Goal: Information Seeking & Learning: Learn about a topic

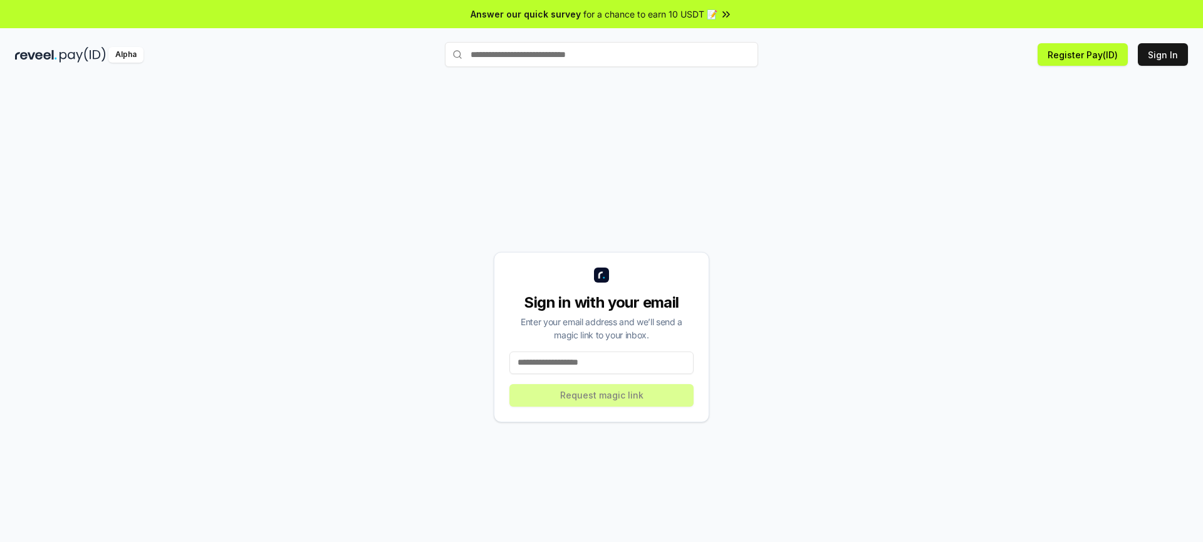
click at [846, 143] on div "Sign in with your email Enter your email address and we’ll send a magic link to…" at bounding box center [601, 337] width 1173 height 482
click at [627, 365] on input at bounding box center [602, 363] width 184 height 23
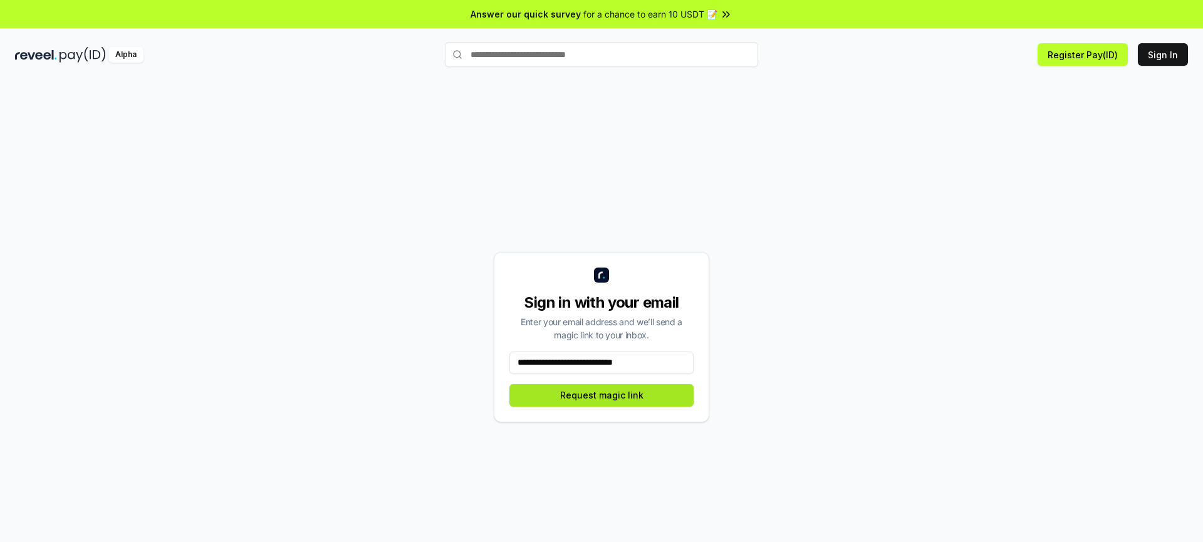
type input "**********"
click at [614, 392] on button "Request magic link" at bounding box center [602, 395] width 184 height 23
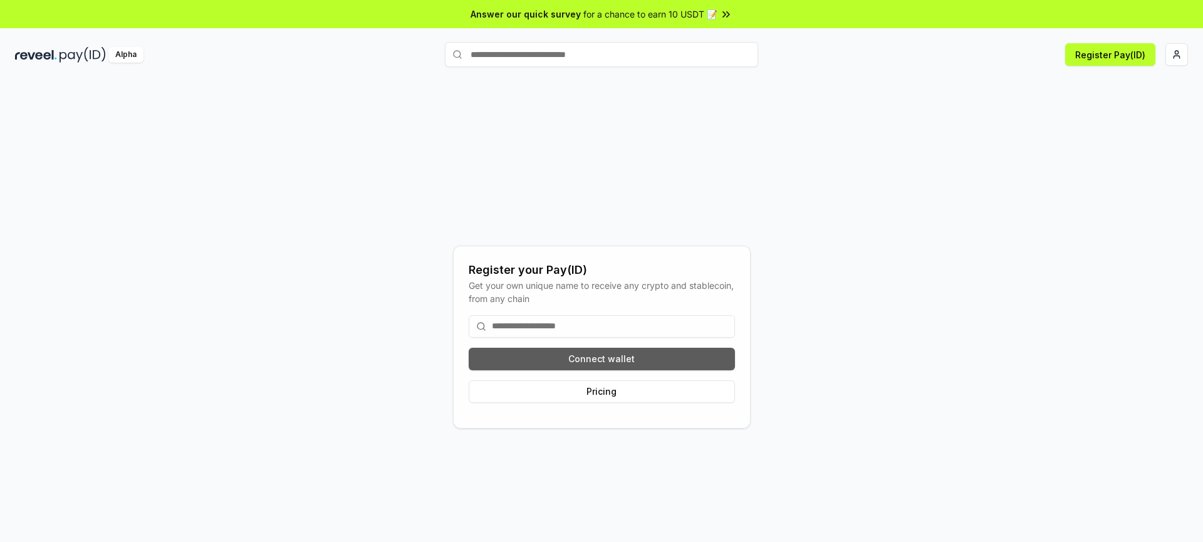
click at [589, 357] on button "Connect wallet" at bounding box center [602, 359] width 266 height 23
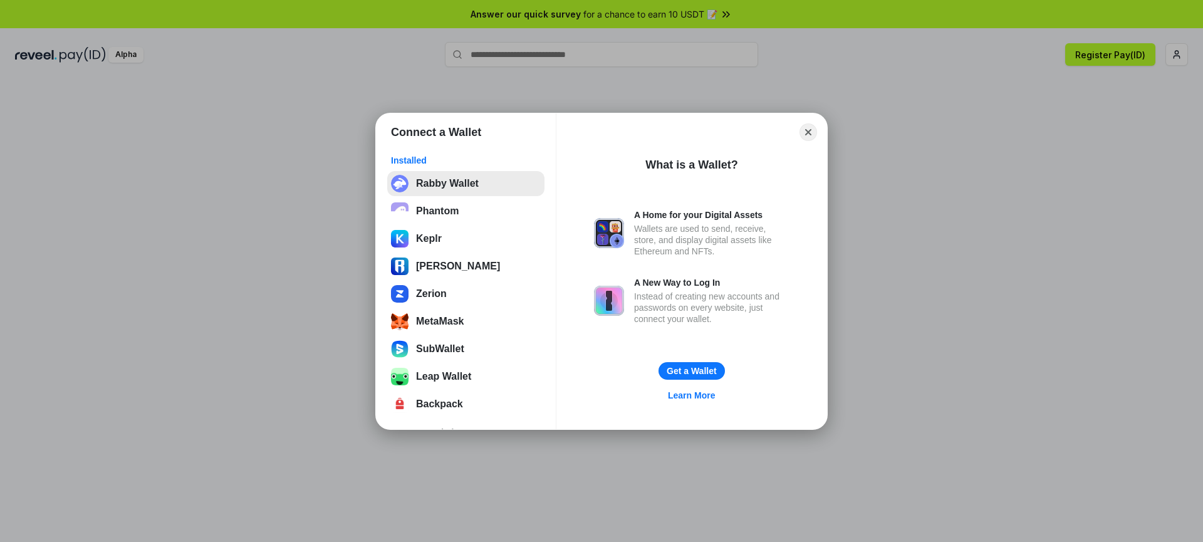
click at [473, 184] on button "Rabby Wallet" at bounding box center [465, 183] width 157 height 25
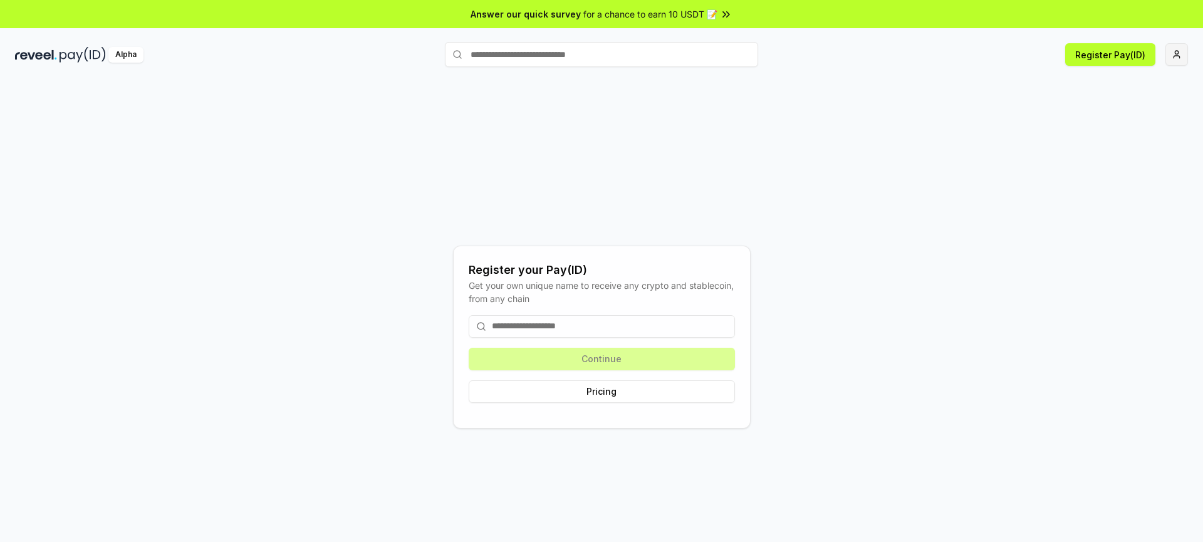
click at [1178, 55] on html "Answer our quick survey for a chance to earn 10 USDT 📝 Alpha Register Pay(ID) R…" at bounding box center [601, 271] width 1203 height 542
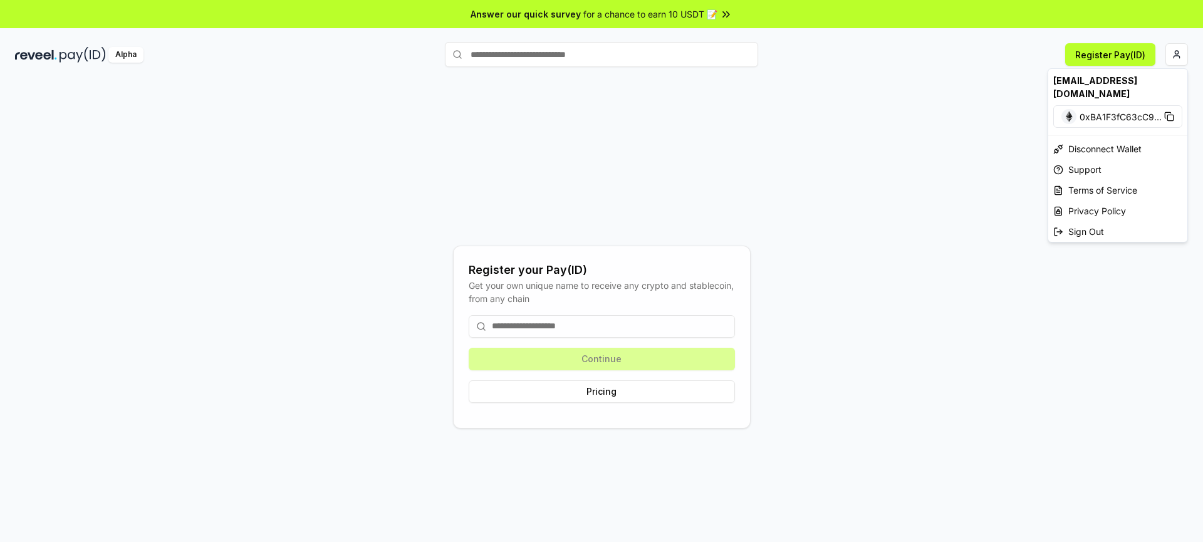
click at [1010, 112] on html "Answer our quick survey for a chance to earn 10 USDT 📝 Alpha Register Pay(ID) R…" at bounding box center [601, 271] width 1203 height 542
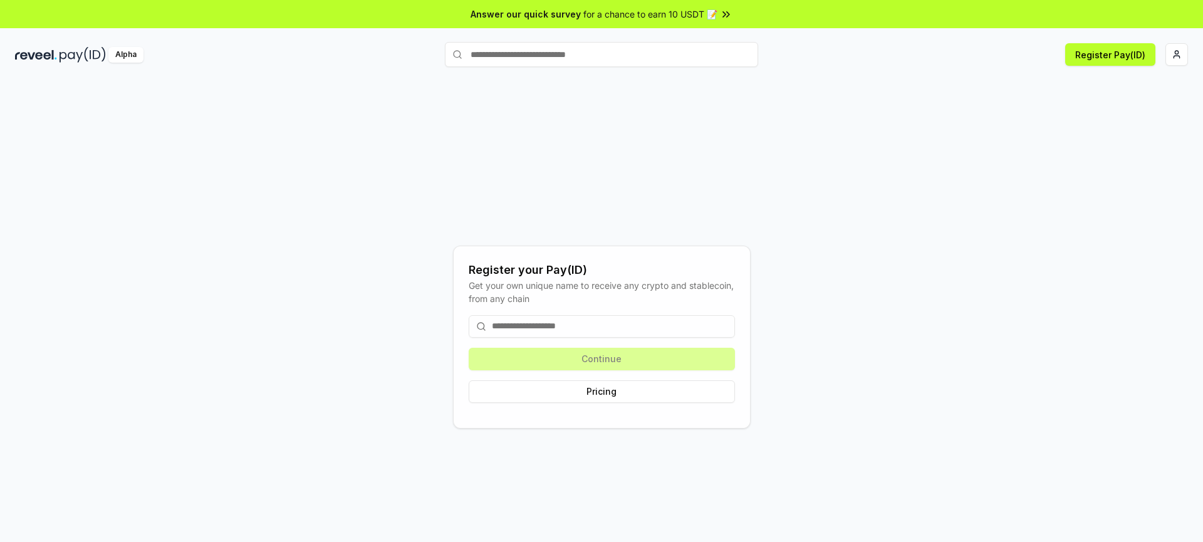
click at [543, 321] on input at bounding box center [602, 326] width 266 height 23
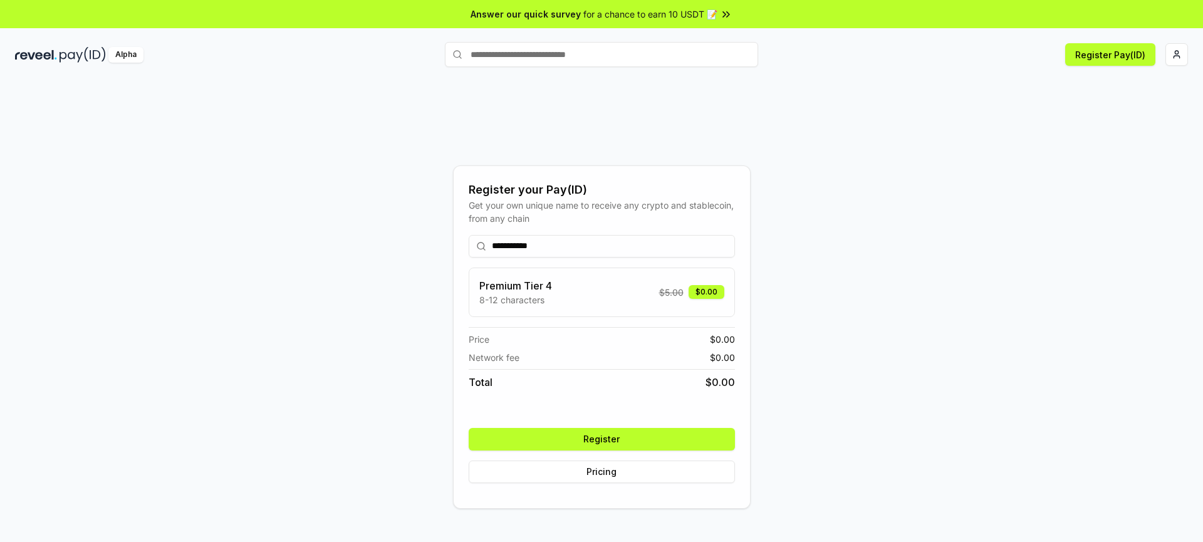
type input "**********"
click at [604, 439] on button "Register" at bounding box center [602, 439] width 266 height 23
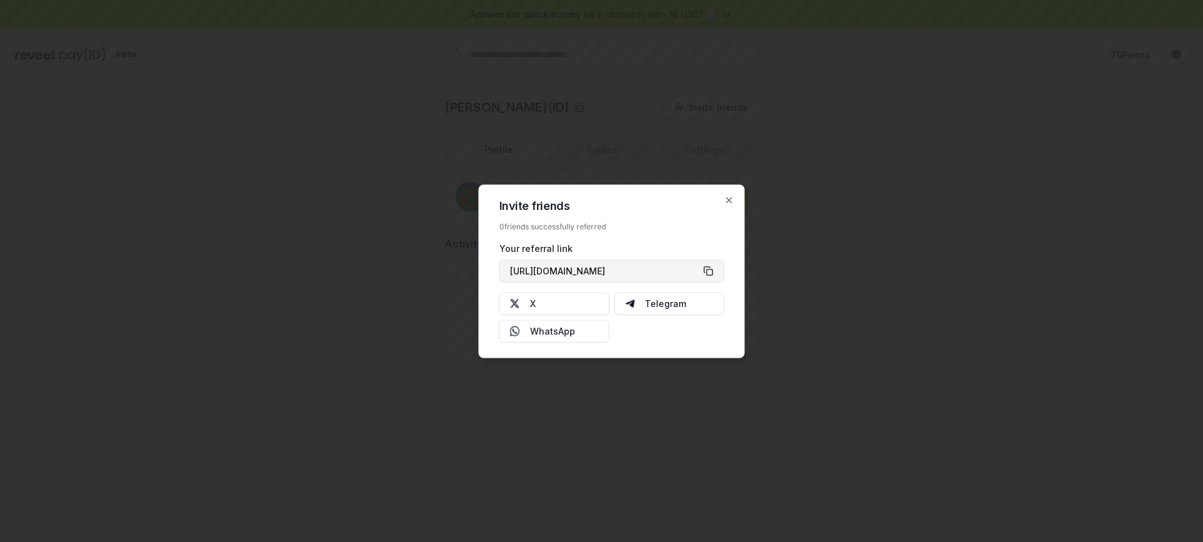
click at [710, 272] on button "[URL][DOMAIN_NAME]" at bounding box center [612, 270] width 225 height 23
click at [728, 201] on icon "button" at bounding box center [730, 200] width 10 height 10
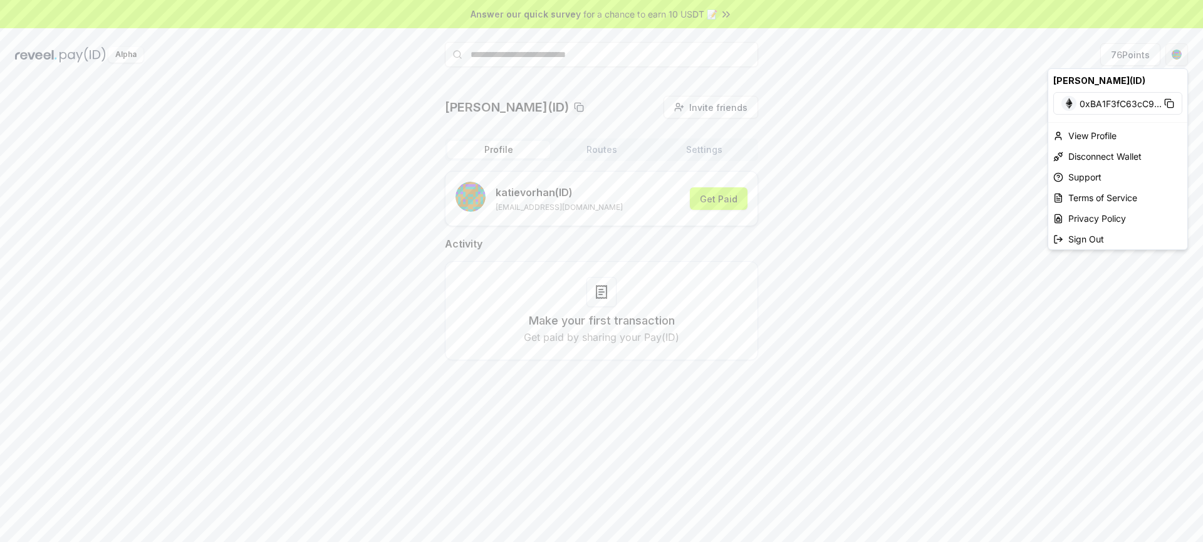
click at [1172, 58] on html "Answer our quick survey for a chance to earn 10 USDT 📝 Alpha 76 Points katievor…" at bounding box center [601, 271] width 1203 height 542
drag, startPoint x: 1080, startPoint y: 139, endPoint x: 918, endPoint y: 139, distance: 161.7
click at [918, 139] on html "Answer our quick survey for a chance to earn 10 USDT 📝 Alpha 76 Points katievor…" at bounding box center [601, 271] width 1203 height 542
click at [589, 151] on html "Answer our quick survey for a chance to earn 10 USDT 📝 Alpha 76 Points katievor…" at bounding box center [601, 271] width 1203 height 542
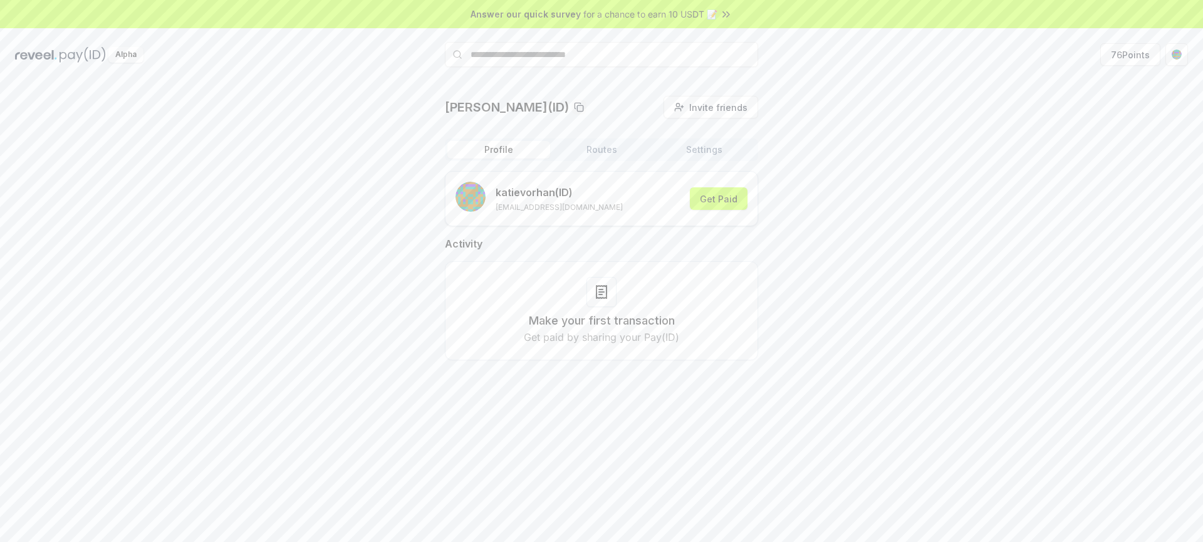
click at [589, 151] on button "Routes" at bounding box center [601, 150] width 103 height 18
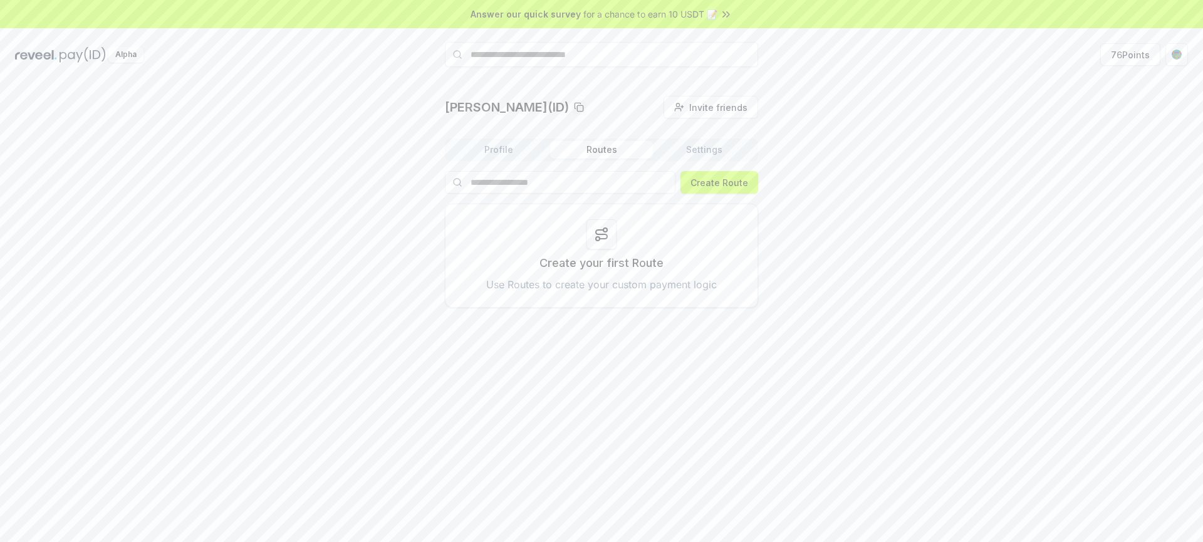
click at [693, 153] on button "Settings" at bounding box center [704, 150] width 103 height 18
click at [694, 214] on icon at bounding box center [695, 213] width 10 height 10
click at [514, 147] on button "Profile" at bounding box center [499, 150] width 103 height 18
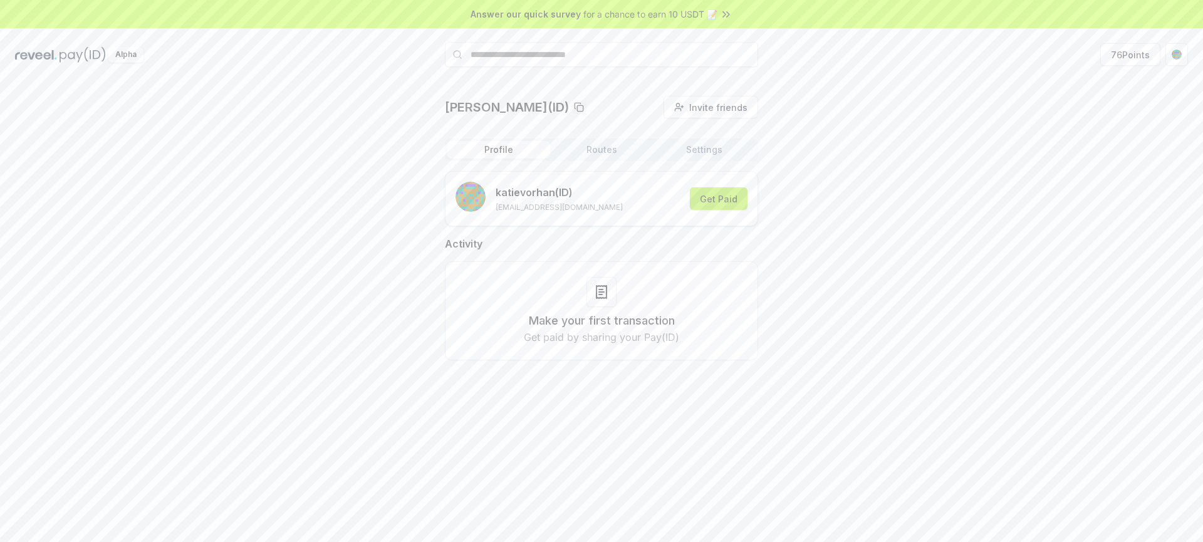
click at [718, 207] on button "Get Paid" at bounding box center [719, 198] width 58 height 23
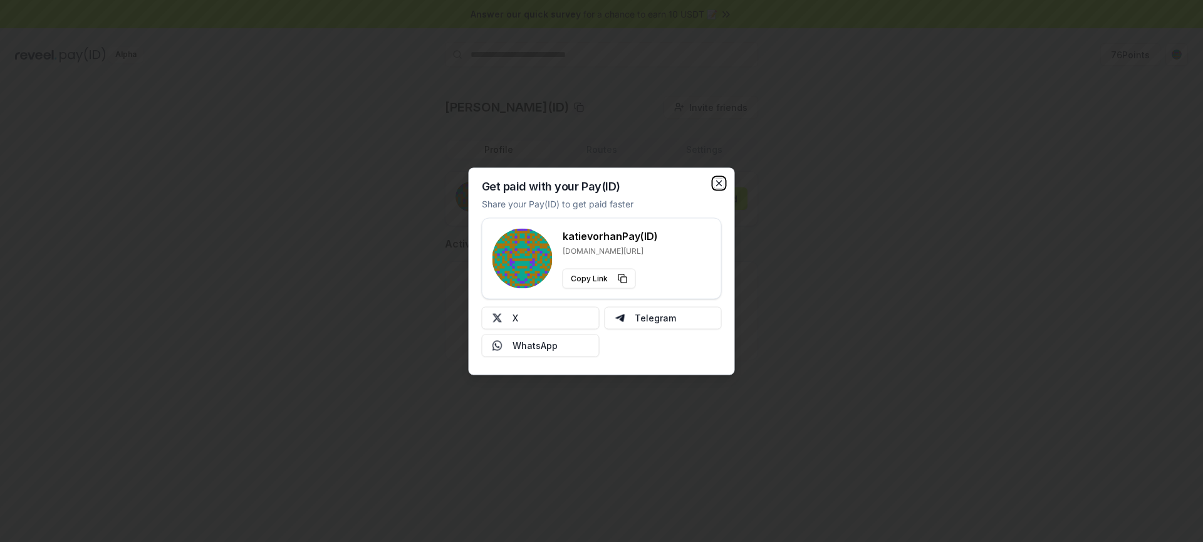
click at [723, 184] on icon "button" at bounding box center [720, 183] width 10 height 10
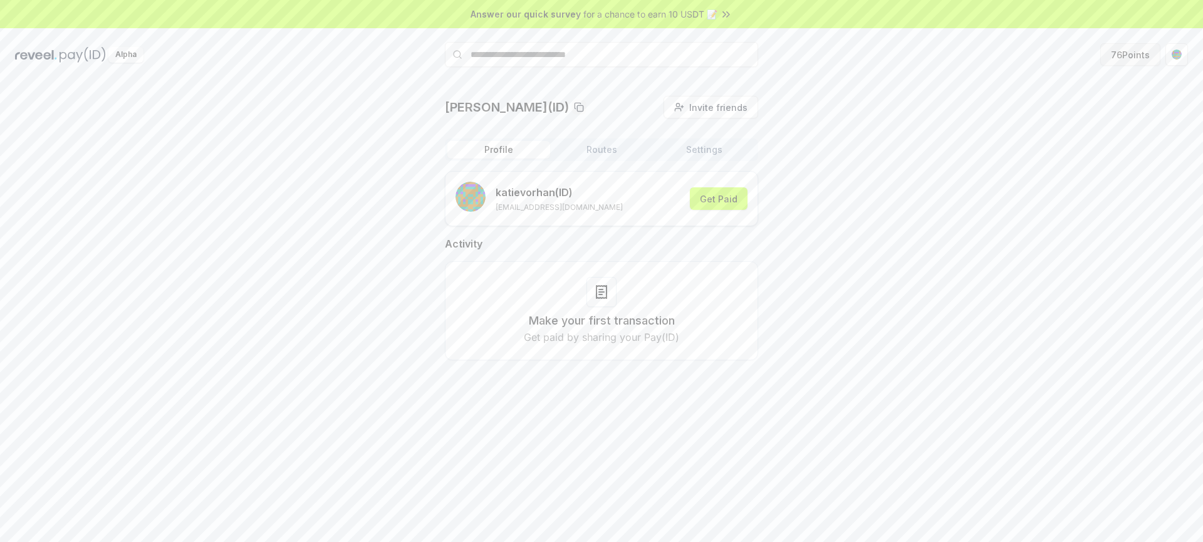
click at [1136, 59] on button "76 Points" at bounding box center [1131, 54] width 60 height 23
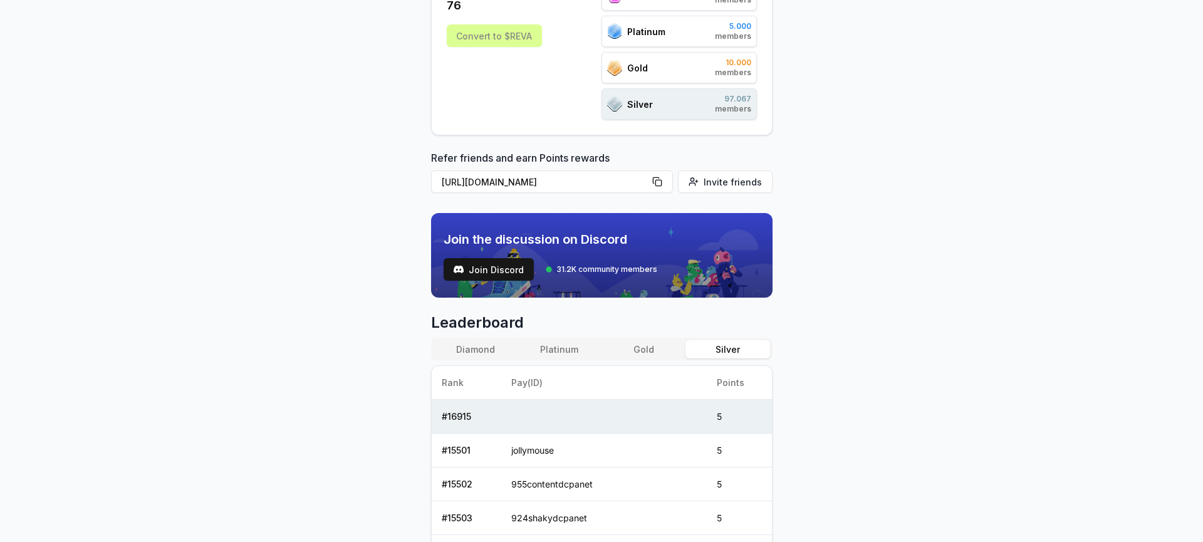
scroll to position [238, 0]
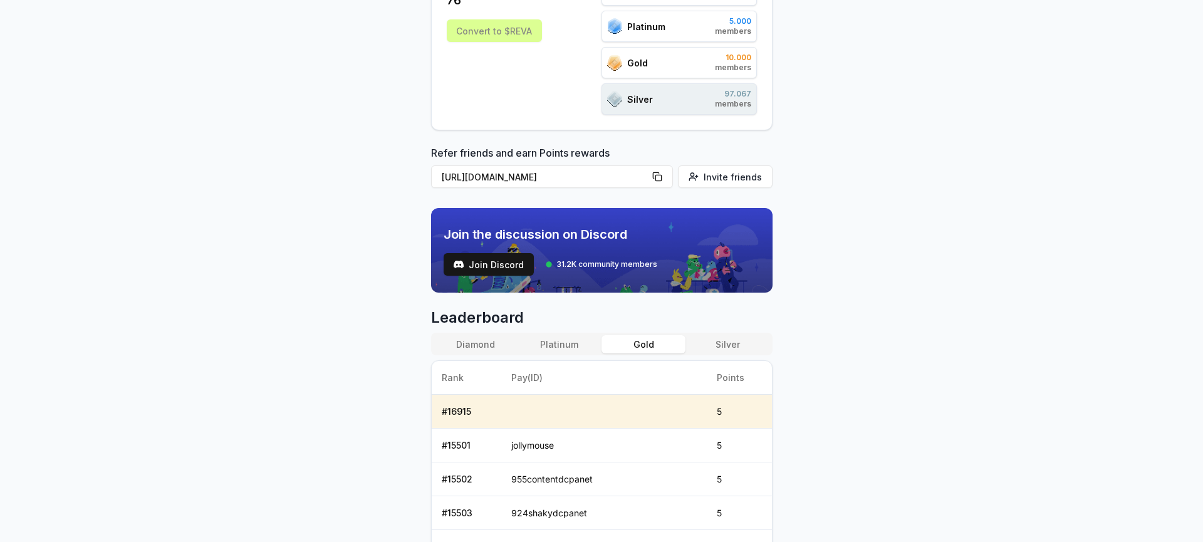
click at [646, 345] on button "Gold" at bounding box center [644, 344] width 84 height 18
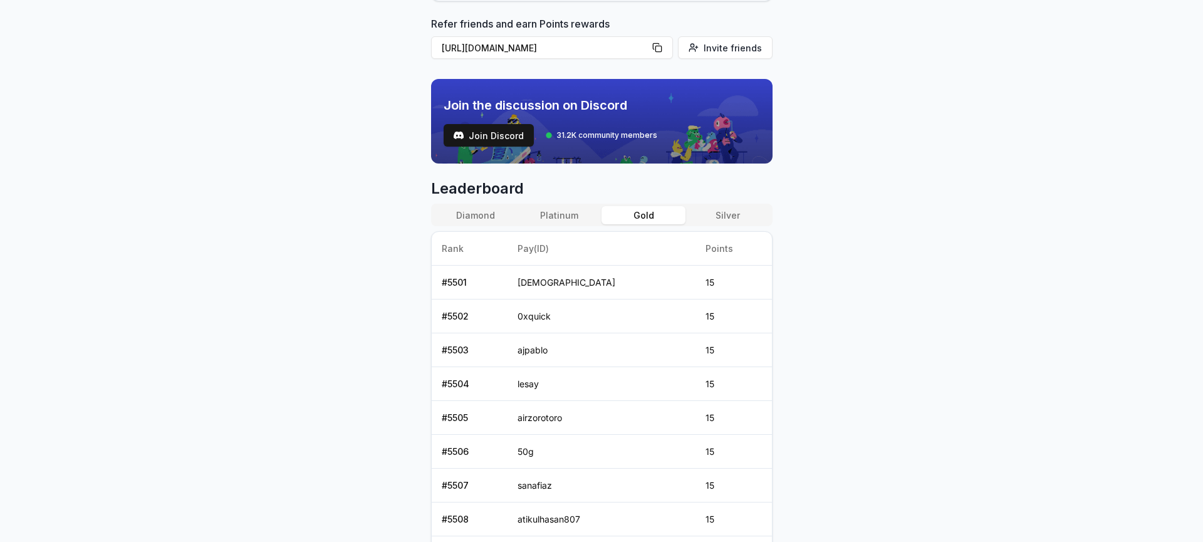
scroll to position [362, 0]
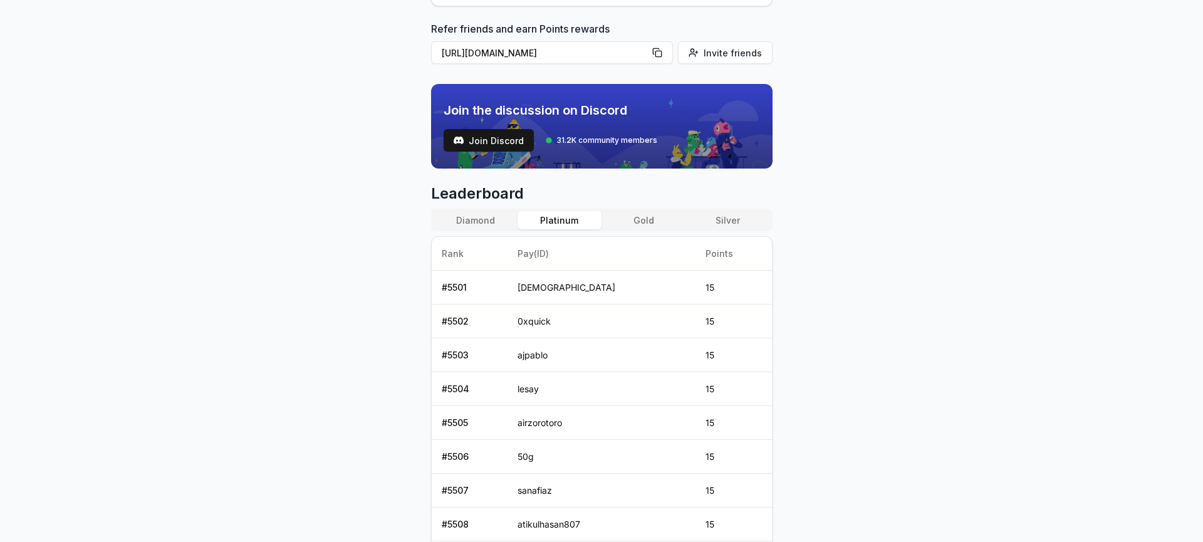
click at [569, 226] on button "Platinum" at bounding box center [560, 220] width 84 height 18
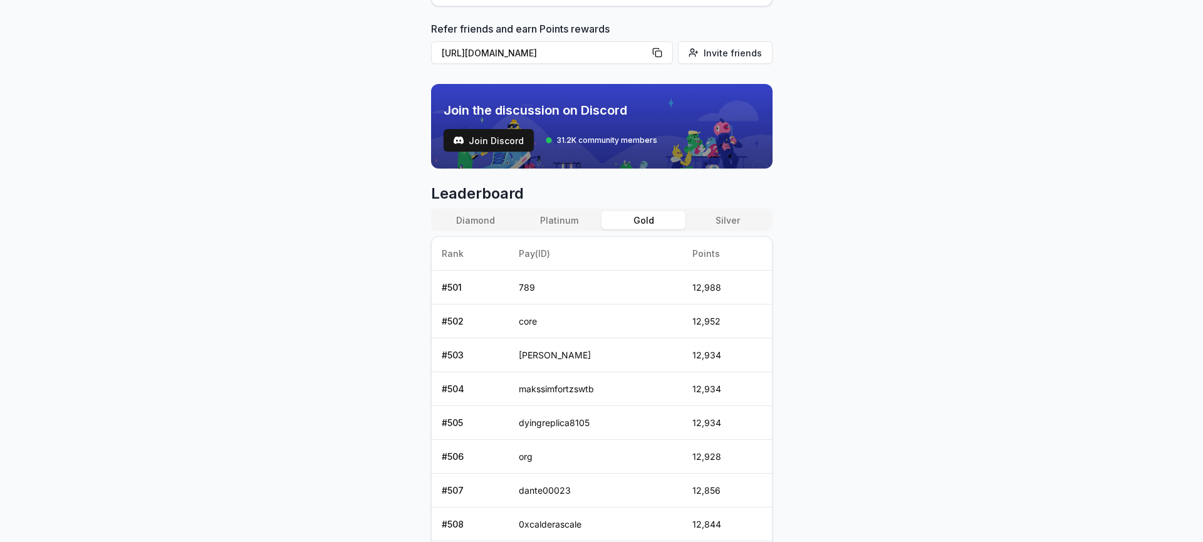
click at [621, 224] on button "Gold" at bounding box center [644, 220] width 84 height 18
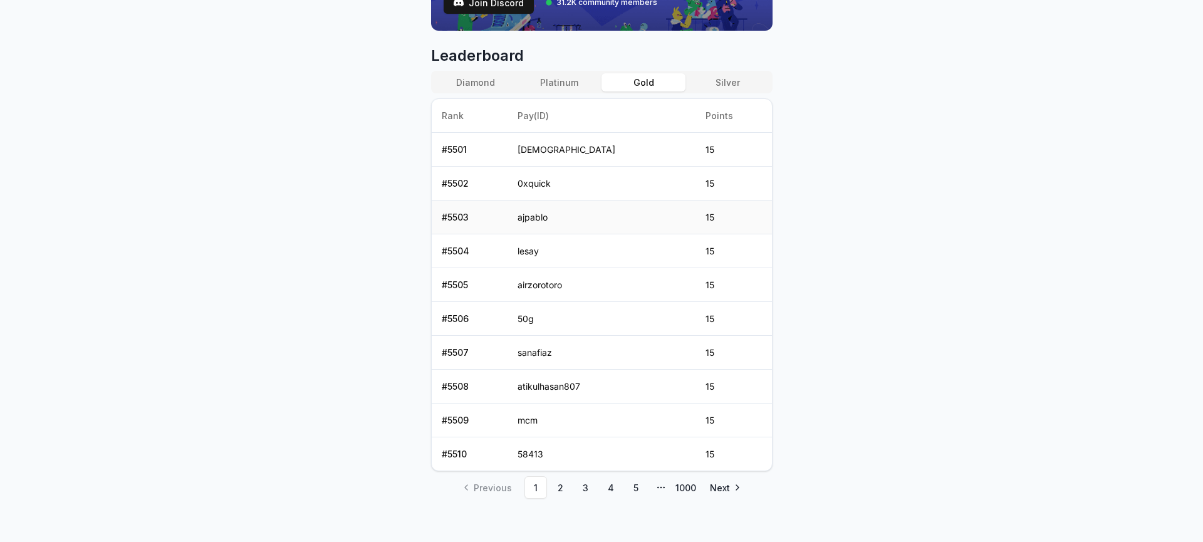
scroll to position [506, 0]
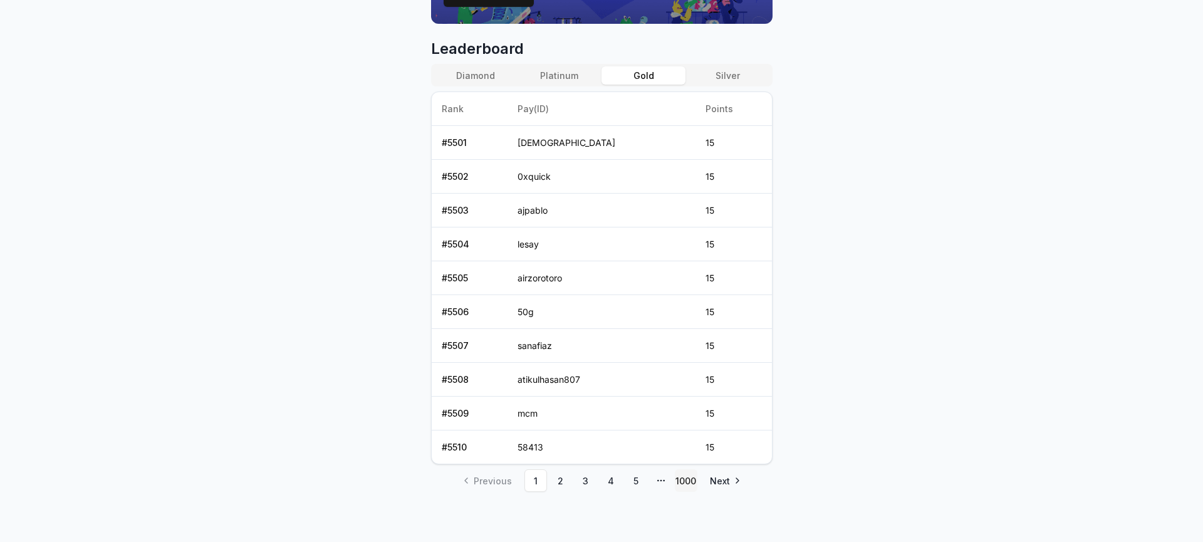
click at [691, 479] on link "1000" at bounding box center [686, 480] width 23 height 23
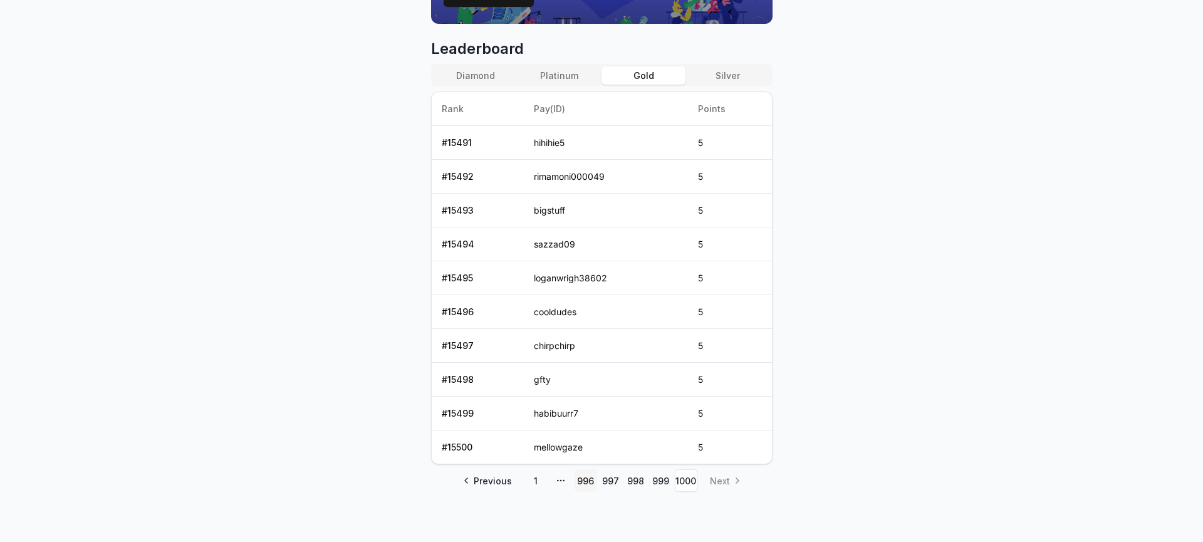
click at [587, 482] on link "996" at bounding box center [586, 480] width 23 height 23
click at [534, 481] on link "1" at bounding box center [536, 480] width 23 height 23
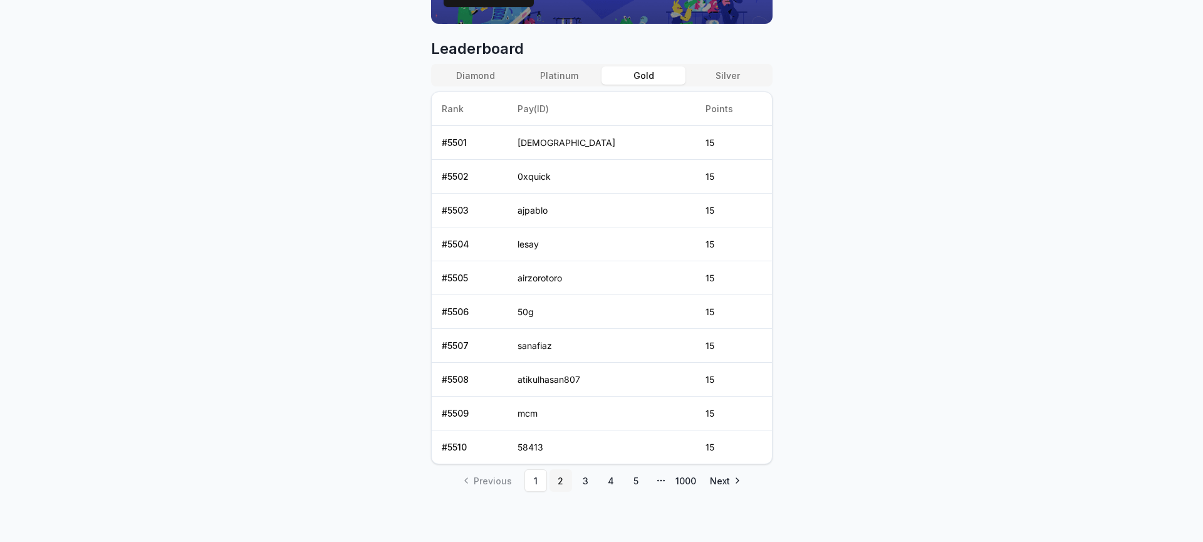
click at [557, 481] on link "2" at bounding box center [561, 480] width 23 height 23
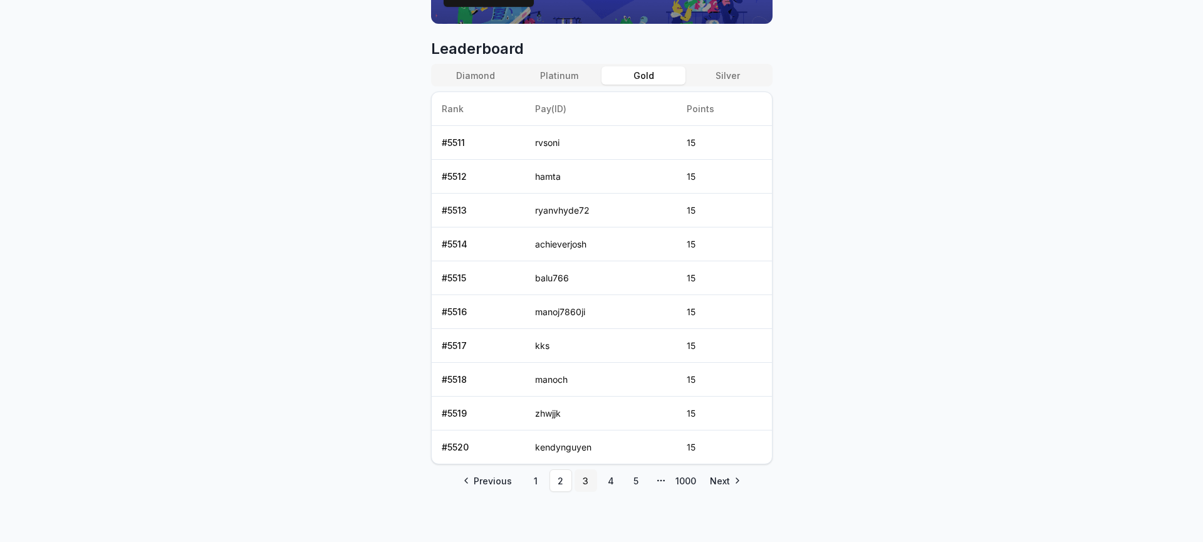
click at [585, 481] on link "3" at bounding box center [586, 480] width 23 height 23
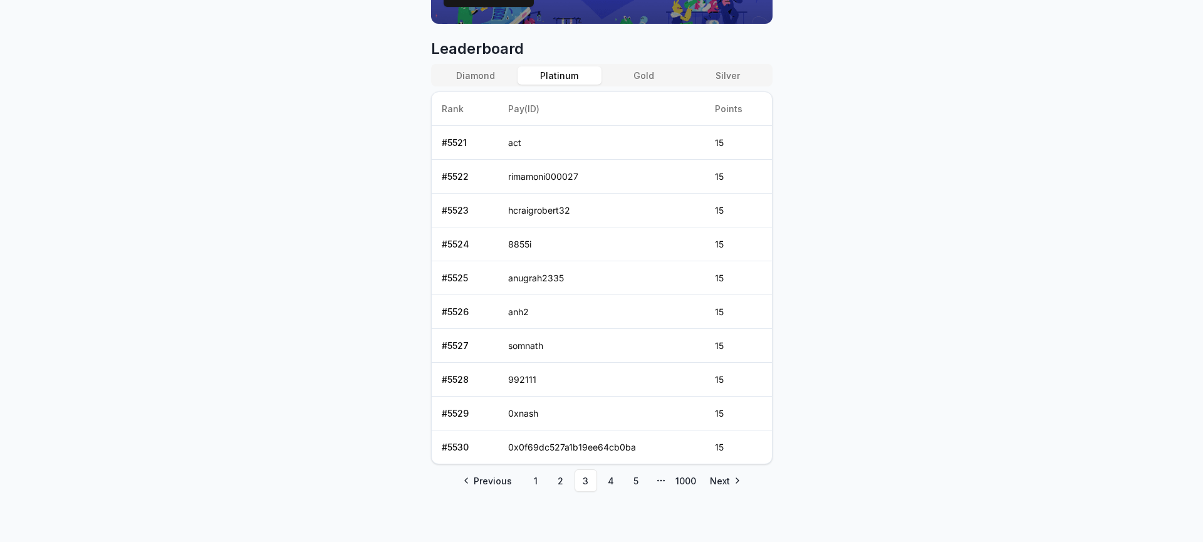
click at [550, 77] on button "Platinum" at bounding box center [560, 75] width 84 height 18
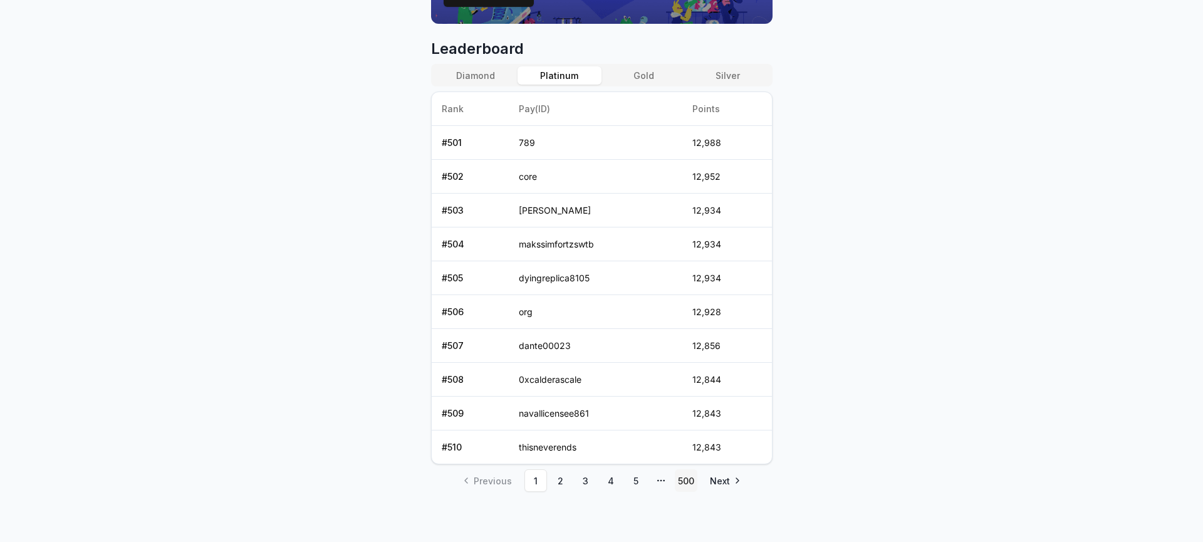
click at [693, 483] on link "500" at bounding box center [686, 480] width 23 height 23
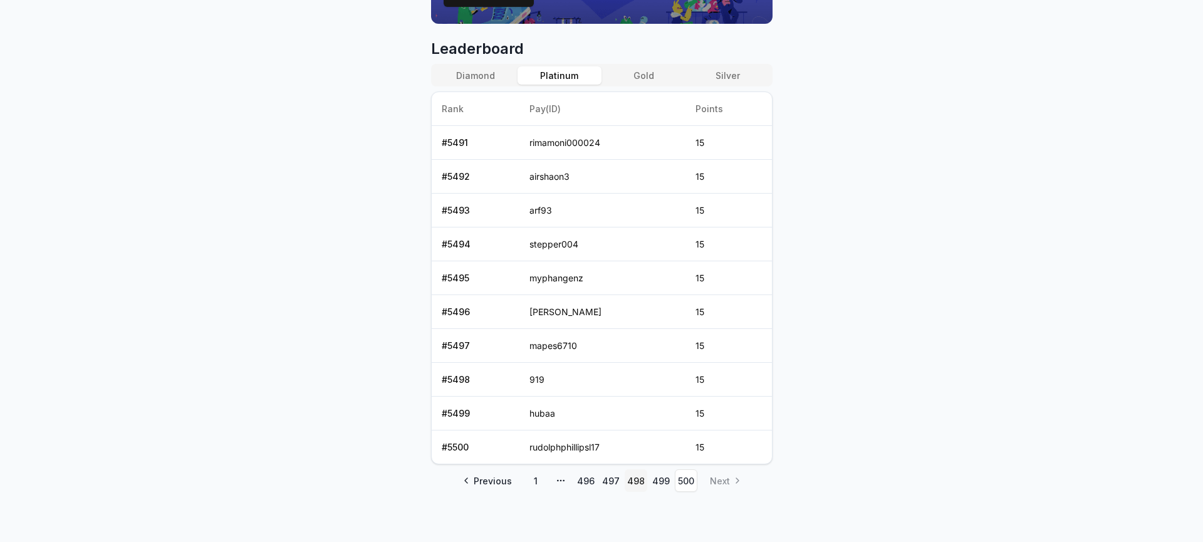
click at [632, 480] on link "498" at bounding box center [636, 480] width 23 height 23
click at [605, 480] on link "497" at bounding box center [611, 480] width 23 height 23
click at [578, 482] on link "496" at bounding box center [586, 480] width 23 height 23
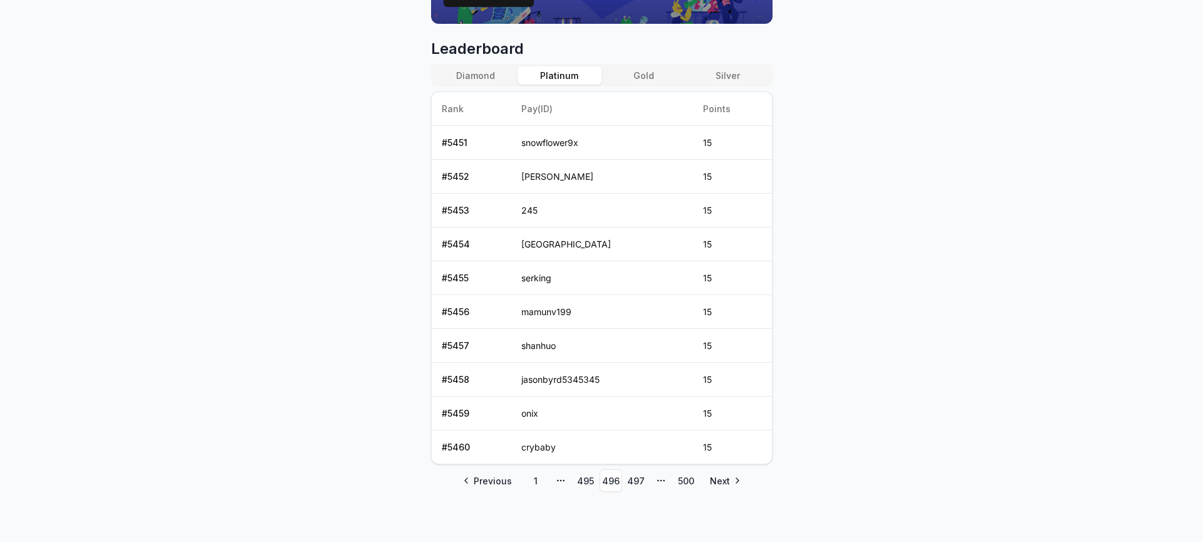
click at [557, 481] on circle "pagination" at bounding box center [557, 480] width 1 height 1
click at [535, 483] on link "1" at bounding box center [536, 480] width 23 height 23
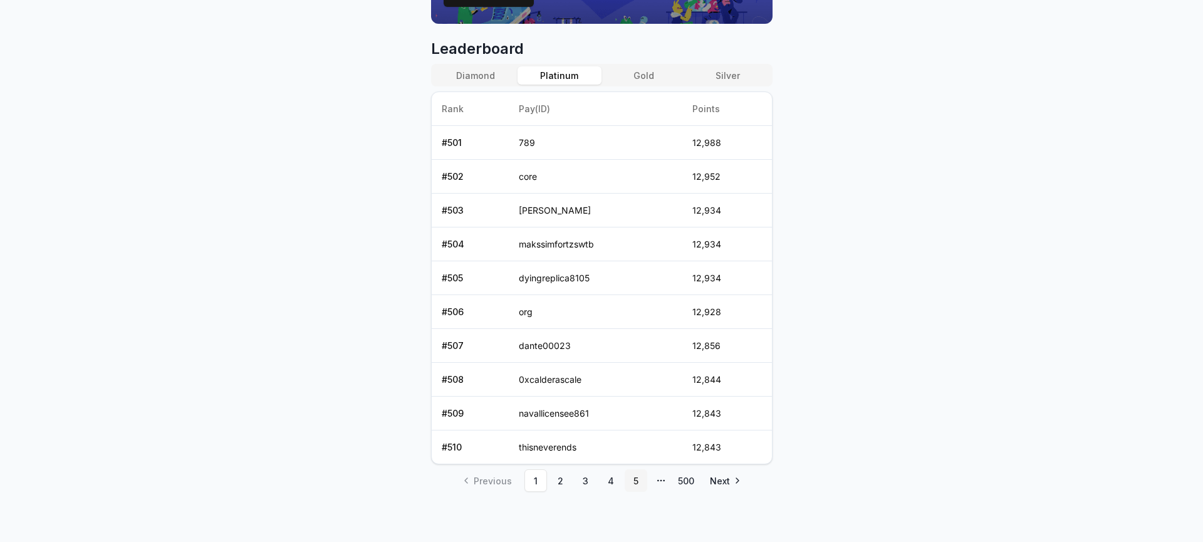
click at [634, 484] on link "5" at bounding box center [636, 480] width 23 height 23
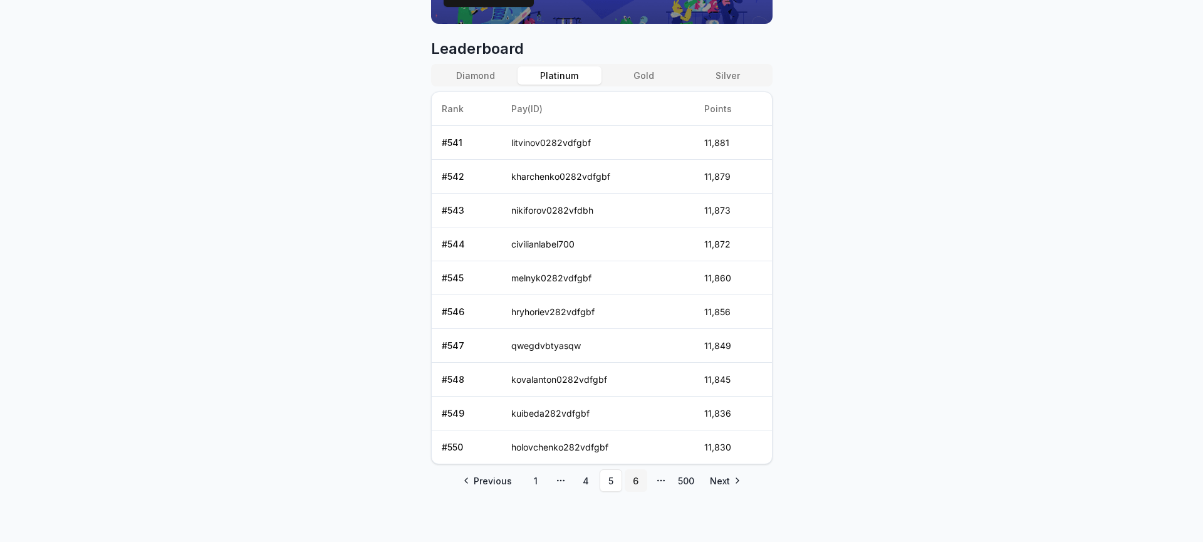
click at [634, 483] on link "6" at bounding box center [636, 480] width 23 height 23
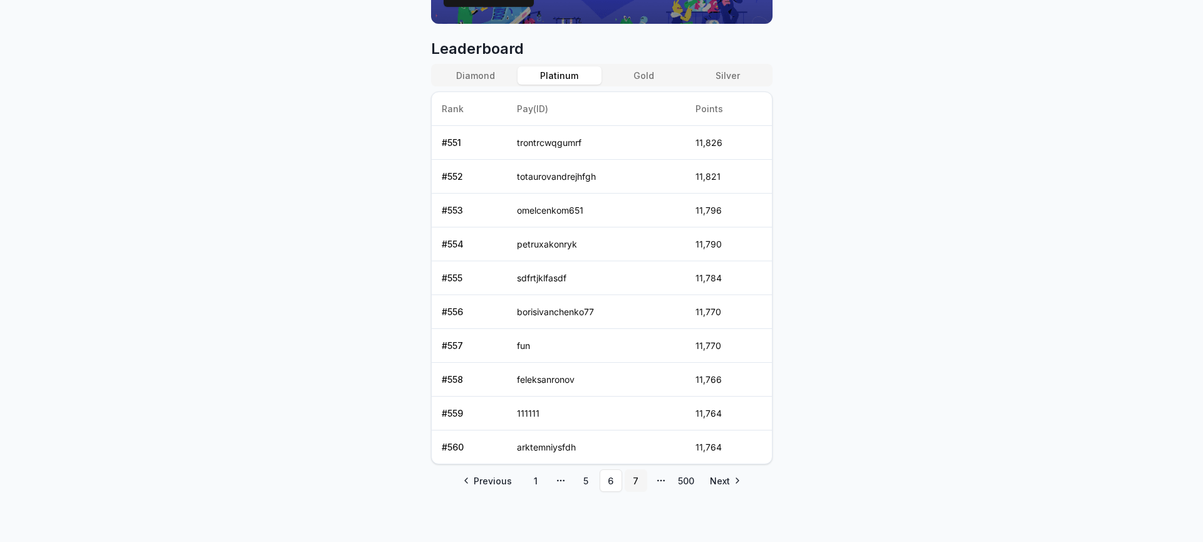
click at [636, 483] on link "7" at bounding box center [636, 480] width 23 height 23
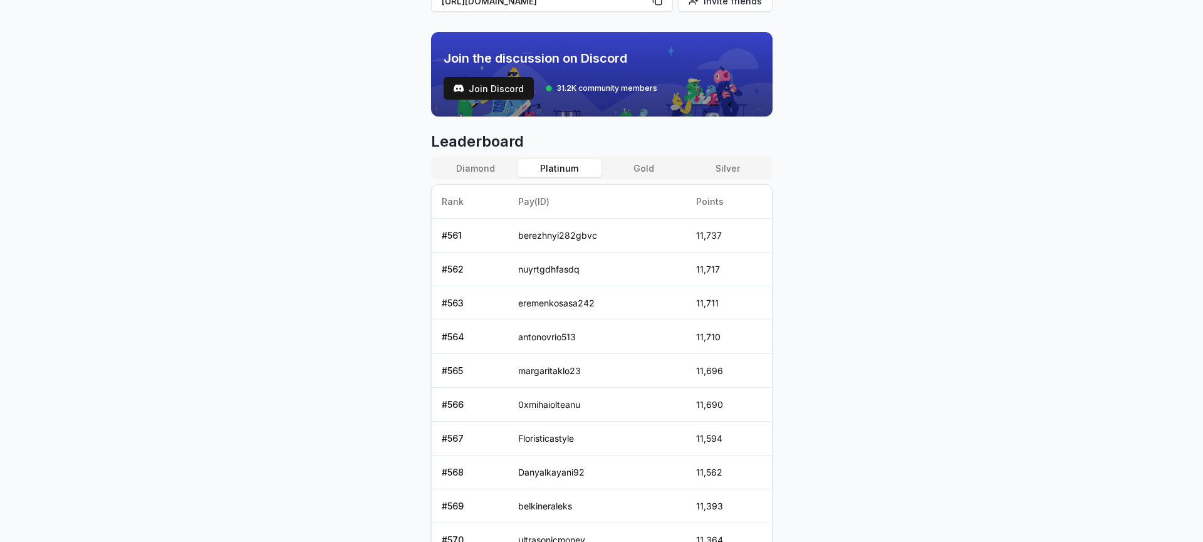
scroll to position [506, 0]
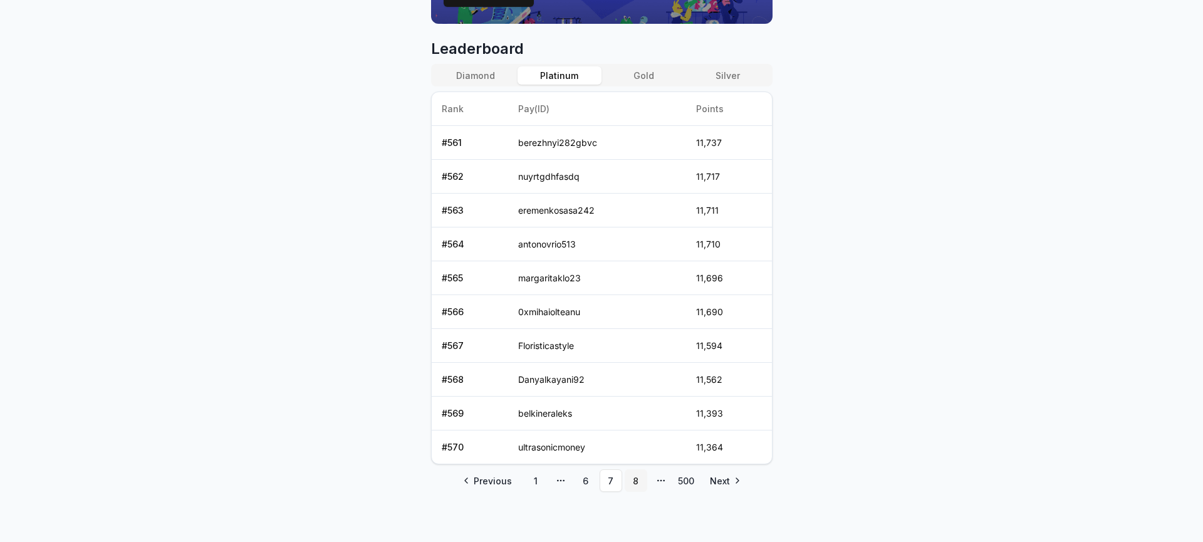
click at [637, 483] on link "8" at bounding box center [636, 480] width 23 height 23
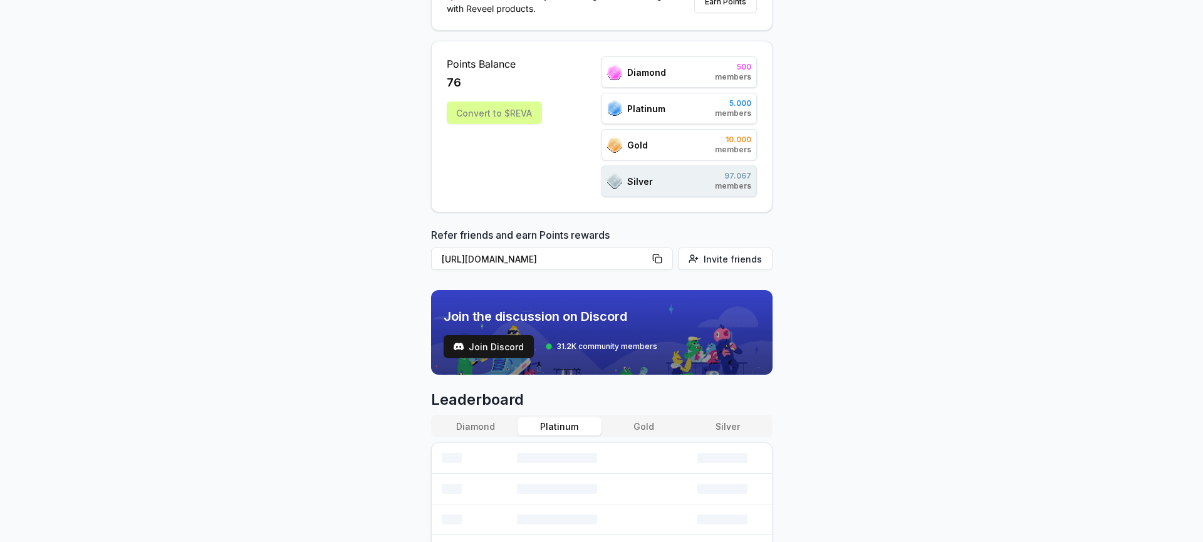
scroll to position [153, 0]
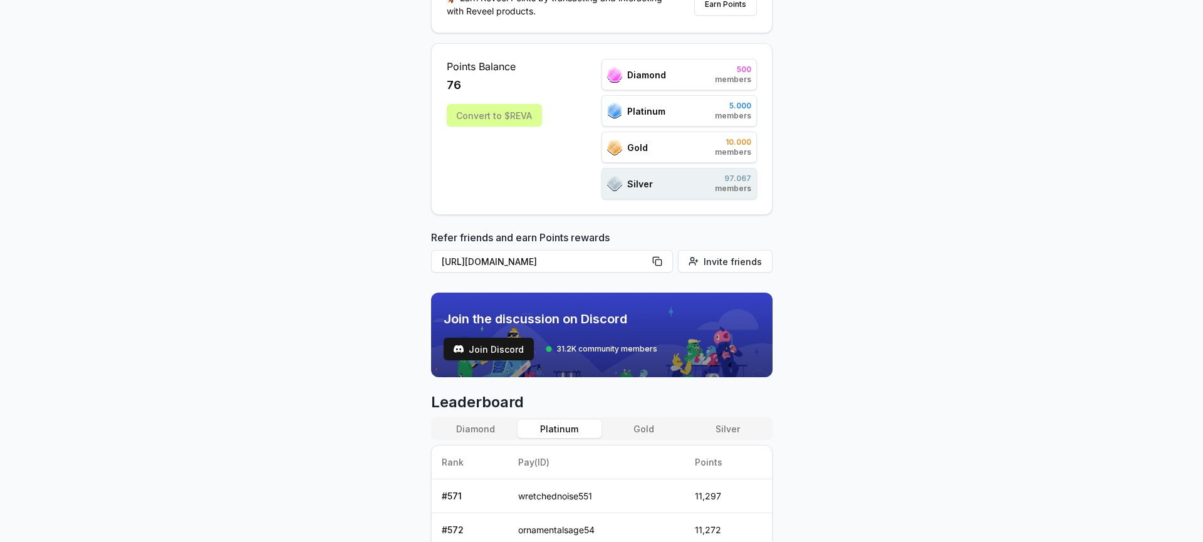
click at [683, 114] on div "Platinum 5.000 members" at bounding box center [679, 110] width 155 height 31
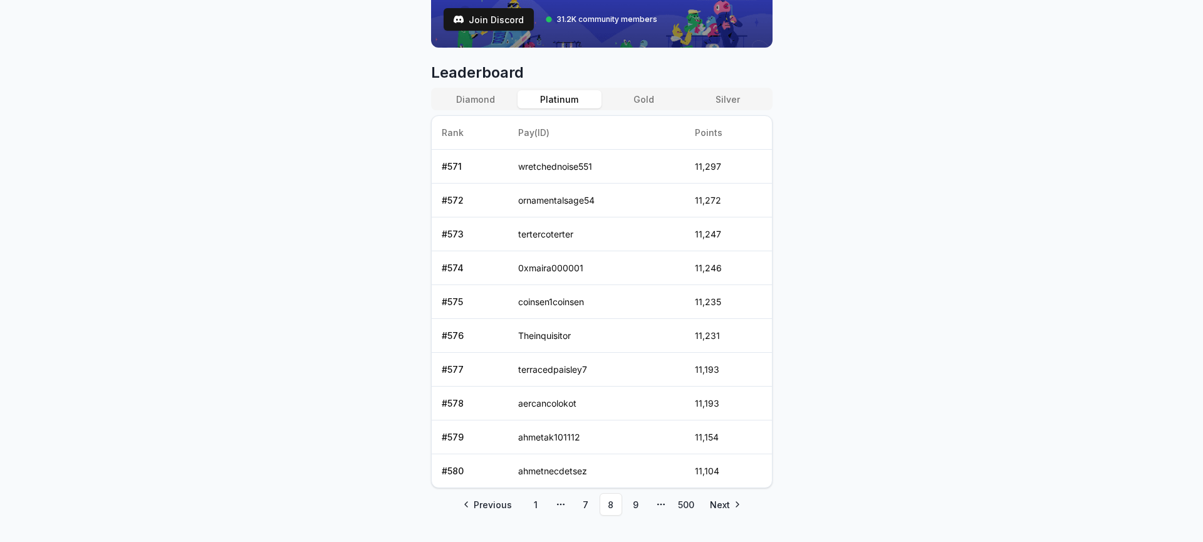
scroll to position [506, 0]
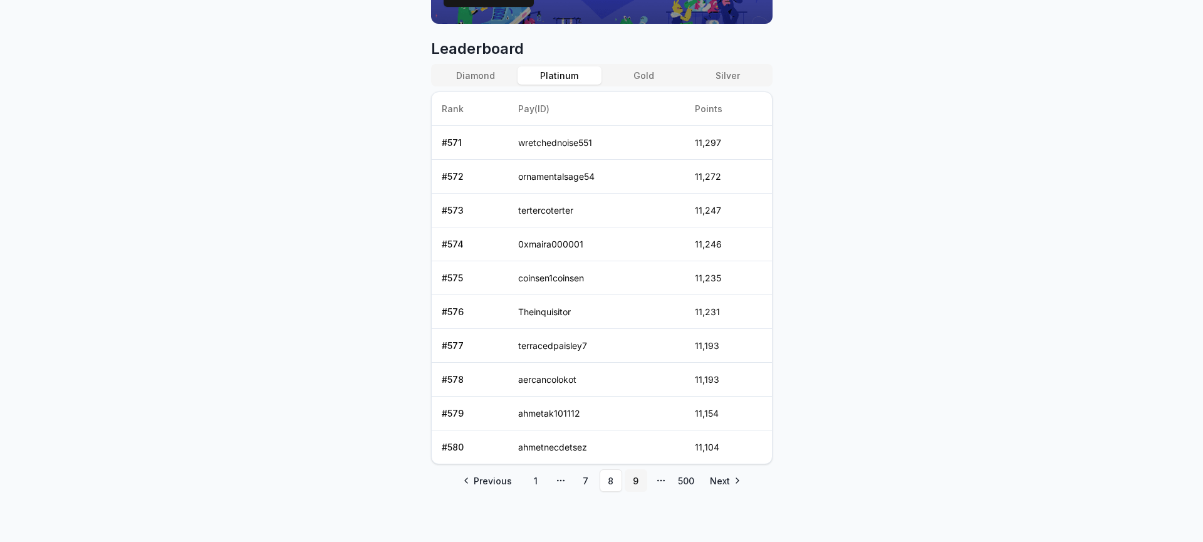
click at [636, 485] on link "9" at bounding box center [636, 480] width 23 height 23
click at [640, 483] on link "10" at bounding box center [636, 480] width 23 height 23
click at [641, 483] on link "11" at bounding box center [636, 480] width 23 height 23
click at [641, 483] on link "12" at bounding box center [636, 480] width 23 height 23
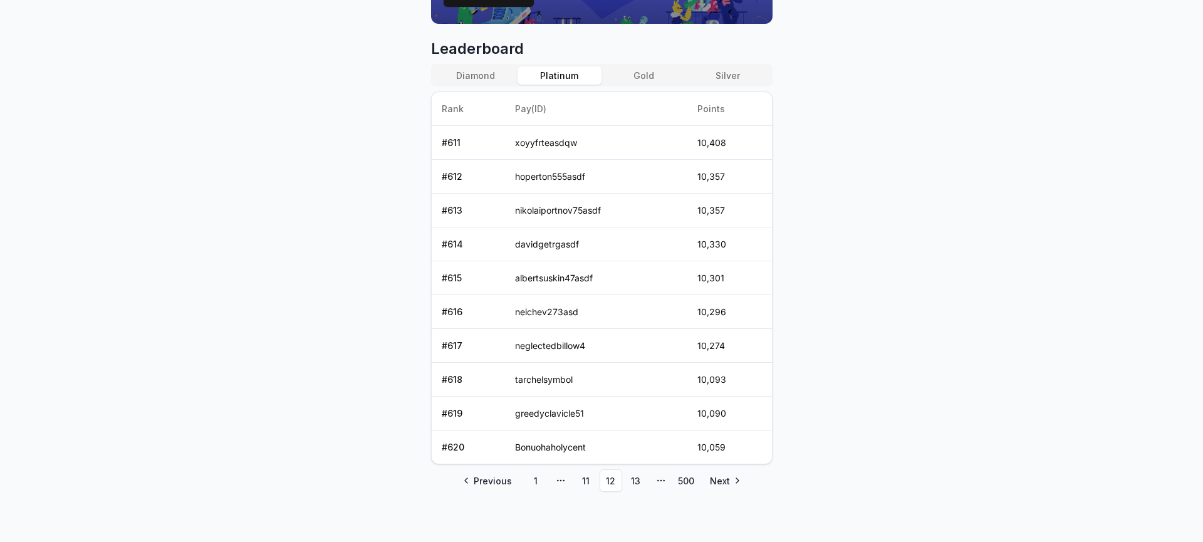
click at [641, 483] on link "13" at bounding box center [636, 480] width 23 height 23
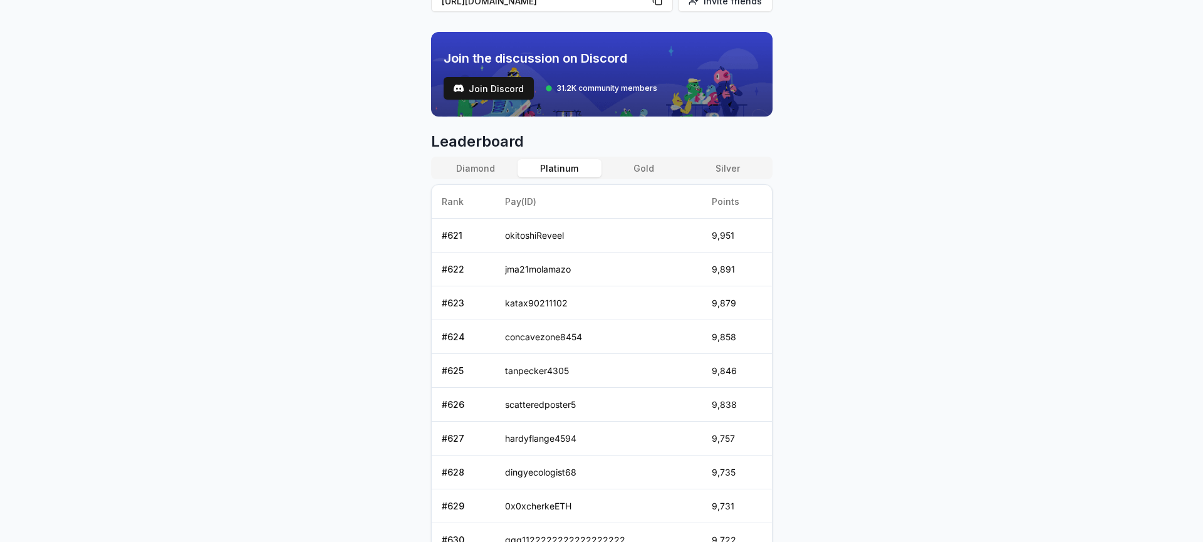
scroll to position [506, 0]
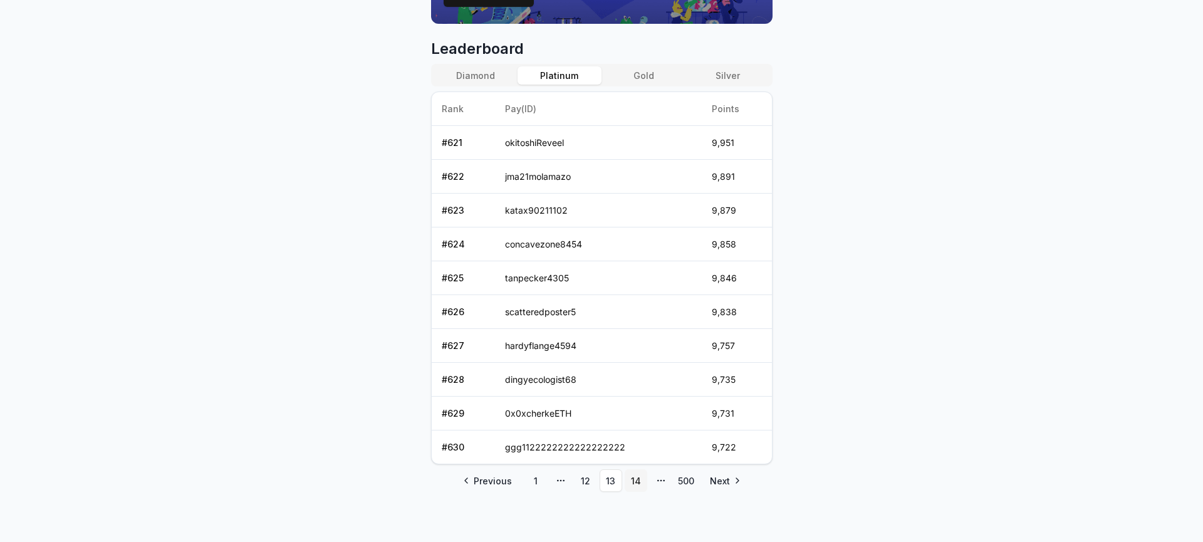
click at [637, 481] on link "14" at bounding box center [636, 480] width 23 height 23
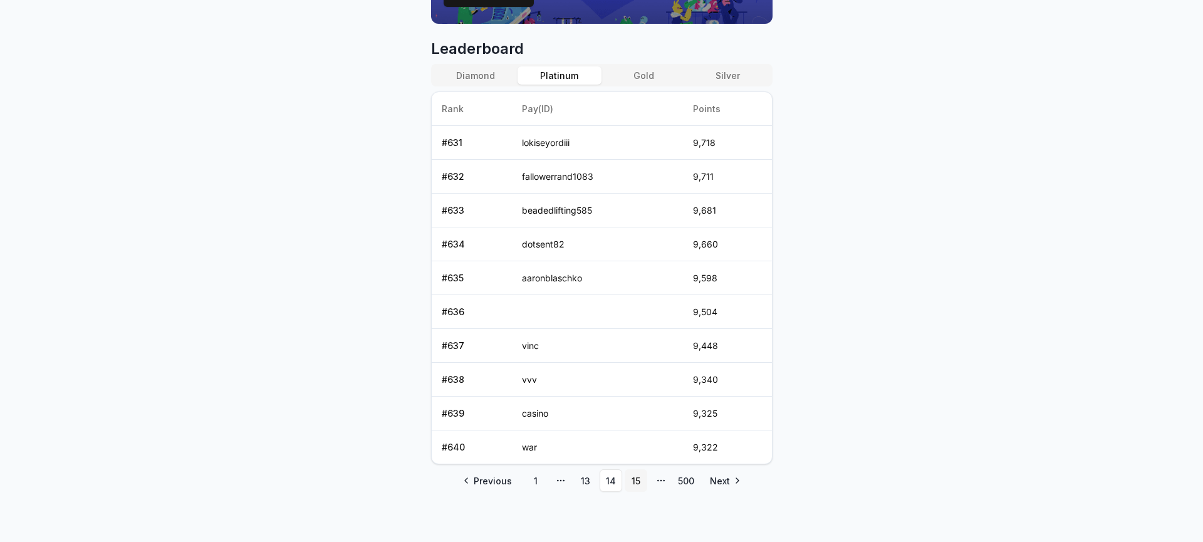
click at [631, 479] on link "15" at bounding box center [636, 480] width 23 height 23
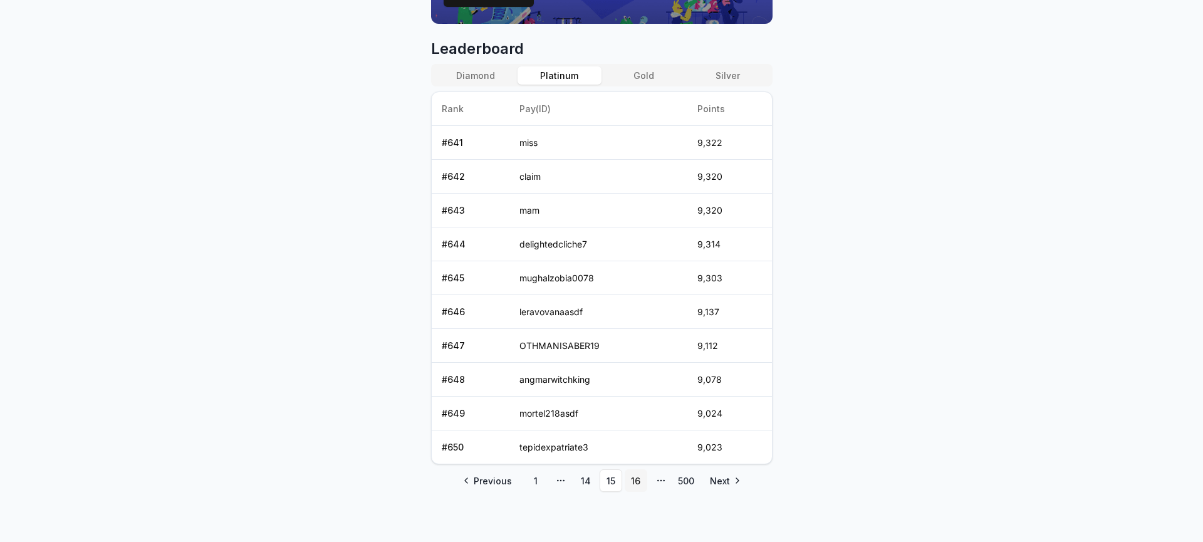
click at [633, 479] on link "16" at bounding box center [636, 480] width 23 height 23
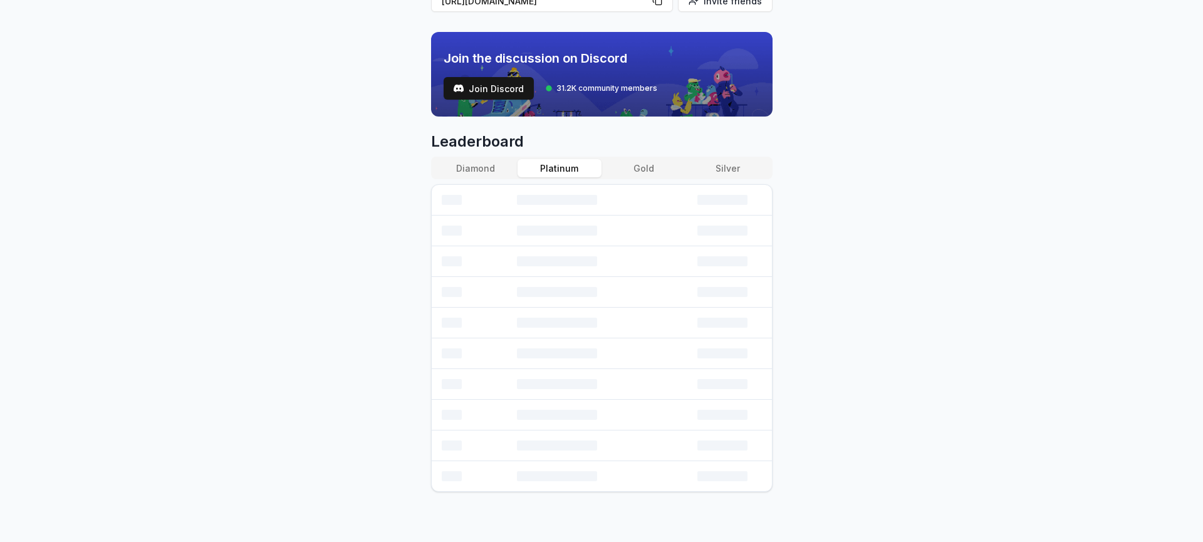
scroll to position [414, 0]
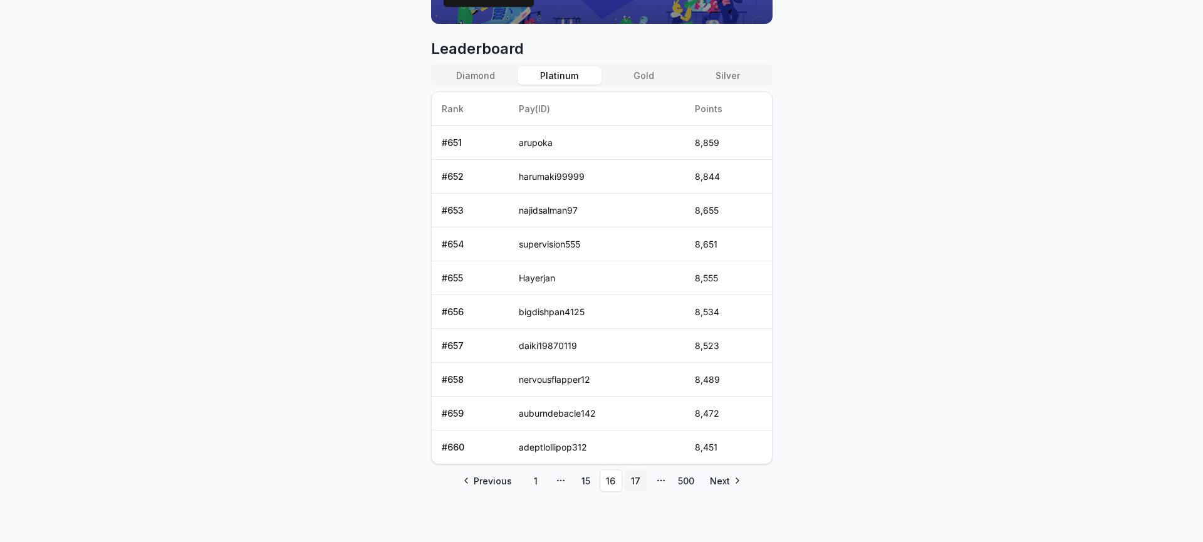
click at [633, 479] on link "17" at bounding box center [636, 480] width 23 height 23
click at [636, 482] on link "18" at bounding box center [636, 480] width 23 height 23
click at [636, 482] on link "19" at bounding box center [636, 480] width 23 height 23
click at [637, 481] on link "20" at bounding box center [636, 480] width 23 height 23
click at [637, 481] on link "21" at bounding box center [636, 480] width 23 height 23
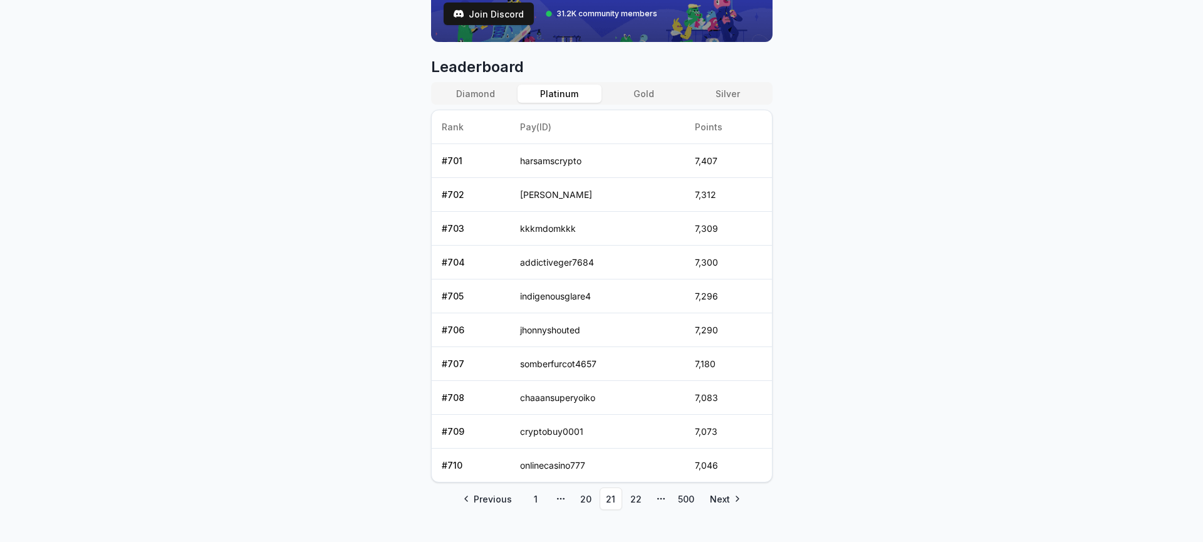
scroll to position [506, 0]
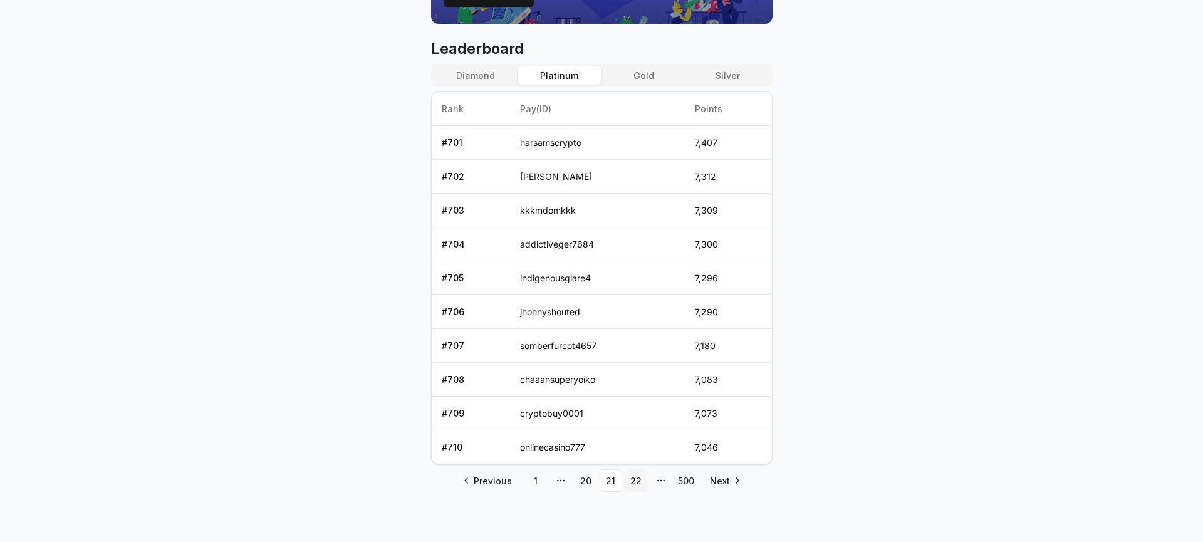
click at [640, 481] on link "22" at bounding box center [636, 480] width 23 height 23
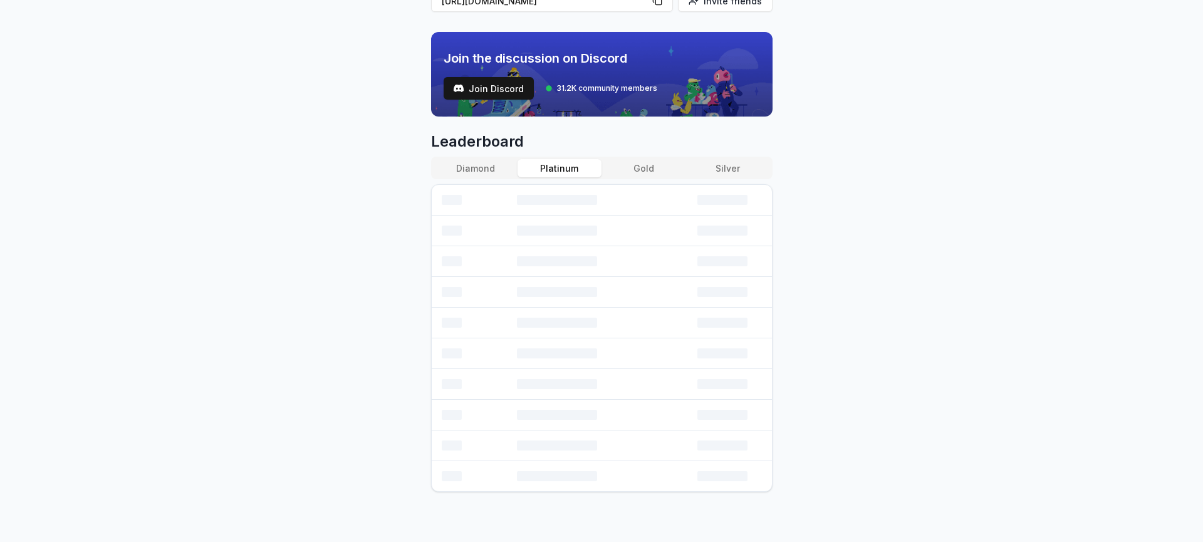
scroll to position [414, 0]
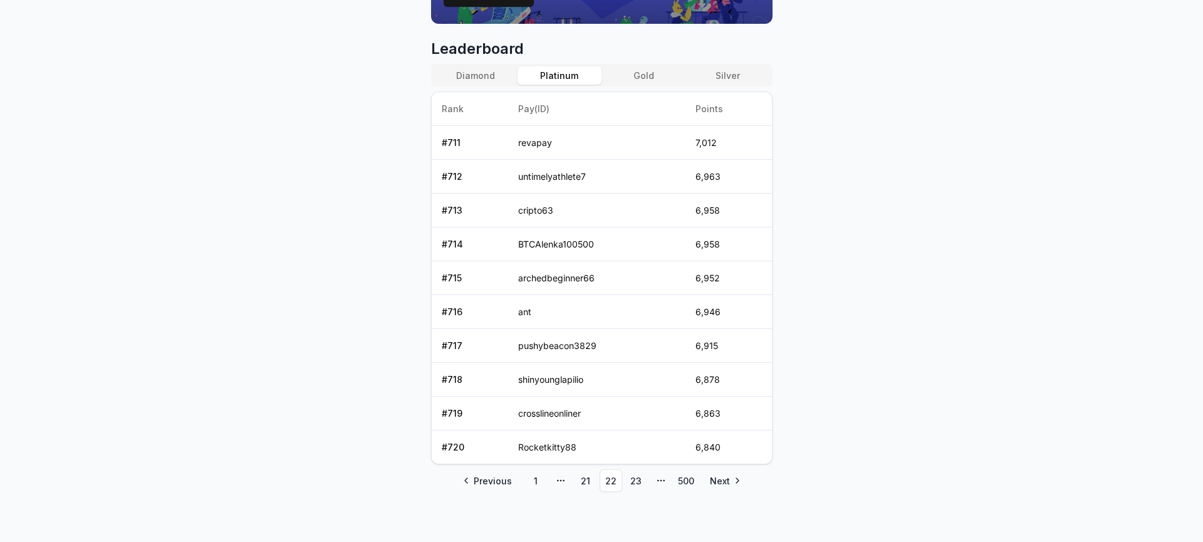
click at [638, 483] on link "23" at bounding box center [636, 480] width 23 height 23
click at [638, 483] on link "24" at bounding box center [636, 480] width 23 height 23
click at [638, 483] on link "25" at bounding box center [636, 480] width 23 height 23
click at [638, 483] on link "26" at bounding box center [636, 480] width 23 height 23
click at [638, 483] on link "27" at bounding box center [636, 480] width 23 height 23
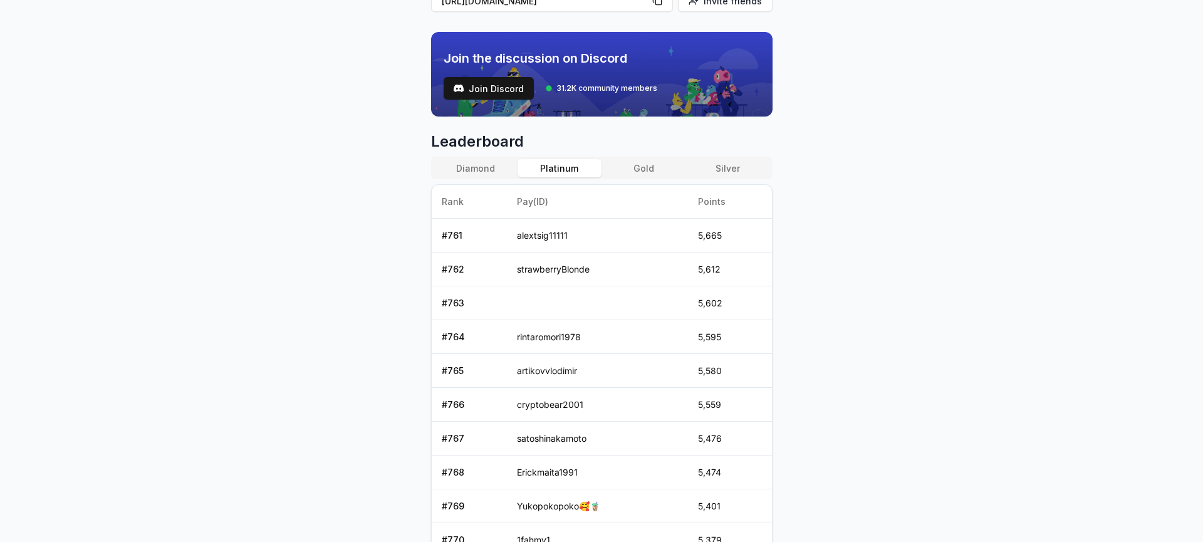
scroll to position [506, 0]
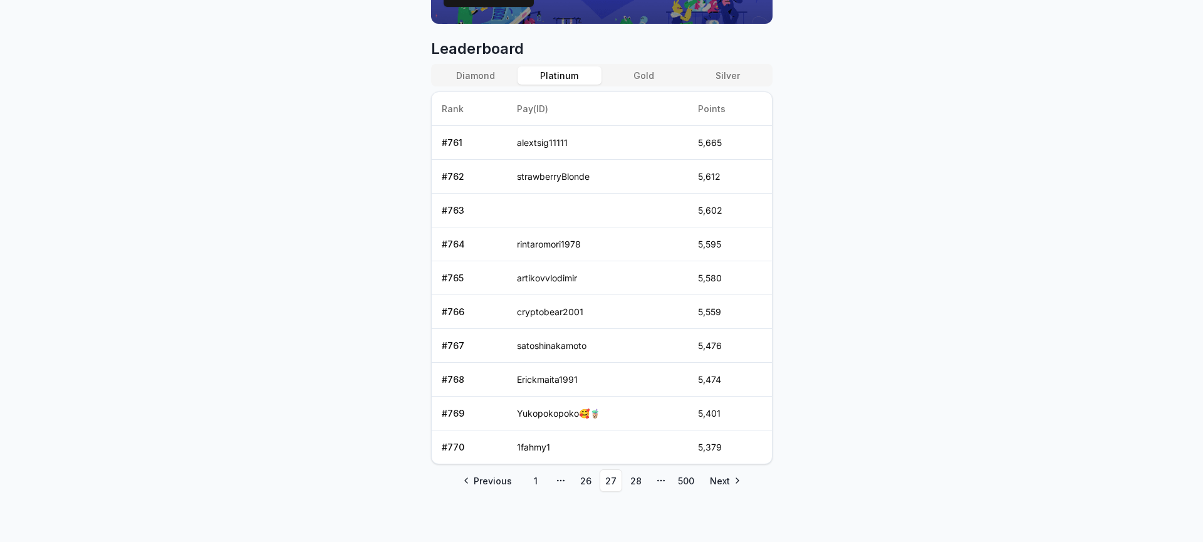
click at [638, 483] on link "28" at bounding box center [636, 480] width 23 height 23
click at [632, 486] on link "29" at bounding box center [636, 480] width 23 height 23
click at [637, 484] on link "30" at bounding box center [636, 480] width 23 height 23
click at [637, 484] on link "31" at bounding box center [636, 480] width 23 height 23
click at [637, 484] on link "32" at bounding box center [636, 480] width 23 height 23
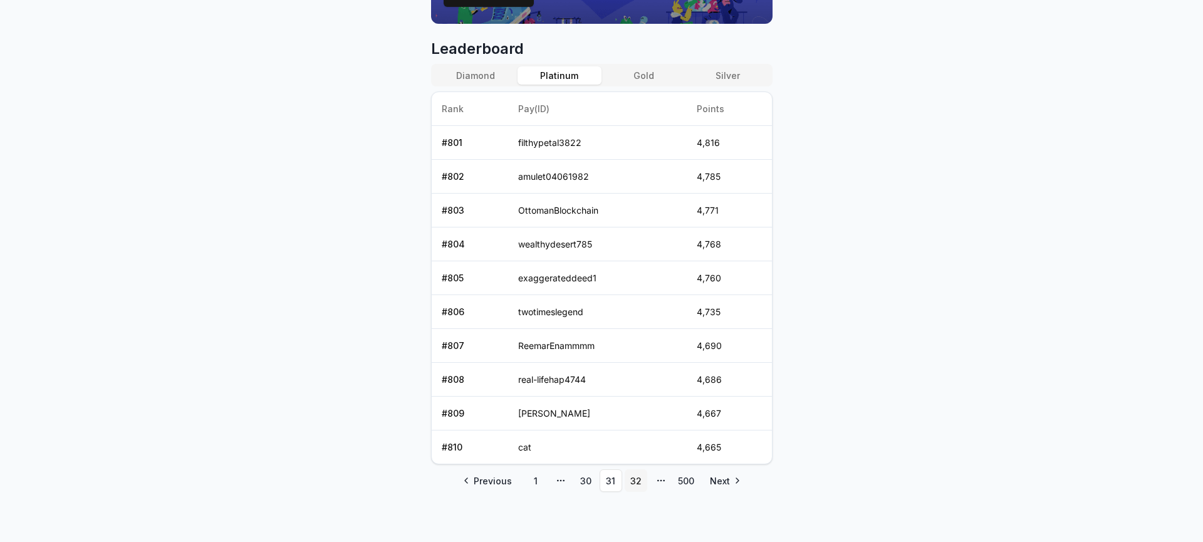
scroll to position [414, 0]
click at [637, 484] on link "33" at bounding box center [636, 480] width 23 height 23
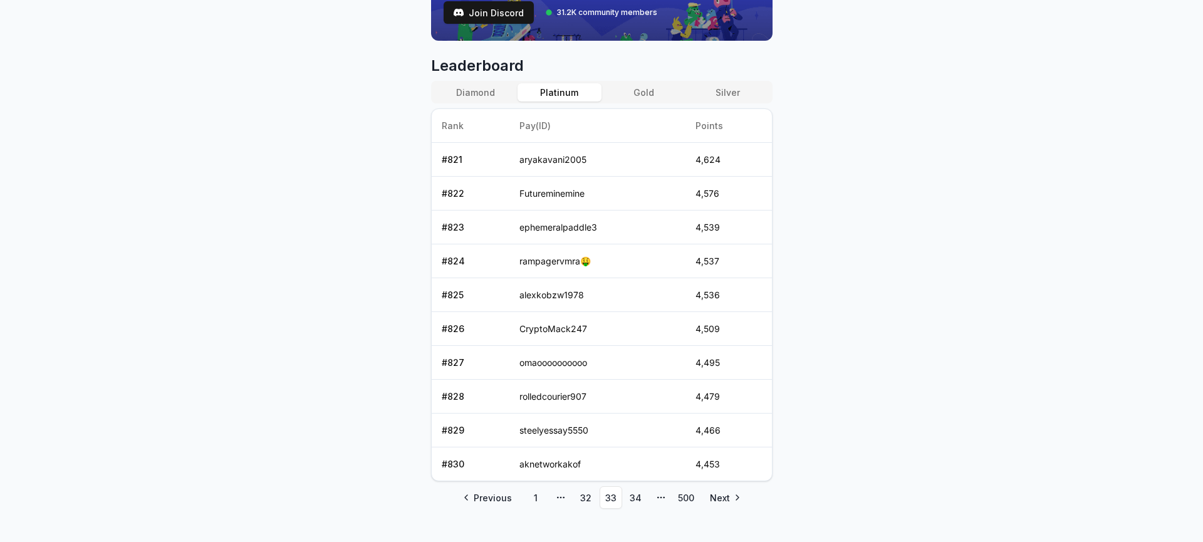
scroll to position [506, 0]
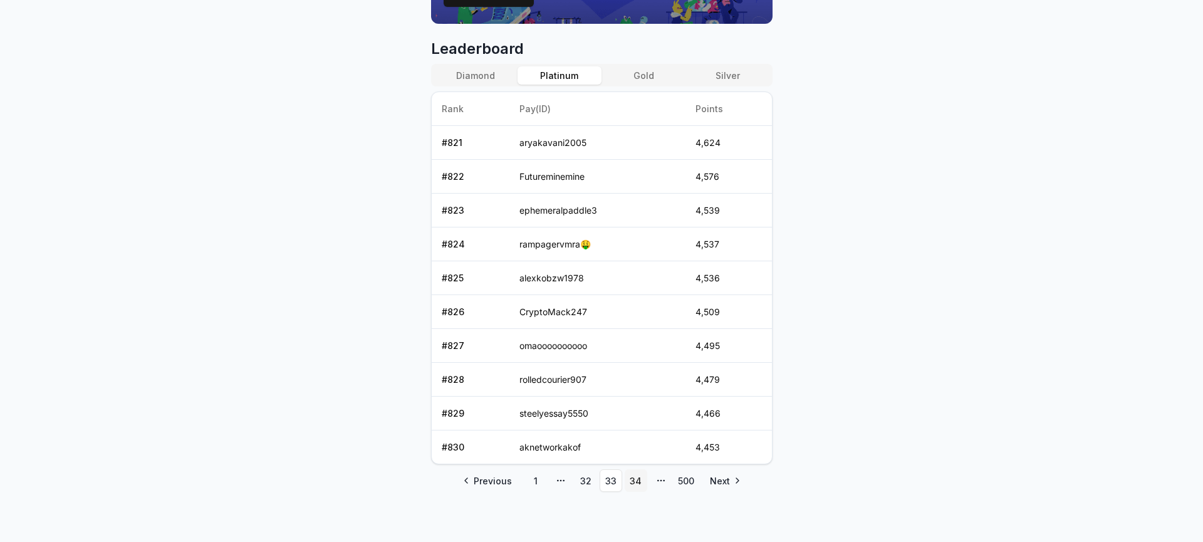
click at [641, 482] on link "34" at bounding box center [636, 480] width 23 height 23
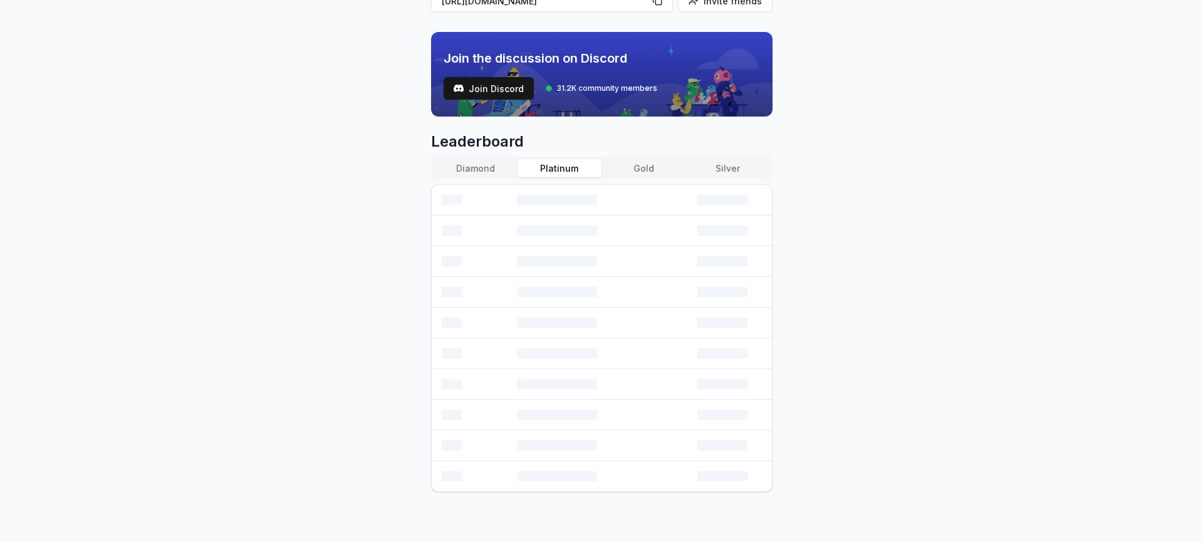
scroll to position [414, 0]
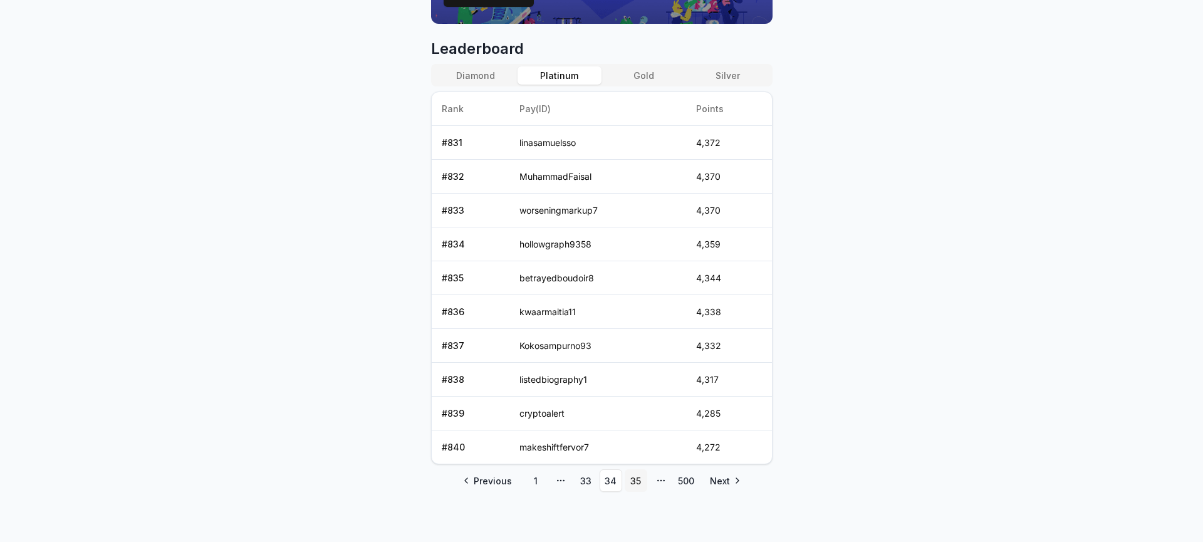
click at [641, 482] on link "35" at bounding box center [636, 480] width 23 height 23
click at [639, 481] on link "36" at bounding box center [636, 480] width 23 height 23
click at [639, 481] on link "37" at bounding box center [636, 480] width 23 height 23
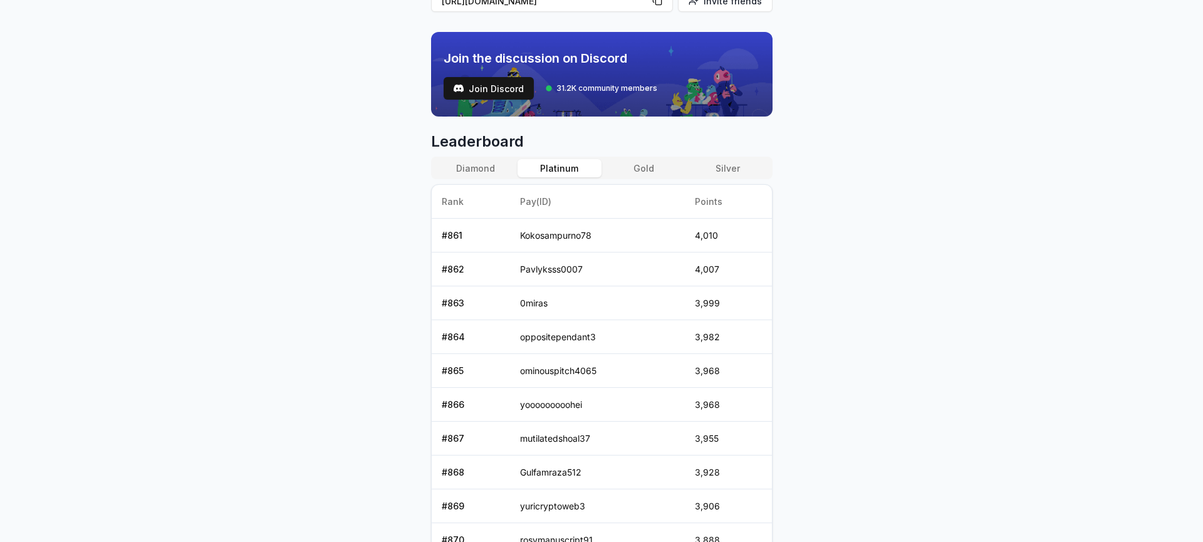
scroll to position [506, 0]
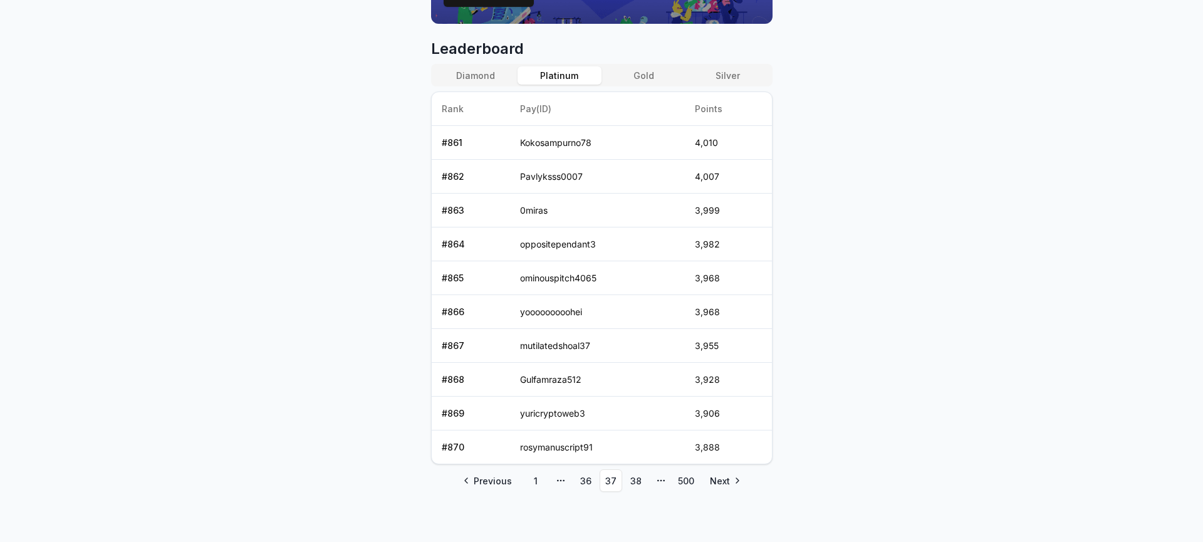
click at [639, 481] on link "38" at bounding box center [636, 480] width 23 height 23
click at [639, 481] on link "39" at bounding box center [636, 480] width 23 height 23
click at [639, 481] on link "40" at bounding box center [636, 480] width 23 height 23
click at [639, 481] on link "41" at bounding box center [636, 480] width 23 height 23
click at [637, 481] on link "42" at bounding box center [636, 480] width 23 height 23
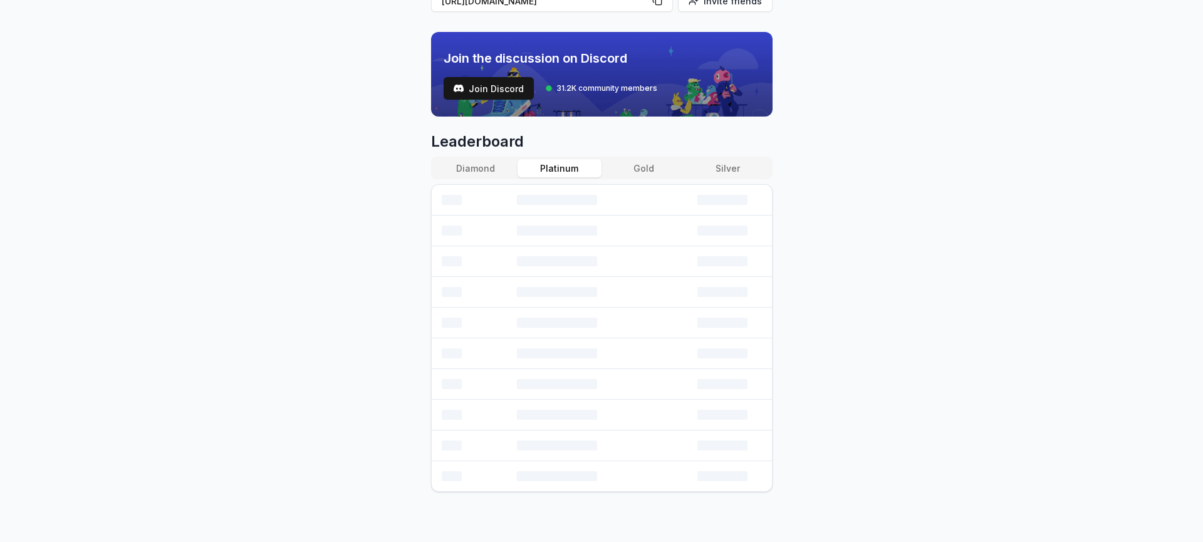
scroll to position [414, 0]
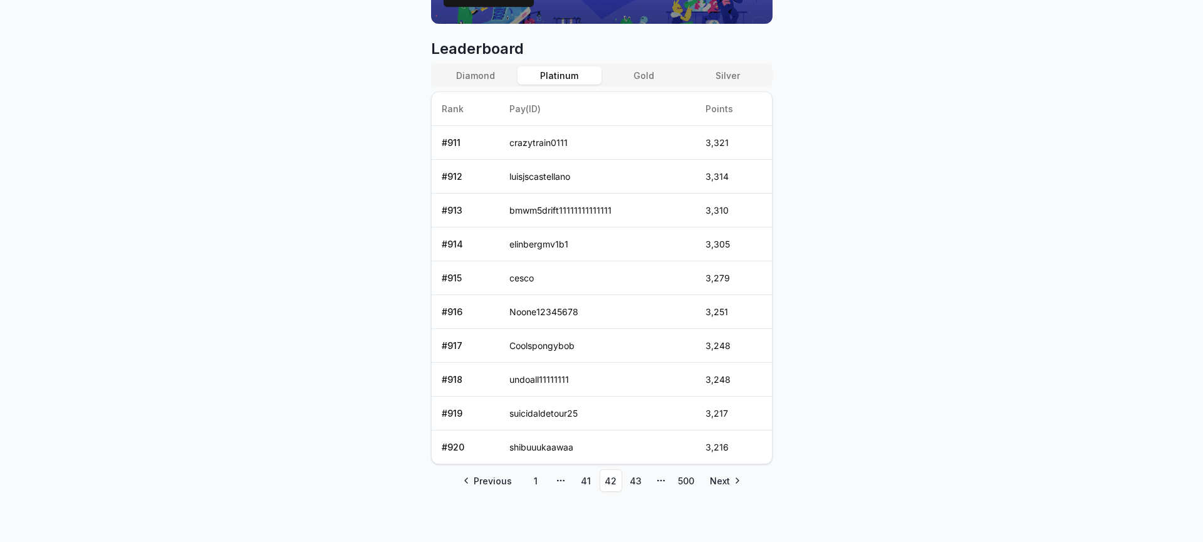
click at [637, 481] on link "43" at bounding box center [636, 480] width 23 height 23
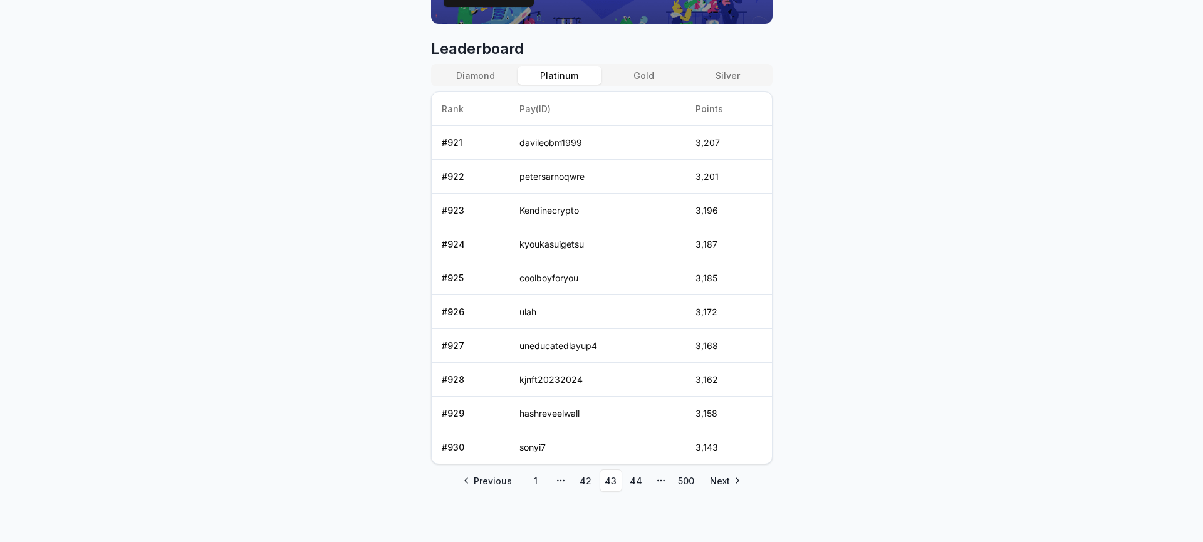
click at [637, 481] on link "44" at bounding box center [636, 480] width 23 height 23
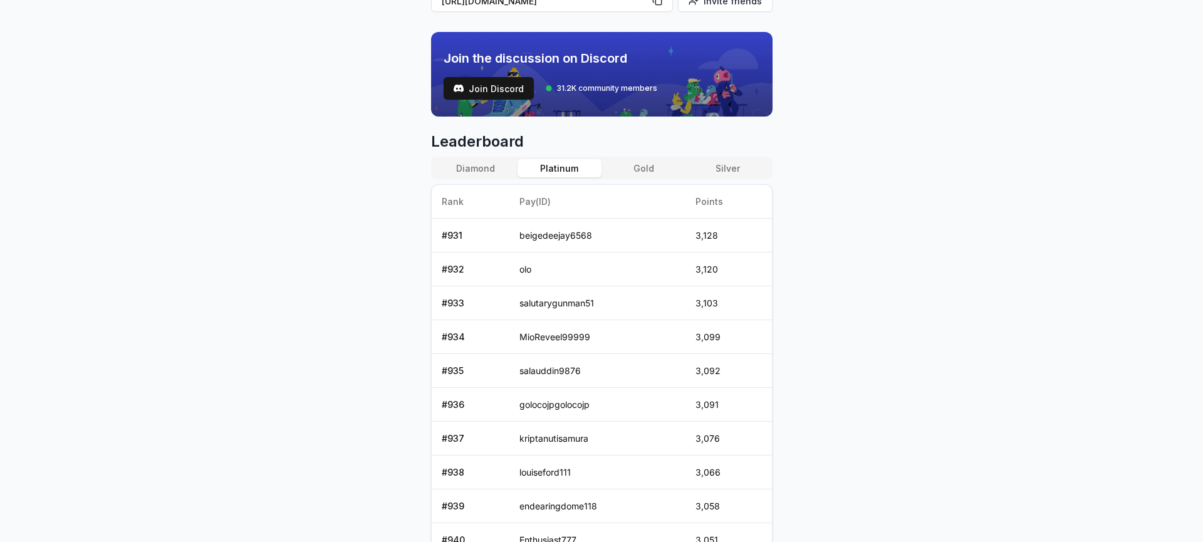
scroll to position [506, 0]
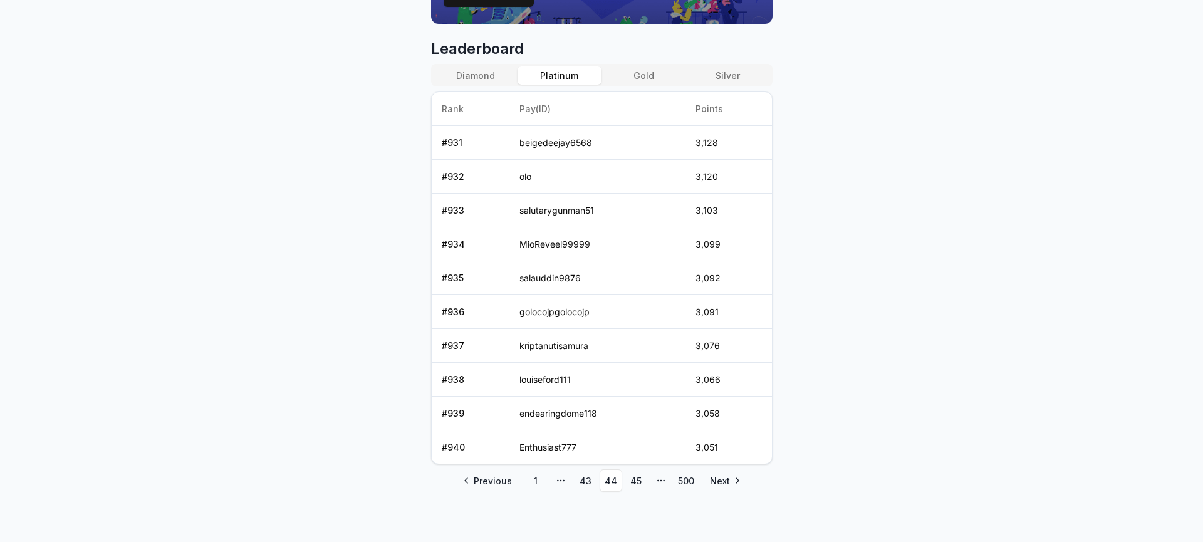
click at [637, 481] on link "45" at bounding box center [636, 480] width 23 height 23
click at [637, 481] on link "46" at bounding box center [636, 480] width 23 height 23
click at [637, 481] on link "47" at bounding box center [636, 480] width 23 height 23
click at [637, 481] on link "48" at bounding box center [636, 480] width 23 height 23
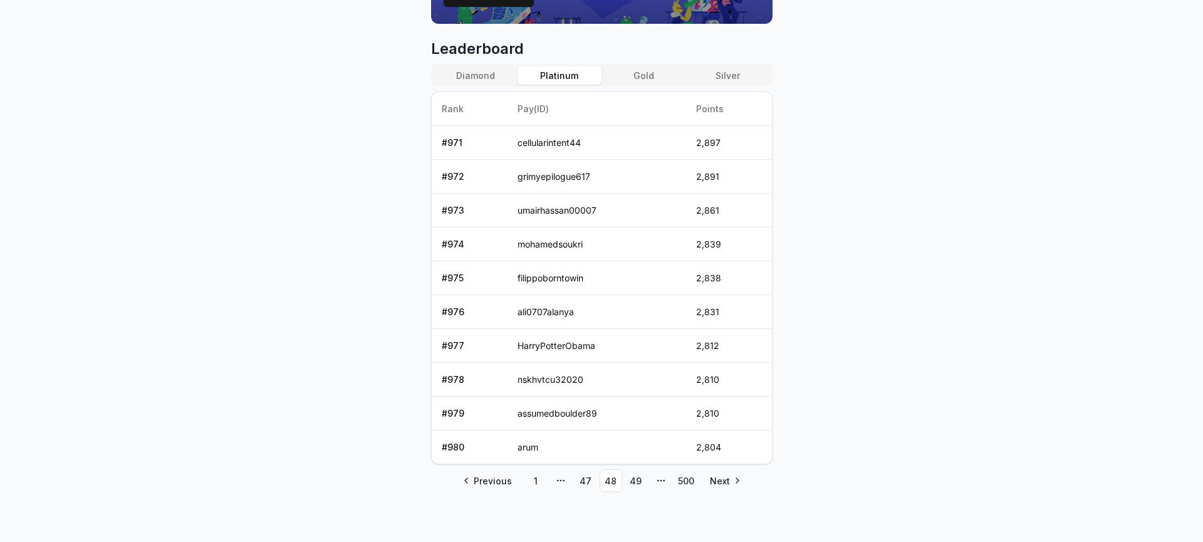
click at [637, 481] on link "49" at bounding box center [636, 480] width 23 height 23
click at [637, 481] on link "50" at bounding box center [636, 480] width 23 height 23
click at [637, 481] on link "51" at bounding box center [636, 480] width 23 height 23
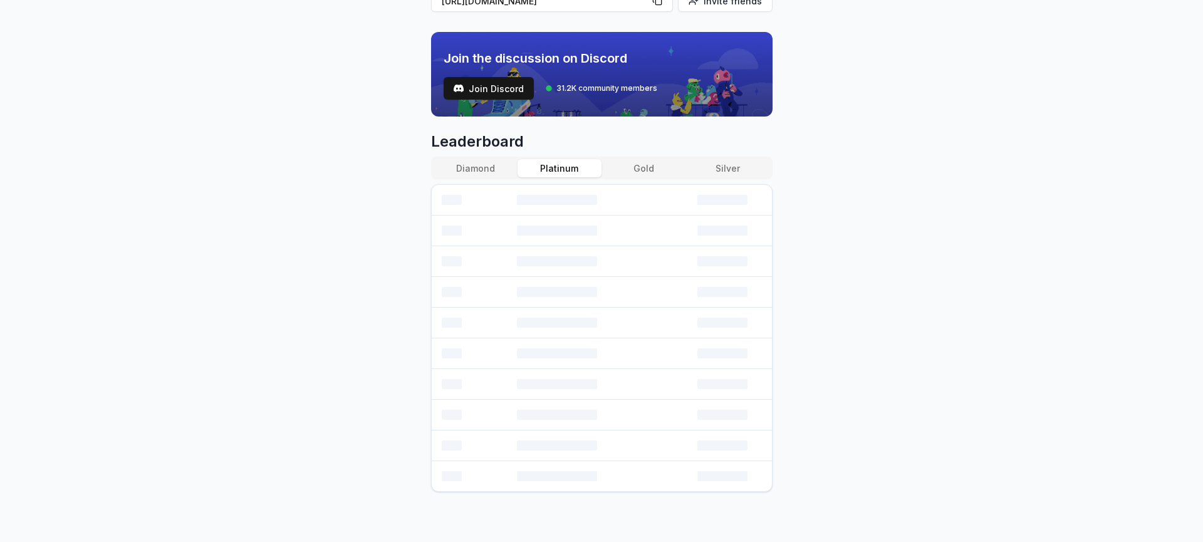
scroll to position [506, 0]
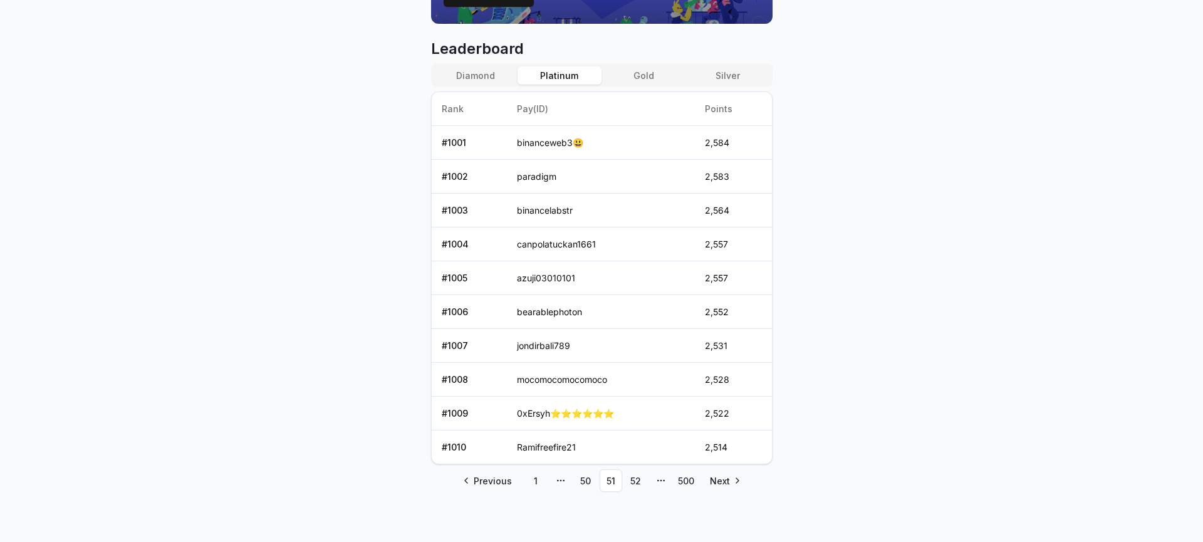
click at [637, 481] on link "52" at bounding box center [636, 480] width 23 height 23
click at [637, 481] on link "53" at bounding box center [636, 480] width 23 height 23
click at [637, 481] on link "54" at bounding box center [636, 480] width 23 height 23
click at [637, 481] on link "55" at bounding box center [636, 480] width 23 height 23
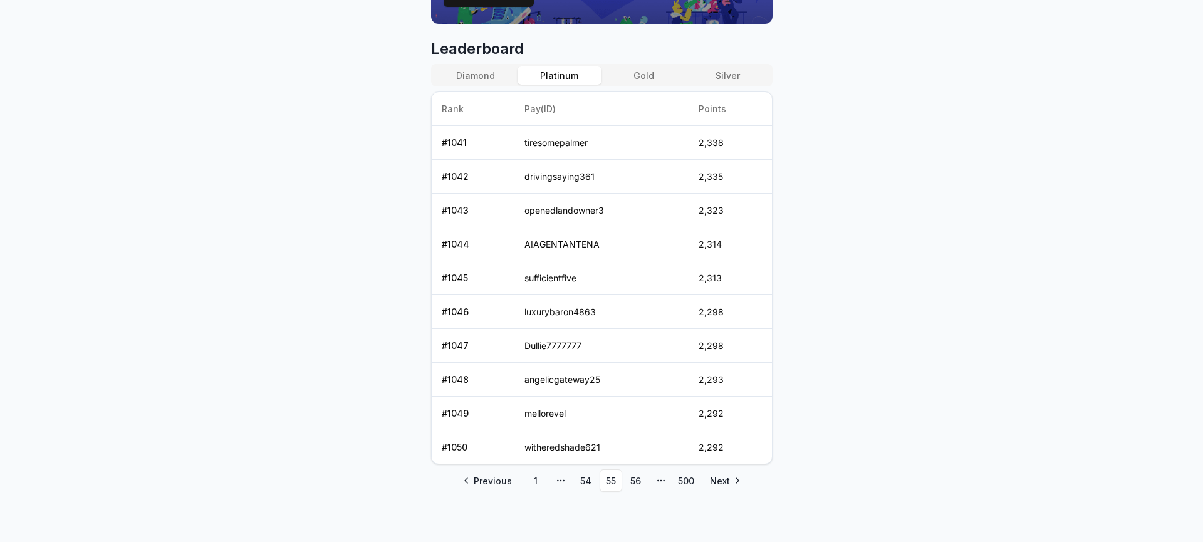
click at [637, 481] on link "56" at bounding box center [636, 480] width 23 height 23
click at [637, 481] on link "57" at bounding box center [636, 480] width 23 height 23
click at [637, 481] on link "58" at bounding box center [636, 480] width 23 height 23
click at [637, 481] on link "59" at bounding box center [636, 480] width 23 height 23
click at [637, 481] on link "60" at bounding box center [636, 480] width 23 height 23
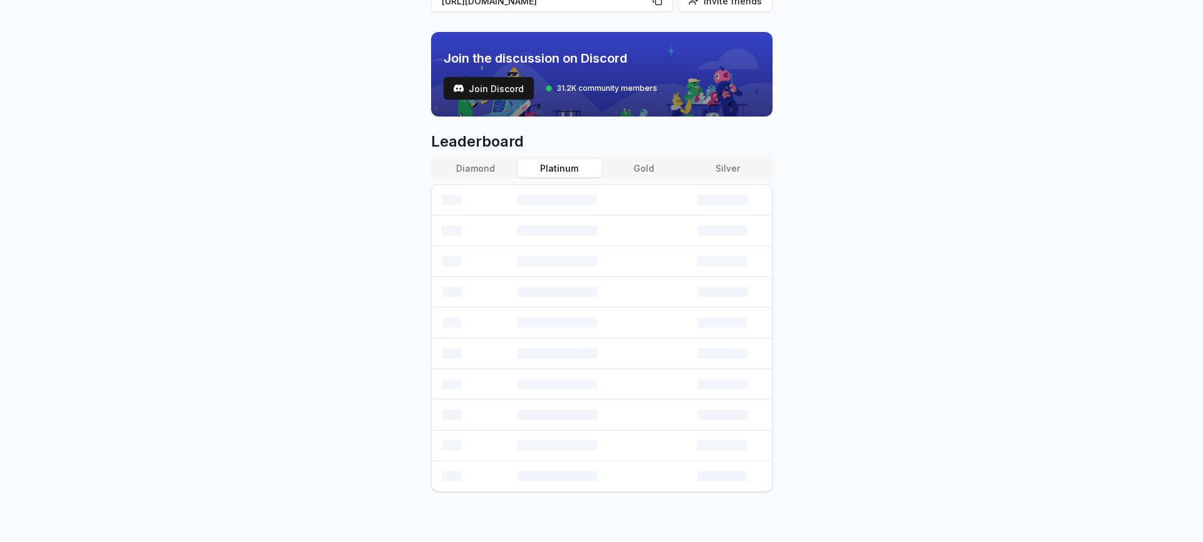
scroll to position [506, 0]
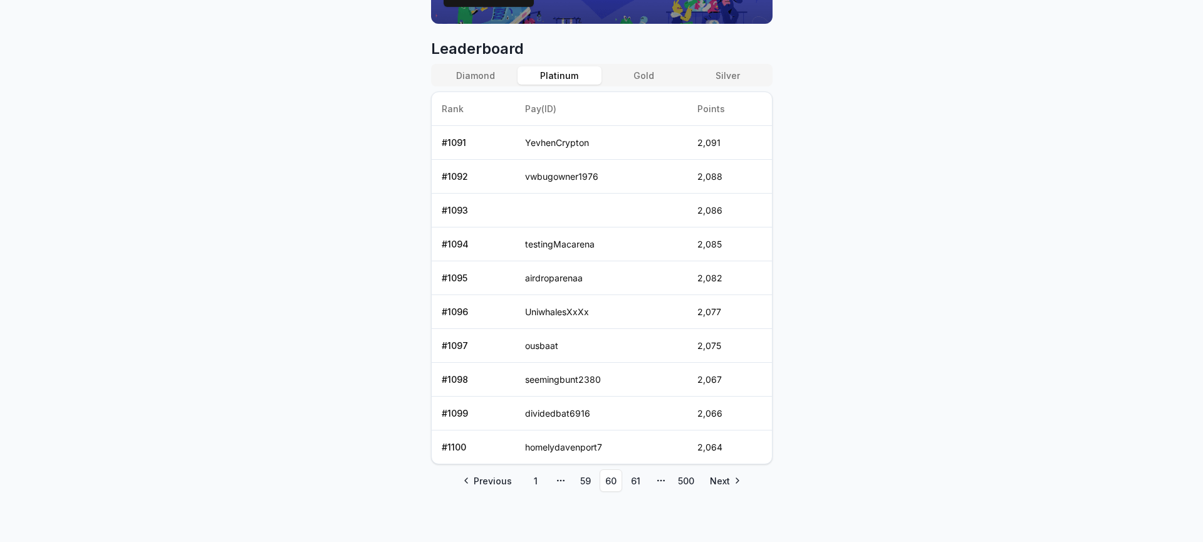
click at [637, 481] on link "61" at bounding box center [636, 480] width 23 height 23
click at [637, 481] on link "62" at bounding box center [636, 480] width 23 height 23
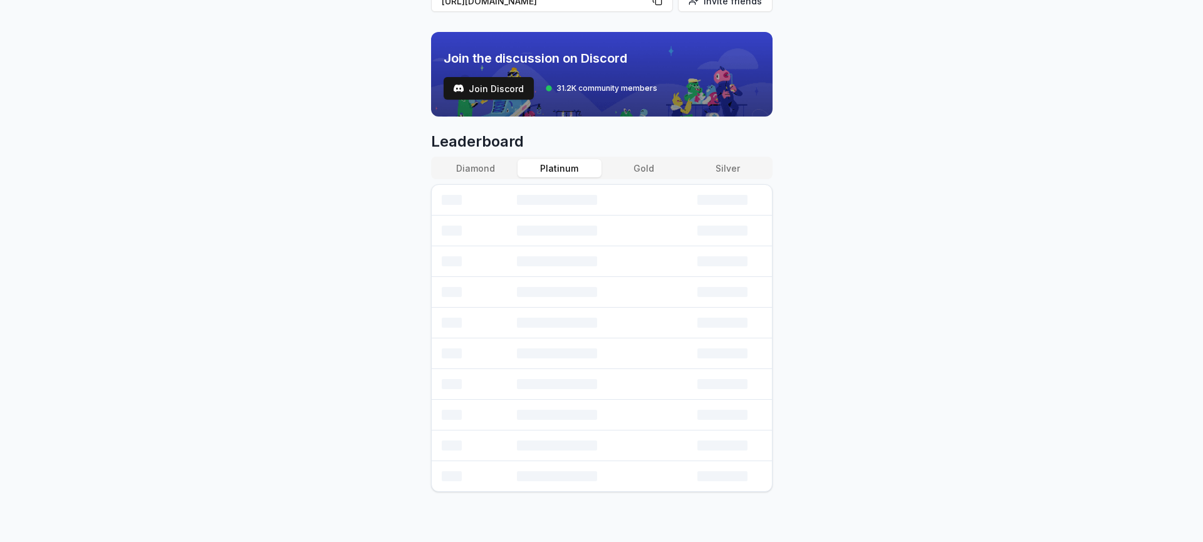
scroll to position [414, 0]
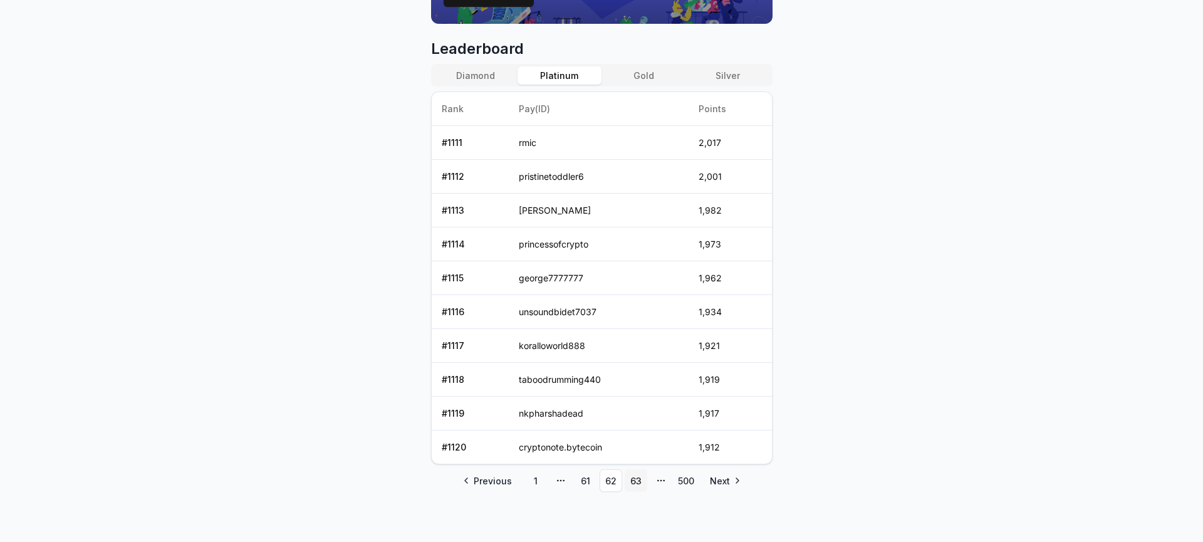
click at [638, 480] on link "63" at bounding box center [636, 480] width 23 height 23
click at [634, 483] on link "64" at bounding box center [636, 480] width 23 height 23
click at [634, 483] on link "65" at bounding box center [636, 480] width 23 height 23
click at [634, 483] on link "66" at bounding box center [636, 480] width 23 height 23
click at [634, 483] on link "67" at bounding box center [636, 480] width 23 height 23
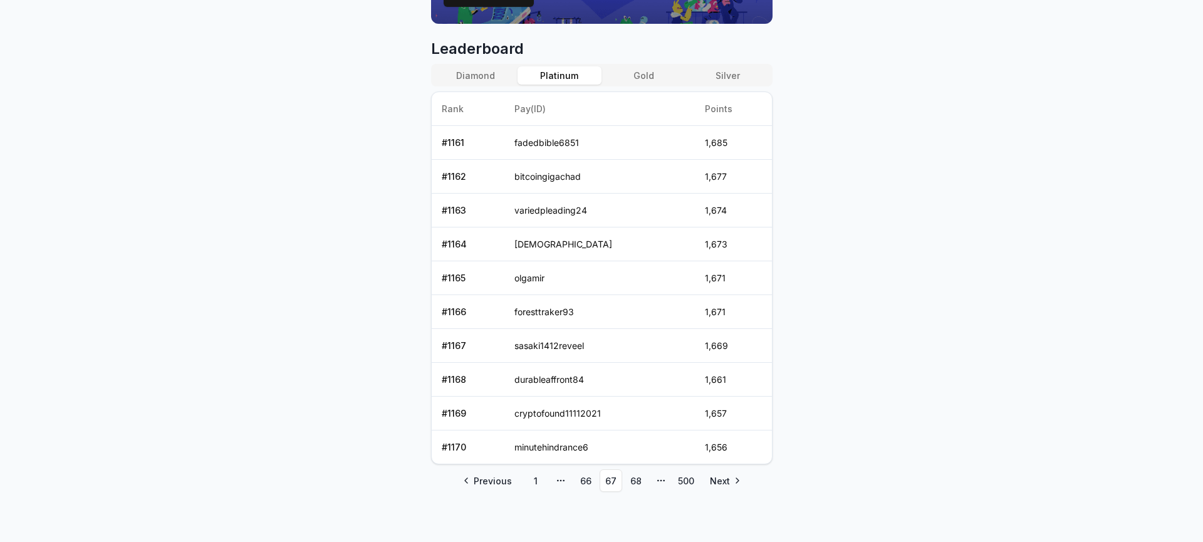
click at [634, 483] on link "68" at bounding box center [636, 480] width 23 height 23
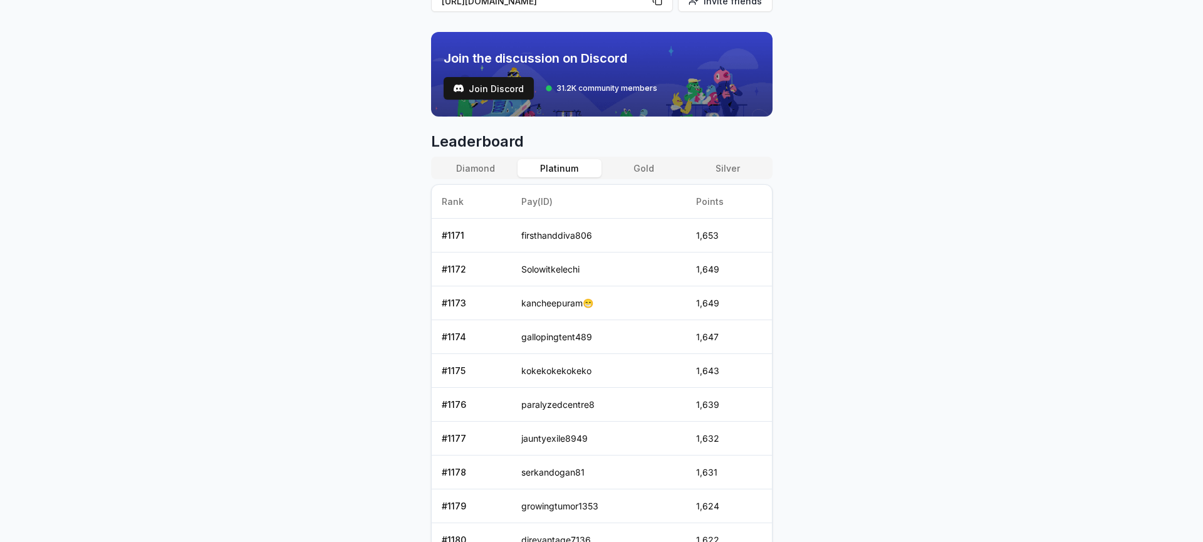
scroll to position [506, 0]
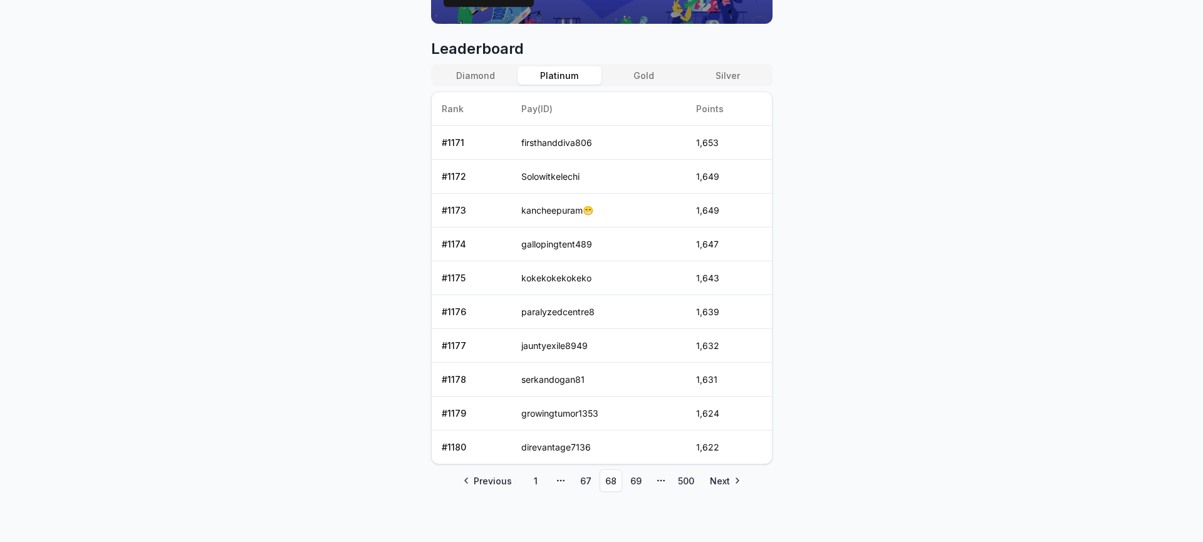
click at [634, 483] on link "69" at bounding box center [636, 480] width 23 height 23
click at [638, 481] on link "70" at bounding box center [636, 480] width 23 height 23
click at [638, 481] on link "71" at bounding box center [636, 480] width 23 height 23
click at [638, 481] on link "72" at bounding box center [636, 480] width 23 height 23
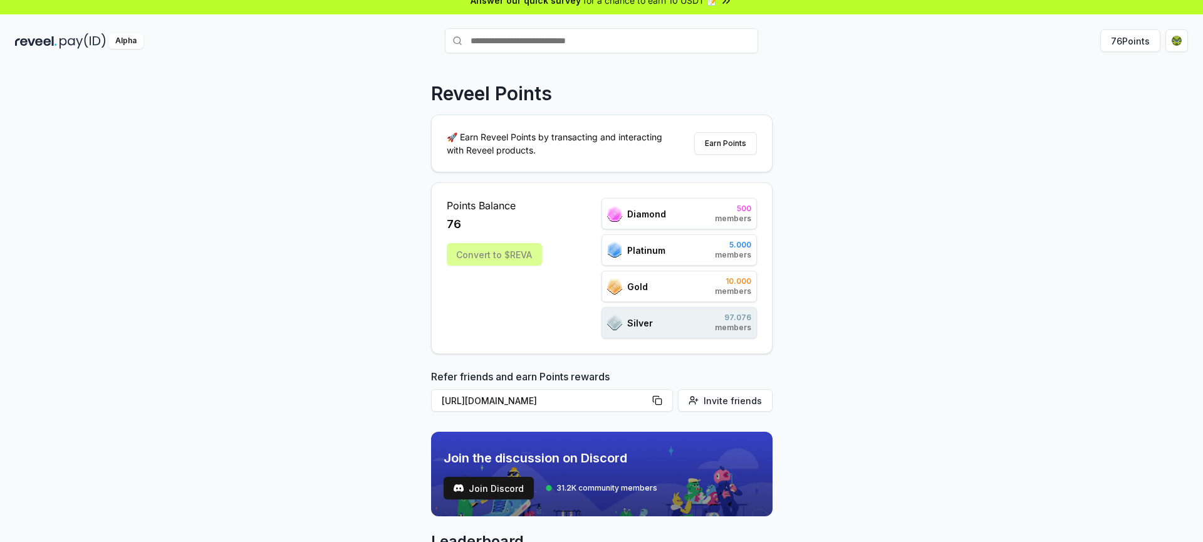
scroll to position [0, 0]
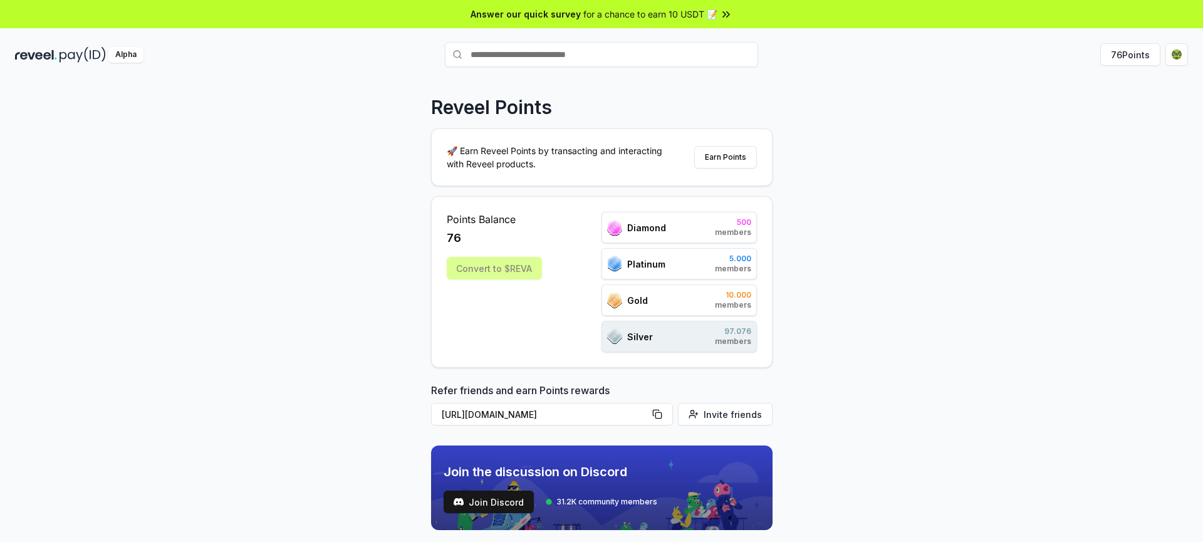
click at [827, 376] on div "Reveel Points 🚀 Earn Reveel Points by transacting and interacting with Reveel p…" at bounding box center [601, 324] width 1203 height 507
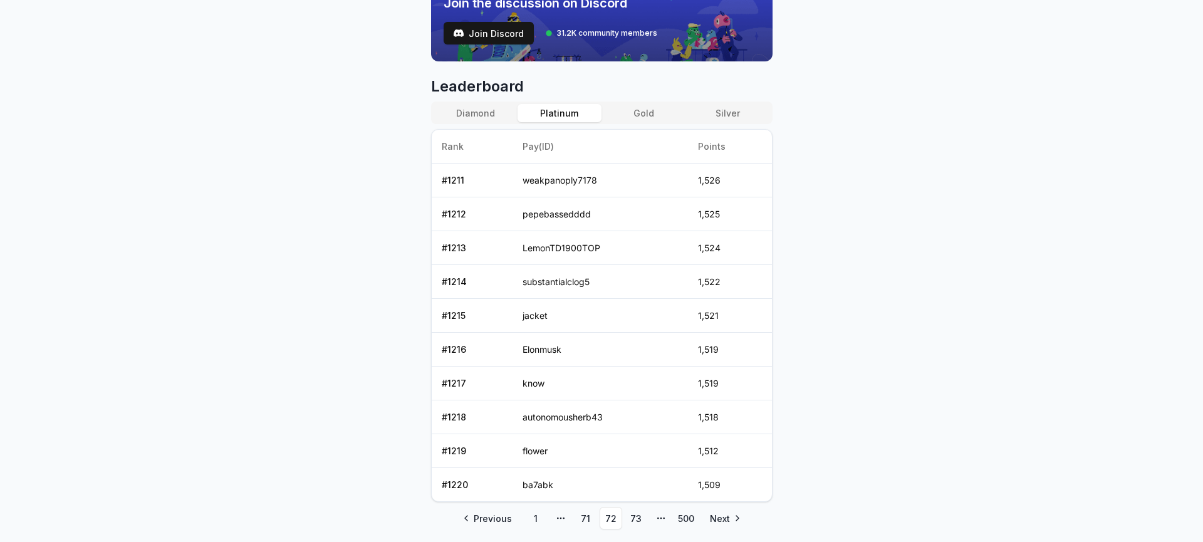
scroll to position [506, 0]
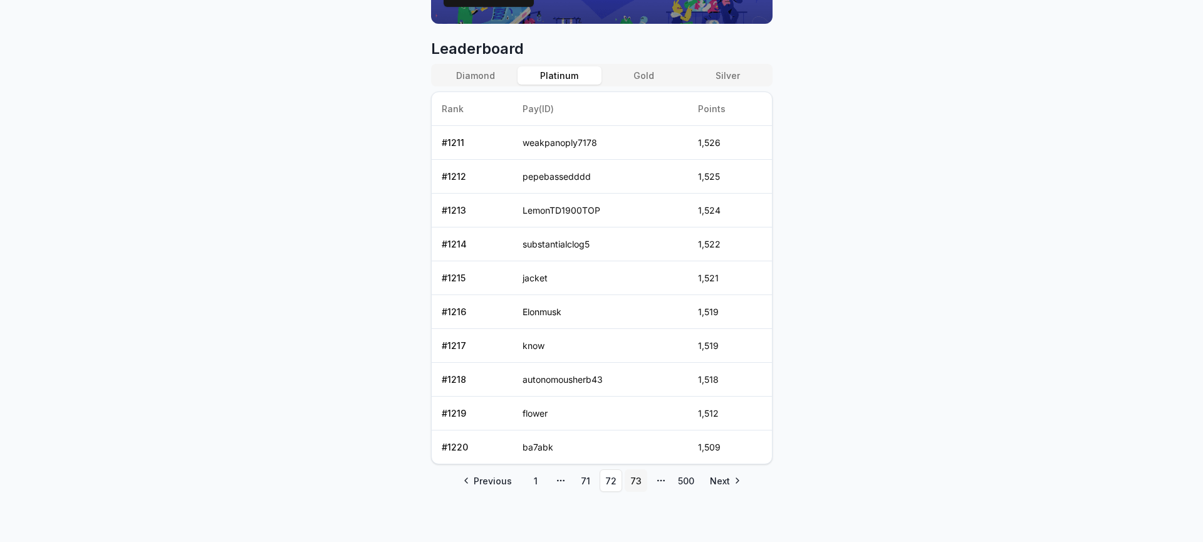
click at [639, 483] on link "73" at bounding box center [636, 480] width 23 height 23
click at [639, 483] on link "74" at bounding box center [636, 480] width 23 height 23
click at [639, 483] on link "75" at bounding box center [636, 480] width 23 height 23
click at [639, 483] on link "76" at bounding box center [636, 480] width 23 height 23
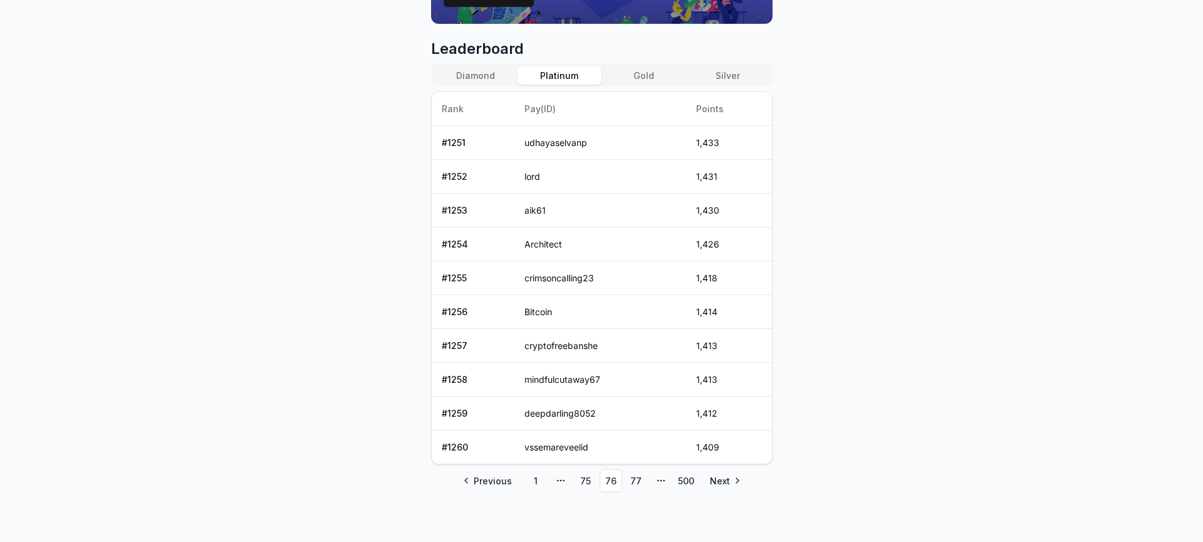
click at [639, 483] on link "77" at bounding box center [636, 480] width 23 height 23
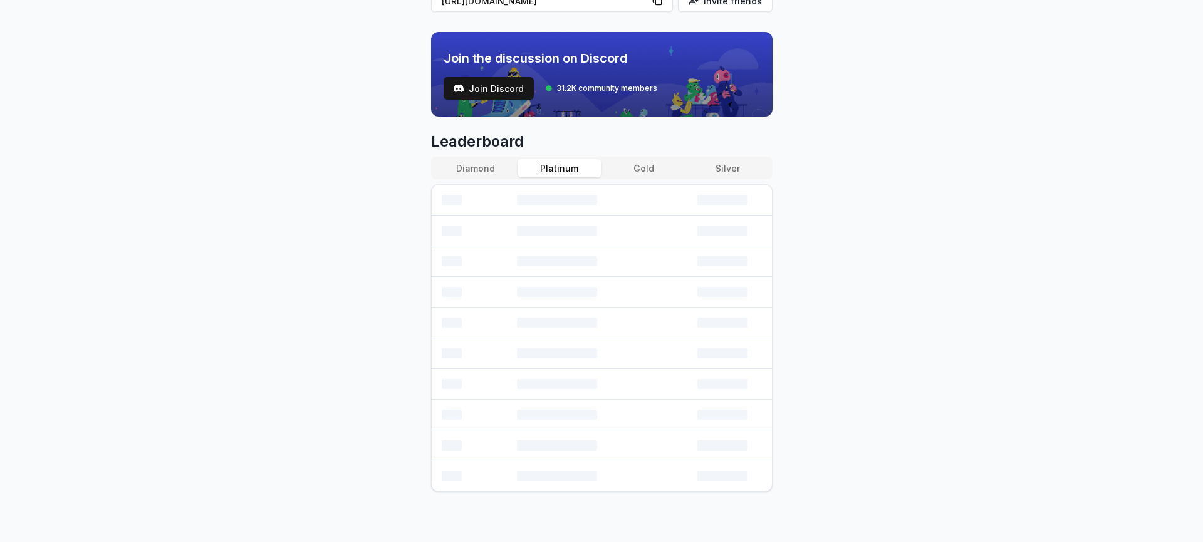
scroll to position [506, 0]
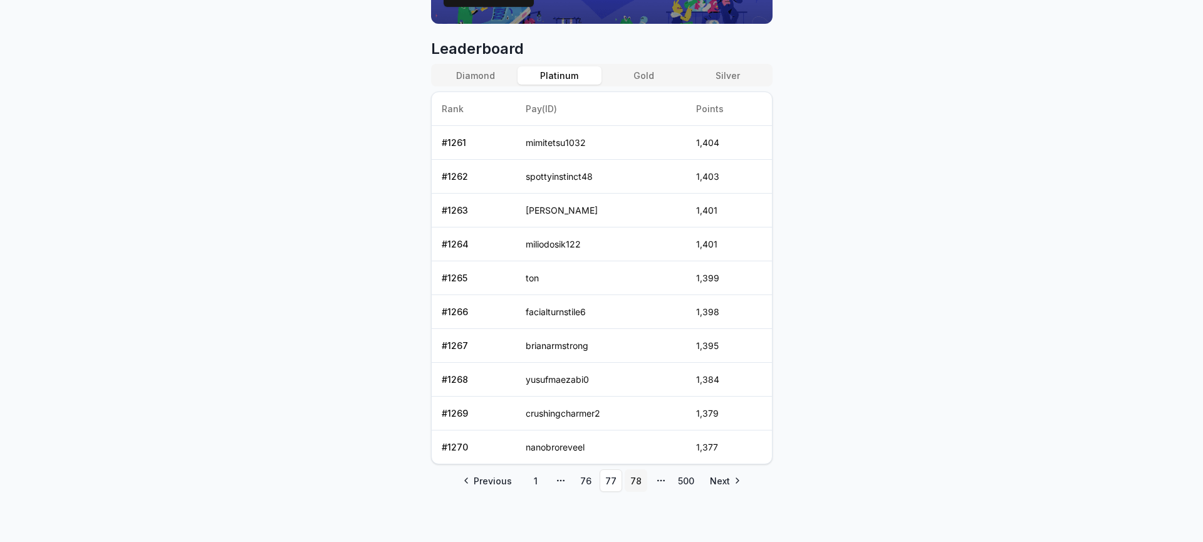
click at [635, 483] on link "78" at bounding box center [636, 480] width 23 height 23
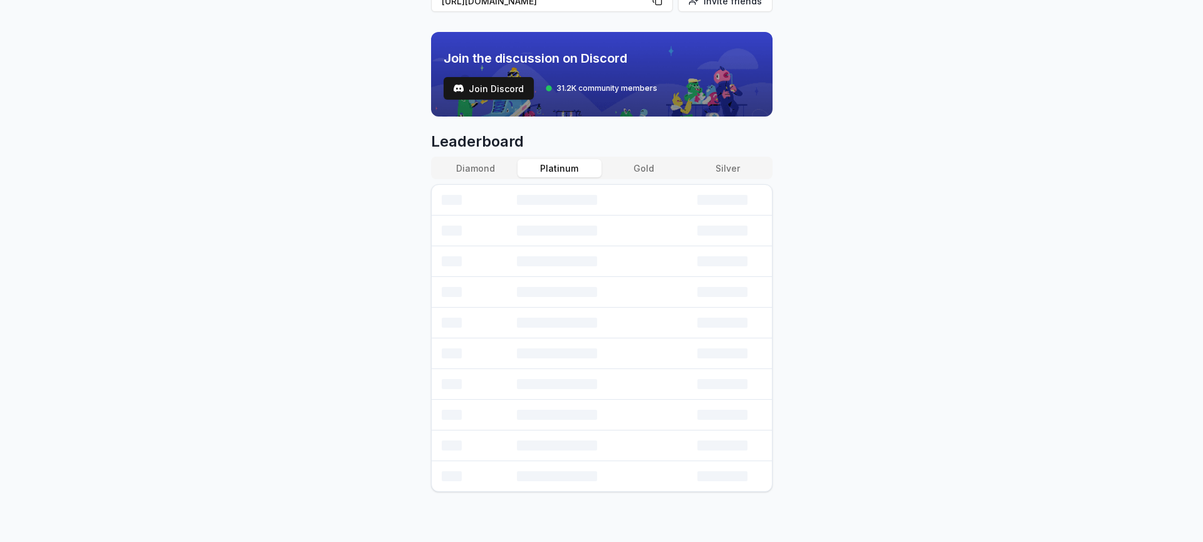
scroll to position [414, 0]
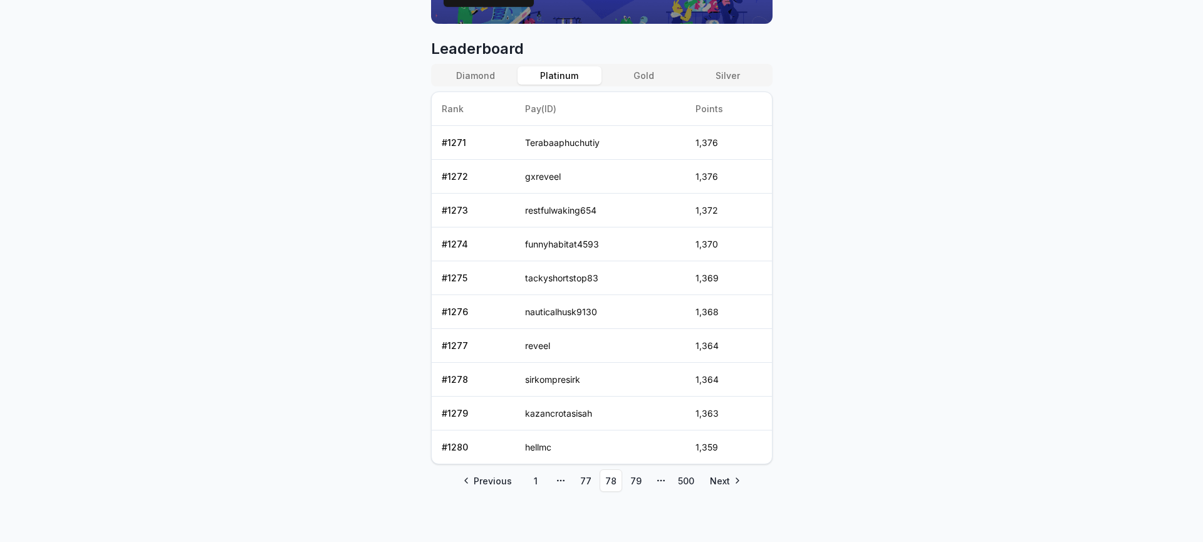
click at [635, 483] on link "79" at bounding box center [636, 480] width 23 height 23
click at [635, 483] on link "80" at bounding box center [636, 480] width 23 height 23
click at [636, 482] on link "81" at bounding box center [636, 480] width 23 height 23
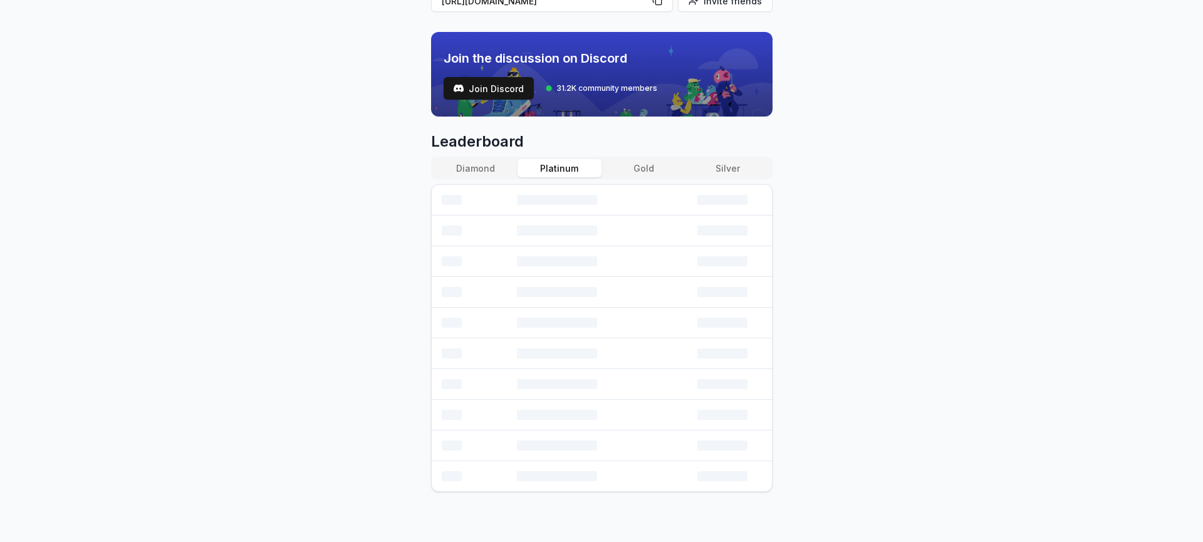
scroll to position [506, 0]
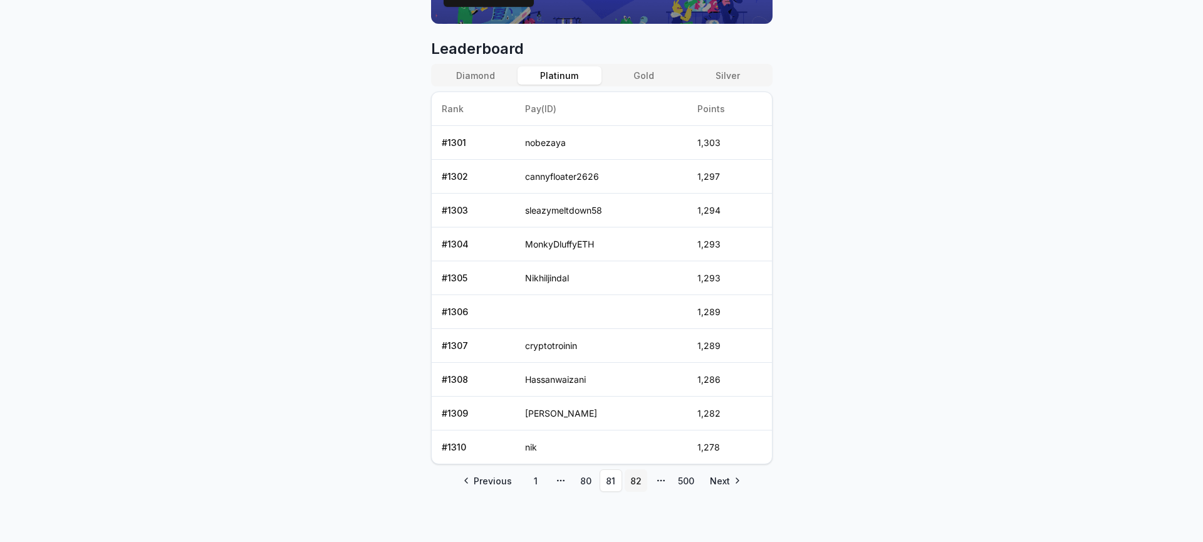
click at [637, 481] on link "82" at bounding box center [636, 480] width 23 height 23
click at [633, 481] on link "83" at bounding box center [636, 480] width 23 height 23
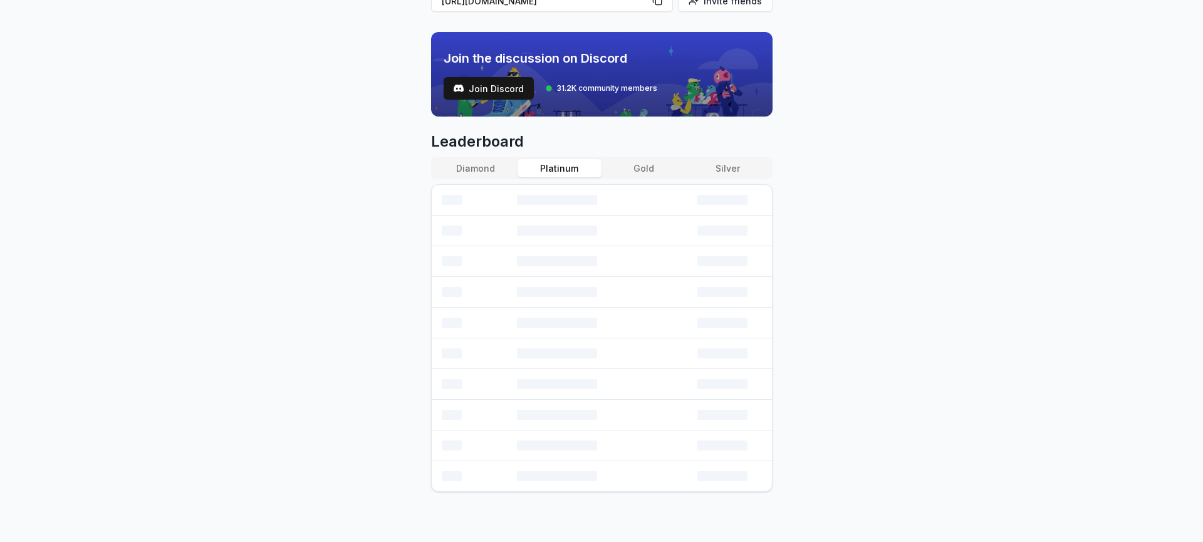
scroll to position [414, 0]
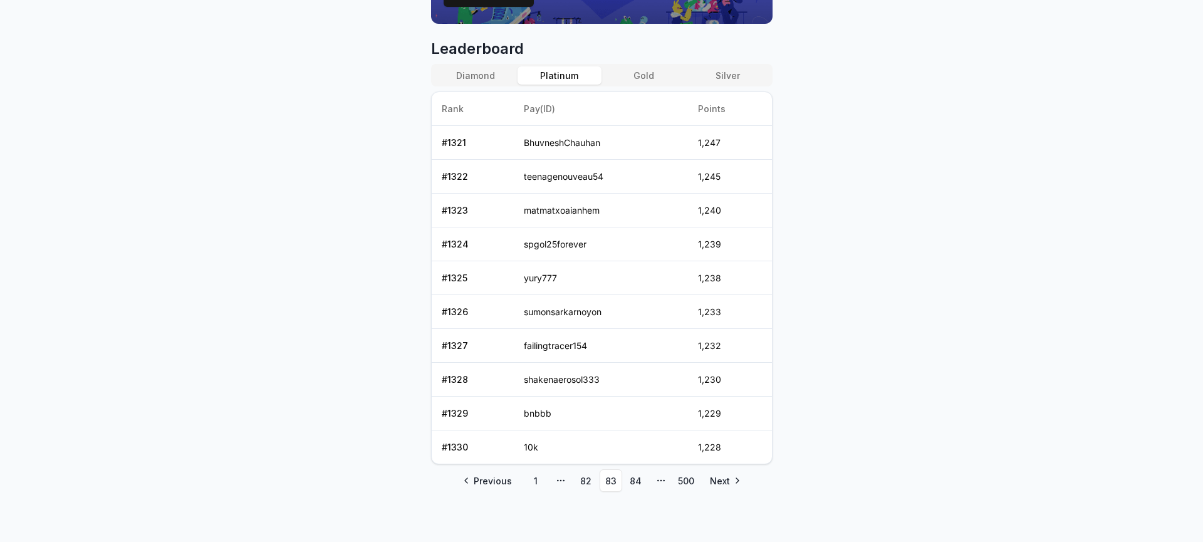
click at [639, 482] on link "84" at bounding box center [636, 480] width 23 height 23
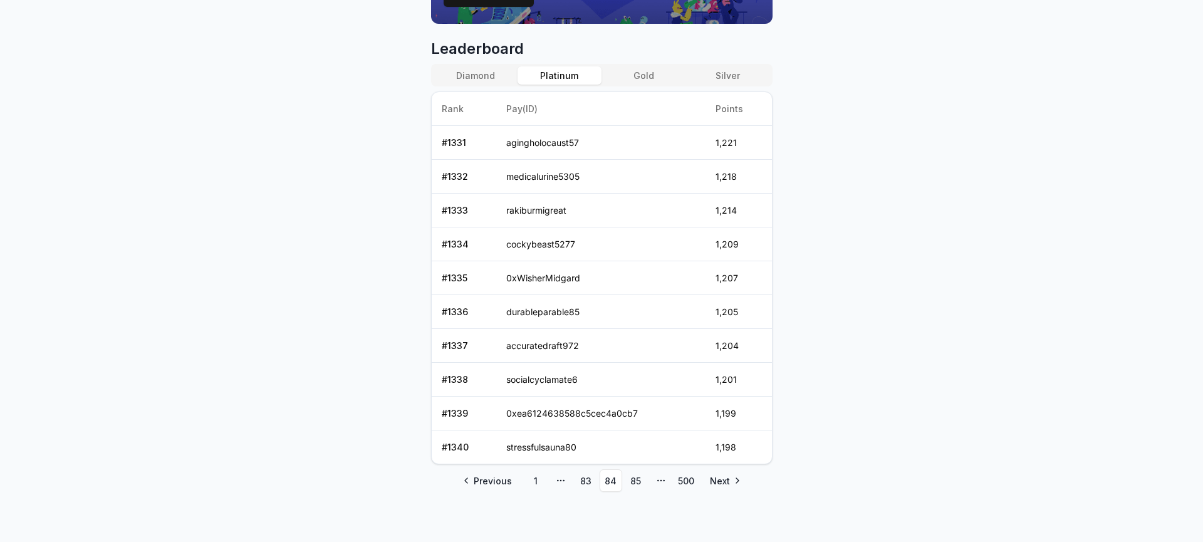
click at [639, 482] on link "85" at bounding box center [636, 480] width 23 height 23
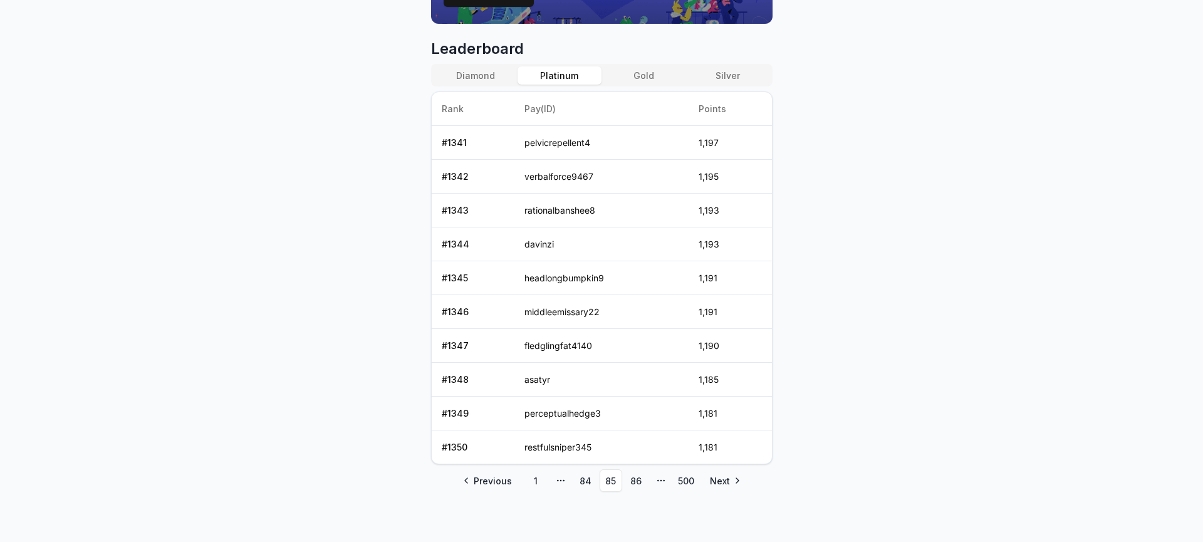
click at [639, 482] on link "86" at bounding box center [636, 480] width 23 height 23
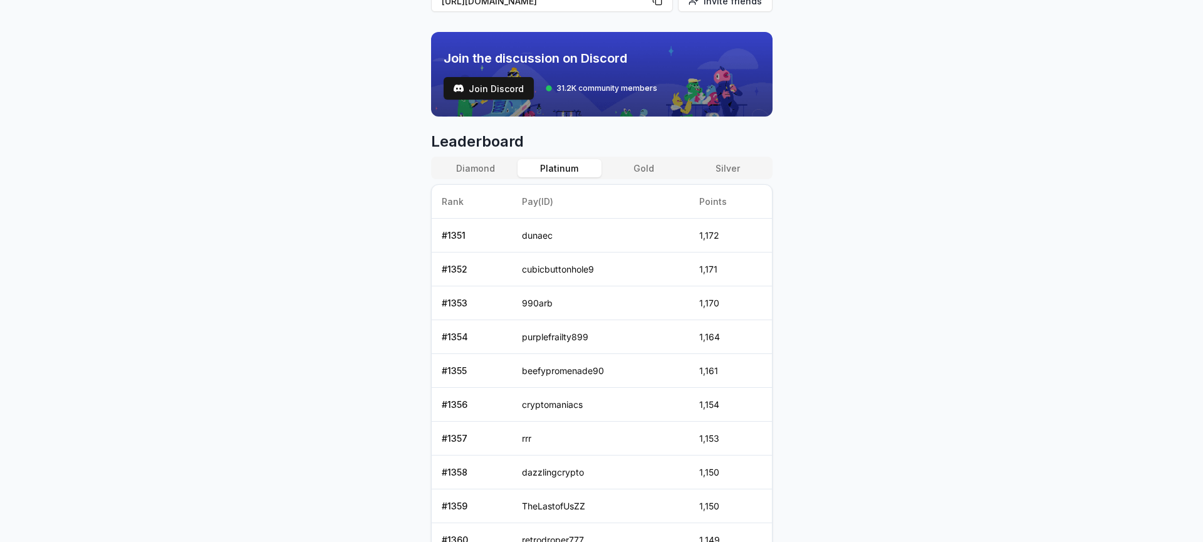
scroll to position [506, 0]
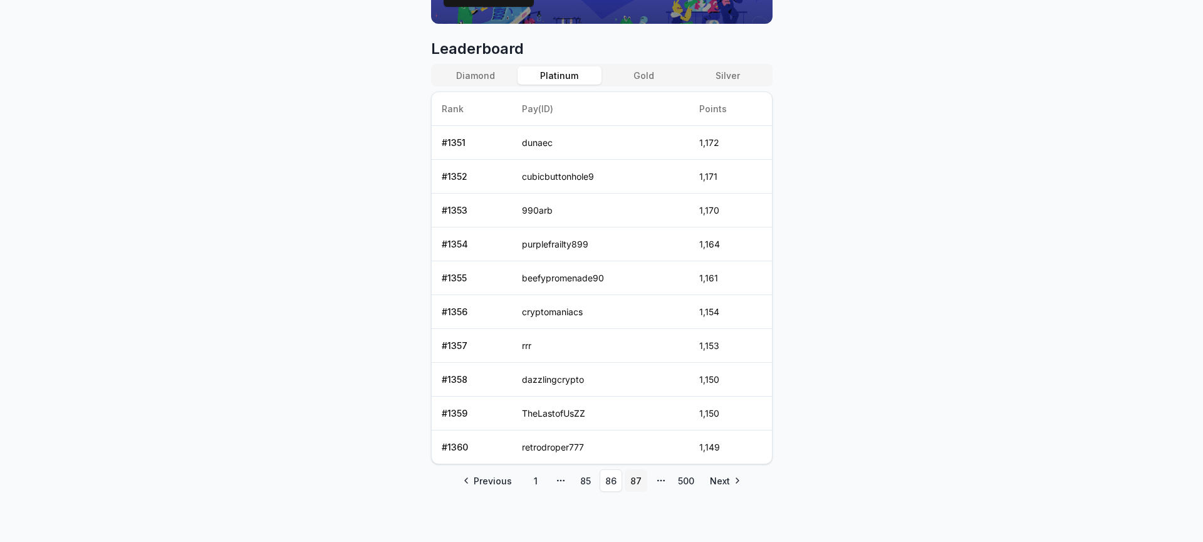
click at [639, 482] on link "87" at bounding box center [636, 480] width 23 height 23
click at [634, 484] on link "88" at bounding box center [636, 480] width 23 height 23
click at [634, 484] on link "89" at bounding box center [636, 480] width 23 height 23
click at [634, 484] on link "90" at bounding box center [636, 480] width 23 height 23
click at [634, 484] on link "91" at bounding box center [636, 480] width 23 height 23
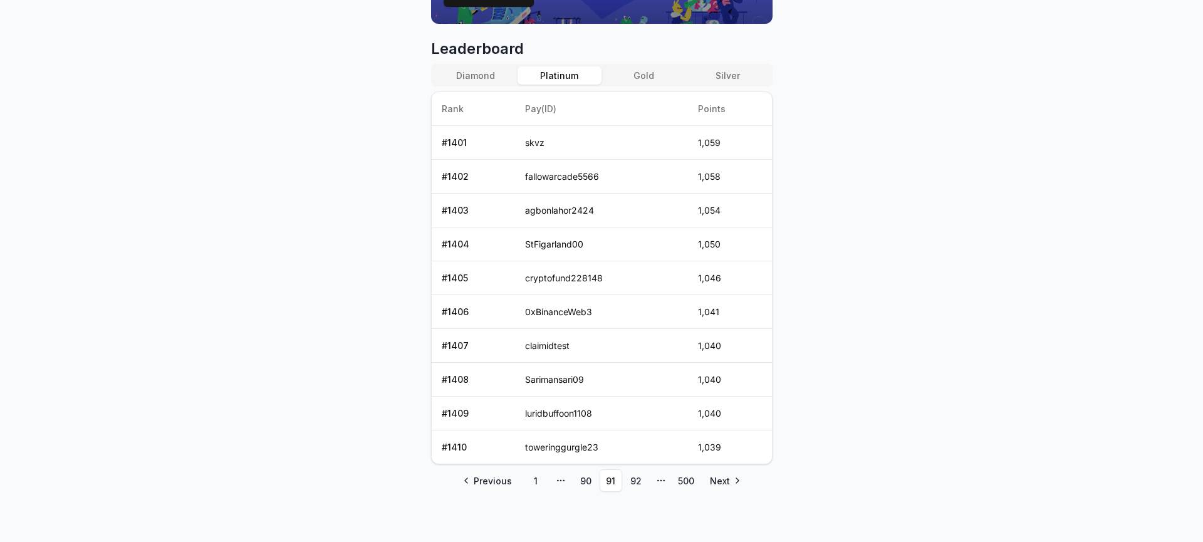
click at [634, 484] on link "92" at bounding box center [636, 480] width 23 height 23
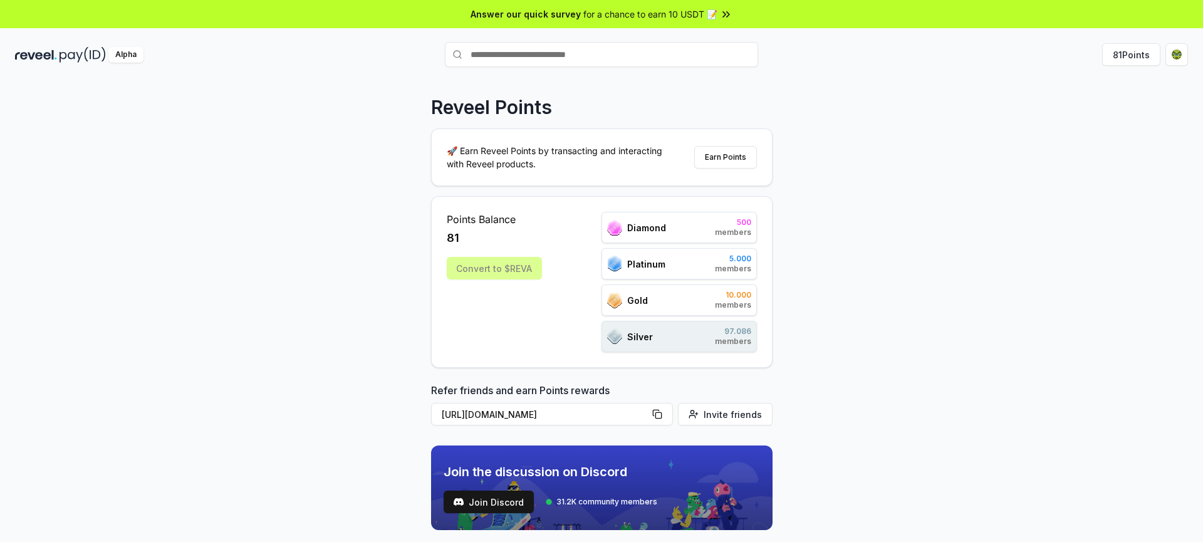
scroll to position [0, 0]
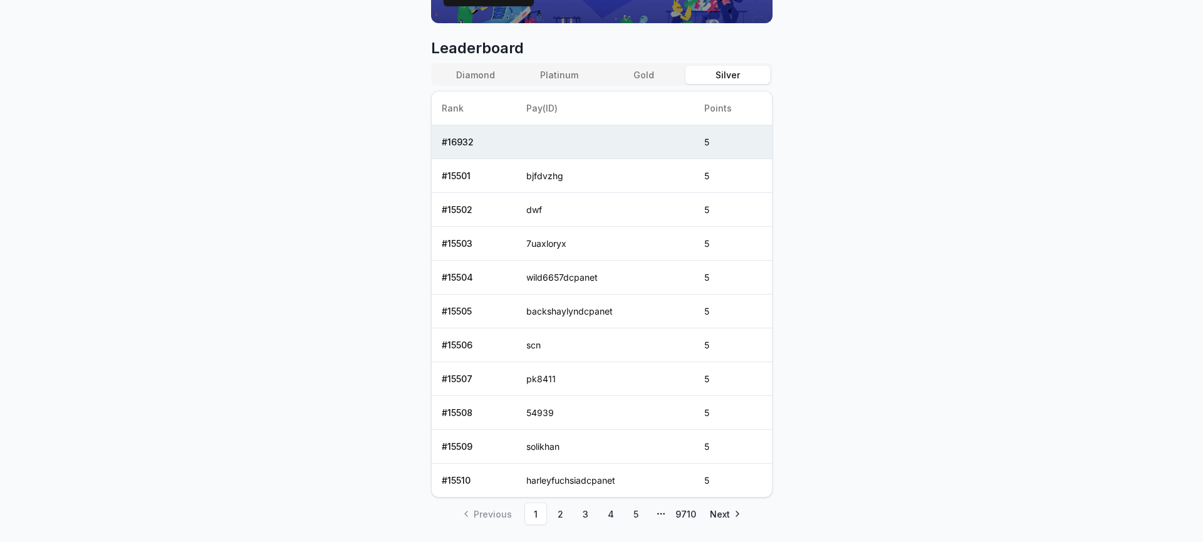
scroll to position [540, 0]
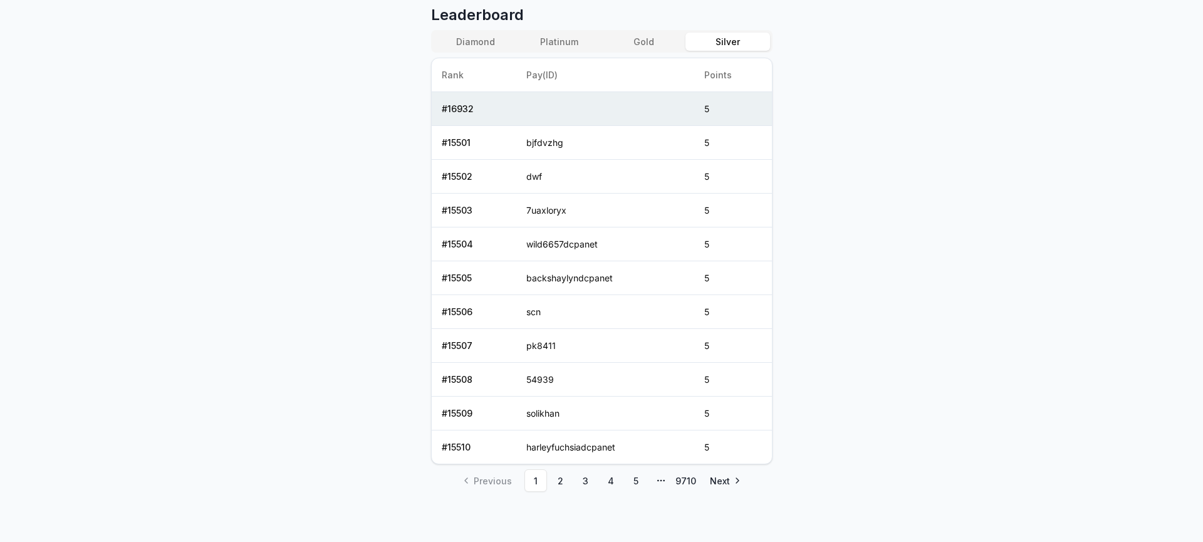
click at [636, 40] on button "Gold" at bounding box center [644, 42] width 84 height 18
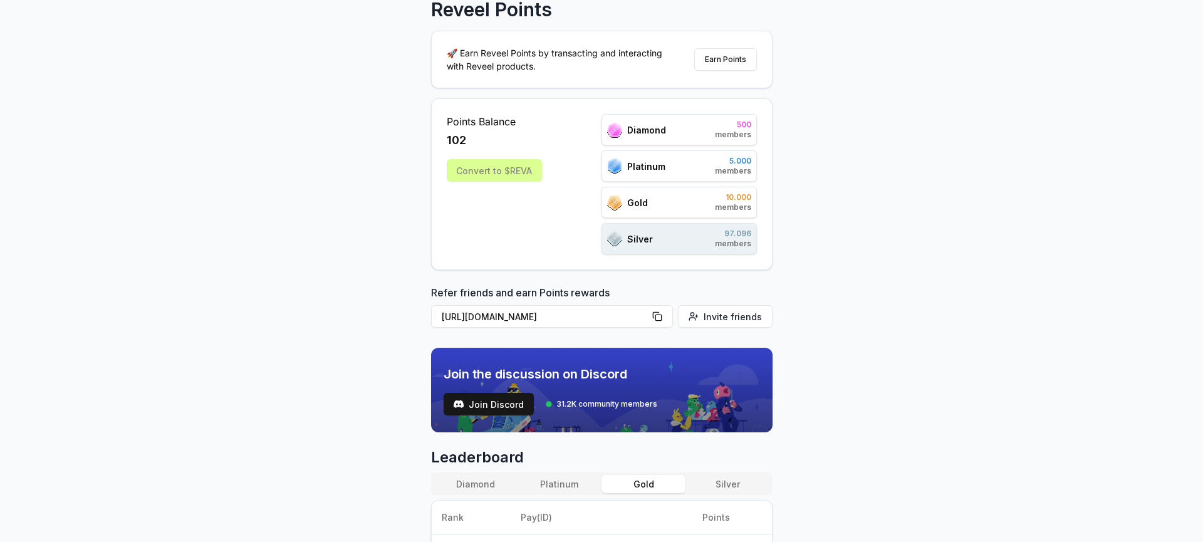
scroll to position [34, 0]
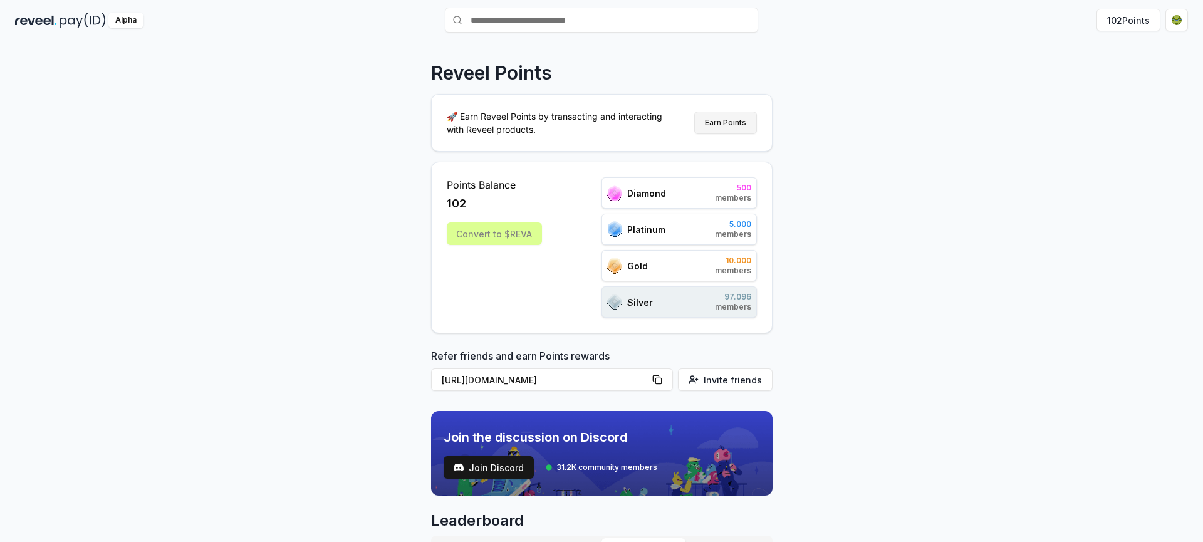
click at [727, 132] on button "Earn Points" at bounding box center [725, 123] width 63 height 23
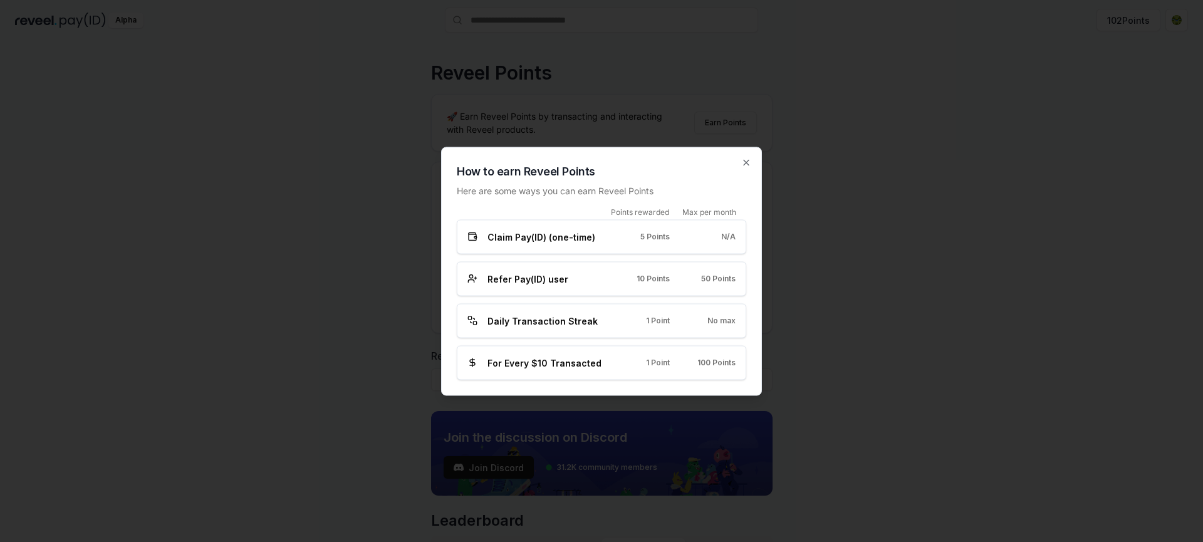
click at [711, 322] on span "No max" at bounding box center [722, 321] width 28 height 10
drag, startPoint x: 546, startPoint y: 365, endPoint x: 619, endPoint y: 365, distance: 72.7
click at [548, 365] on span "For Every $10 Transacted" at bounding box center [545, 362] width 114 height 13
click at [708, 365] on span "100 Points" at bounding box center [717, 363] width 38 height 10
click at [621, 323] on div "Daily Transaction Streak 1 Point No max" at bounding box center [602, 320] width 268 height 13
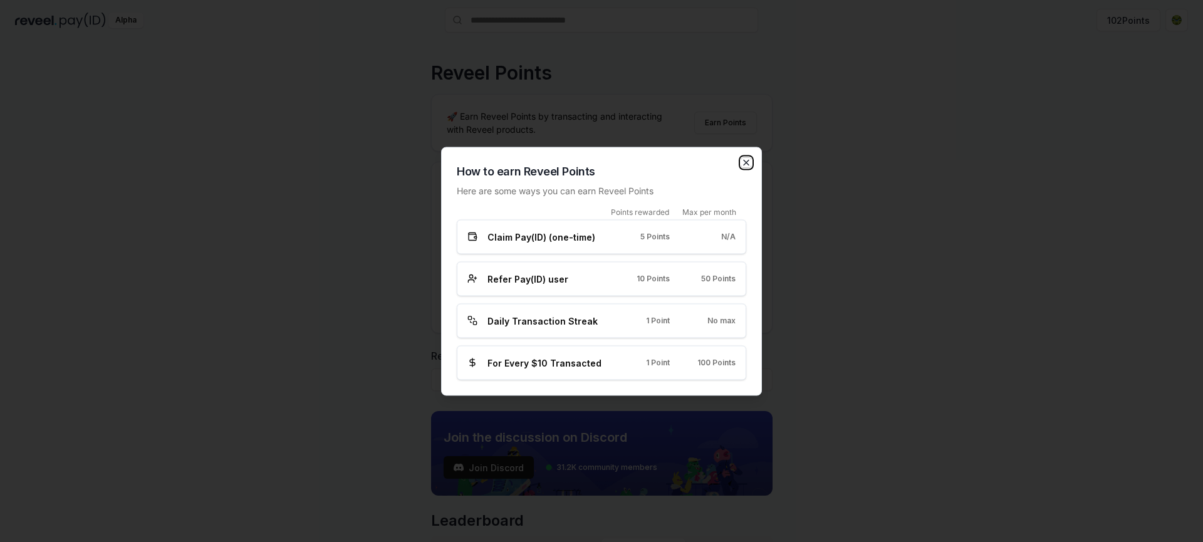
click at [747, 162] on icon "button" at bounding box center [747, 162] width 10 height 10
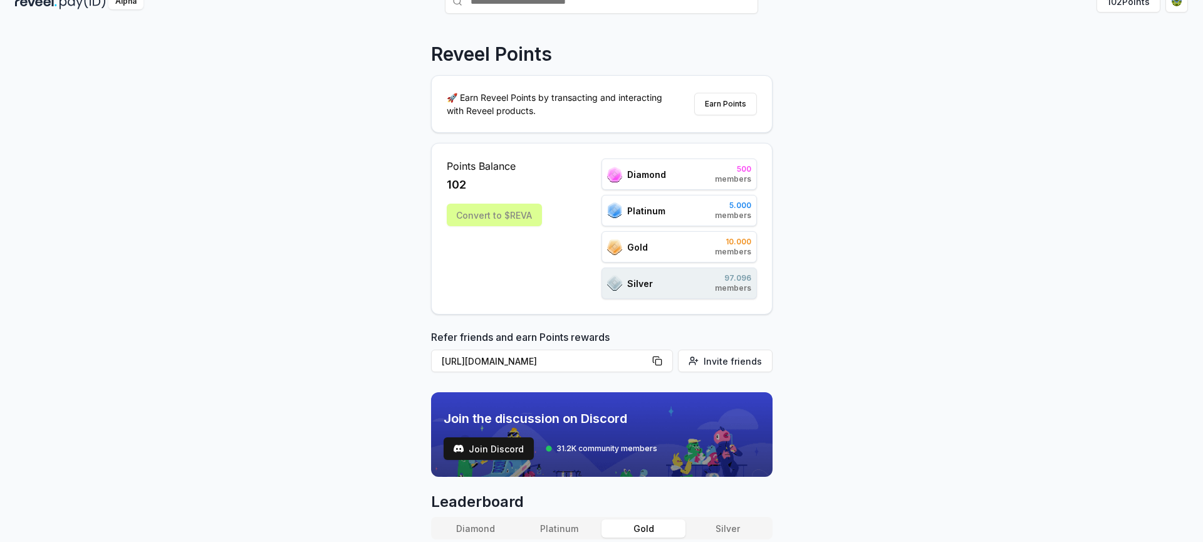
scroll to position [0, 0]
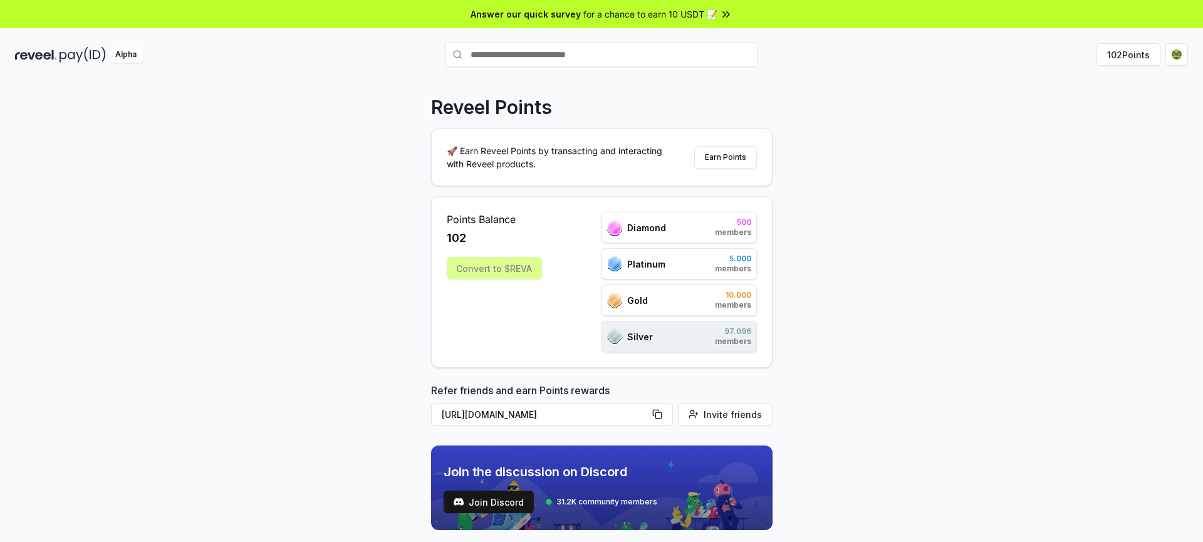
click at [633, 55] on input "text" at bounding box center [601, 54] width 313 height 25
click at [542, 61] on input "text" at bounding box center [601, 54] width 313 height 25
paste input "**********"
drag, startPoint x: 599, startPoint y: 53, endPoint x: 465, endPoint y: 51, distance: 133.5
click at [466, 52] on input "**********" at bounding box center [601, 54] width 313 height 25
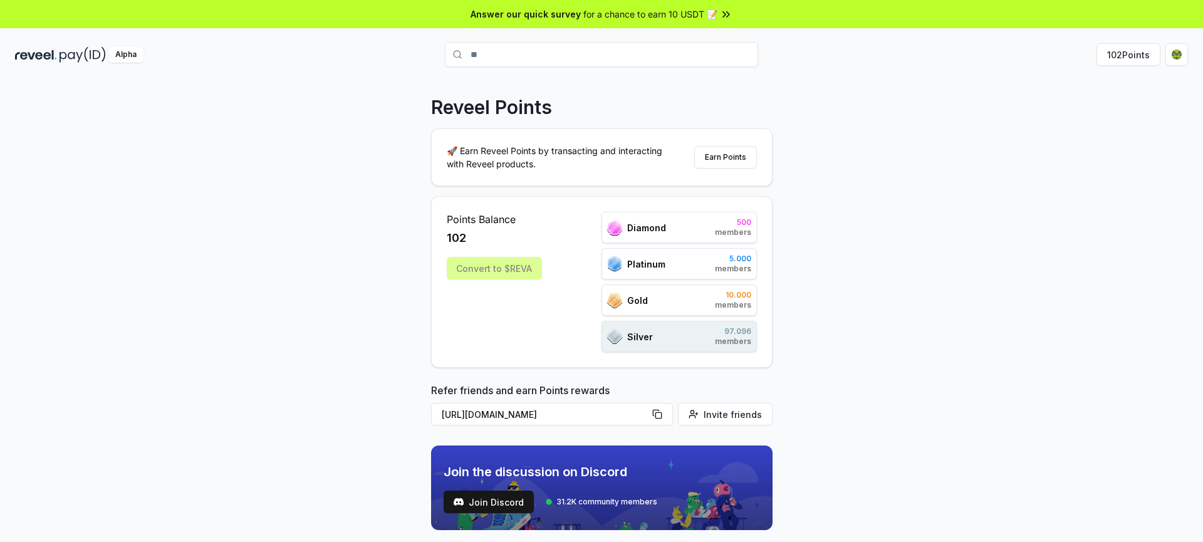
type input "*"
type input "**********"
click at [481, 77] on div "katievorhan" at bounding box center [475, 79] width 48 height 13
click at [1180, 49] on html "Answer our quick survey for a chance to earn 10 USDT 📝 Alpha 102 Points Reveel …" at bounding box center [601, 271] width 1203 height 542
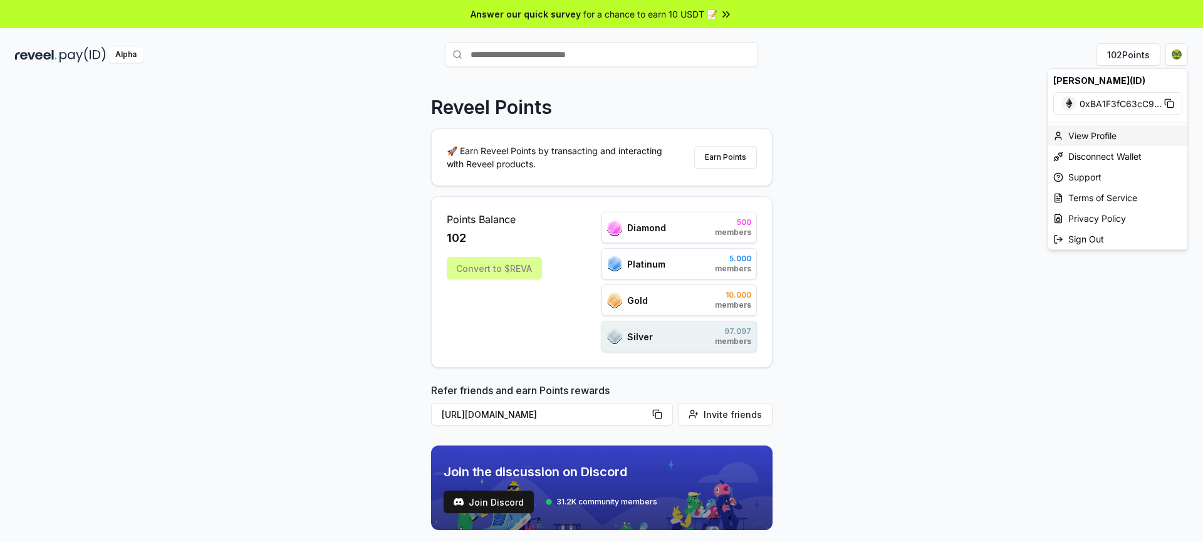
click at [1099, 135] on div "View Profile" at bounding box center [1118, 135] width 139 height 21
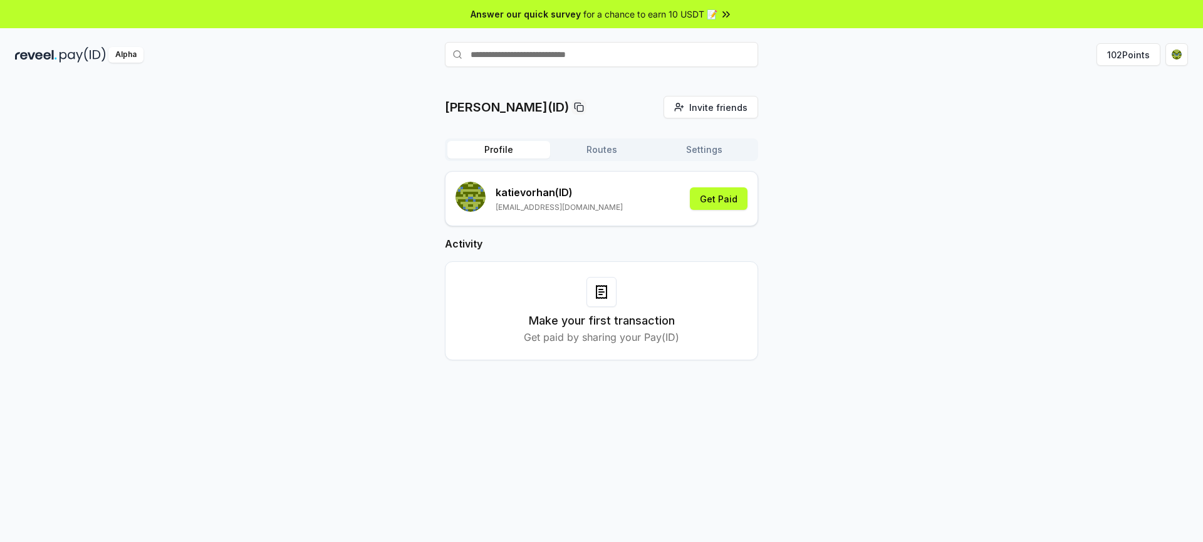
click at [607, 154] on button "Routes" at bounding box center [601, 150] width 103 height 18
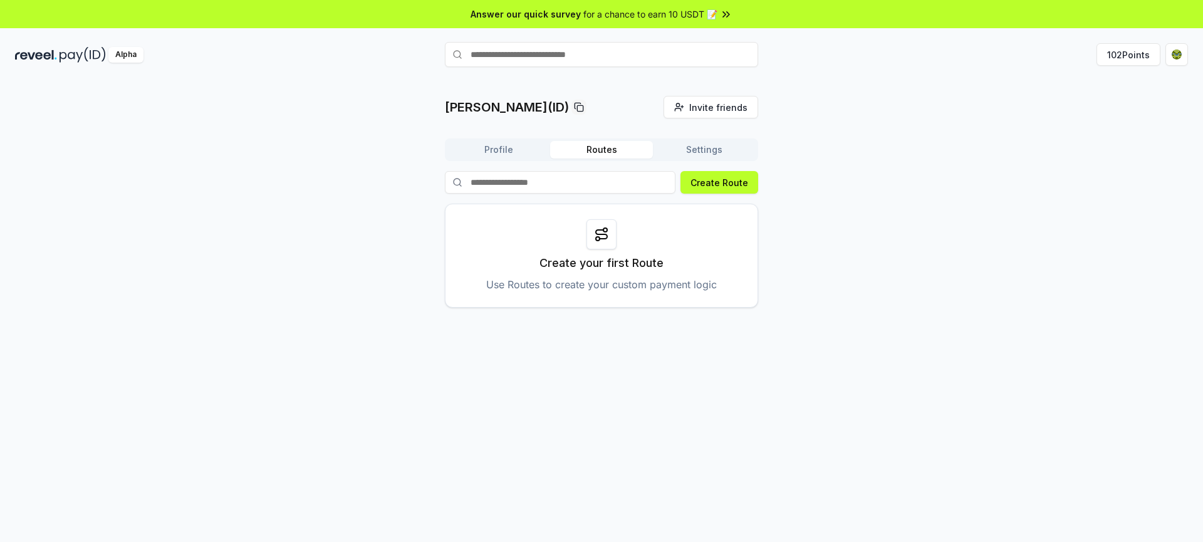
click at [725, 152] on button "Settings" at bounding box center [704, 150] width 103 height 18
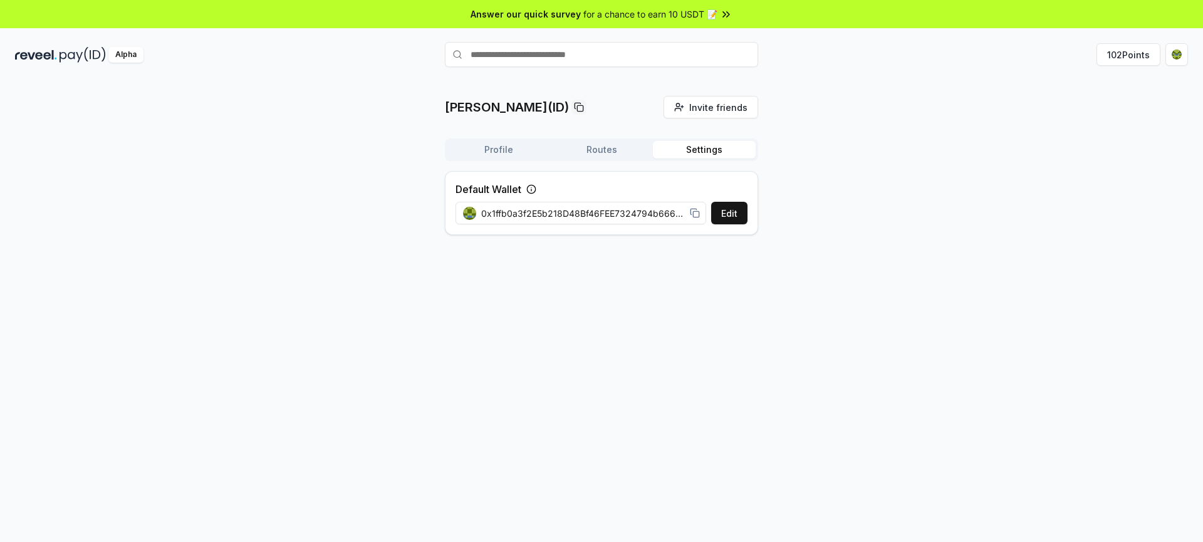
drag, startPoint x: 724, startPoint y: 149, endPoint x: 720, endPoint y: 135, distance: 13.9
click at [720, 139] on div "Profile Routes Settings" at bounding box center [601, 150] width 313 height 23
click at [792, 129] on div "katievorhan(ID) Invite friends Invite Profile Routes Settings Default Wallet Ed…" at bounding box center [601, 170] width 1173 height 149
click at [710, 108] on span "Invite friends" at bounding box center [718, 107] width 58 height 13
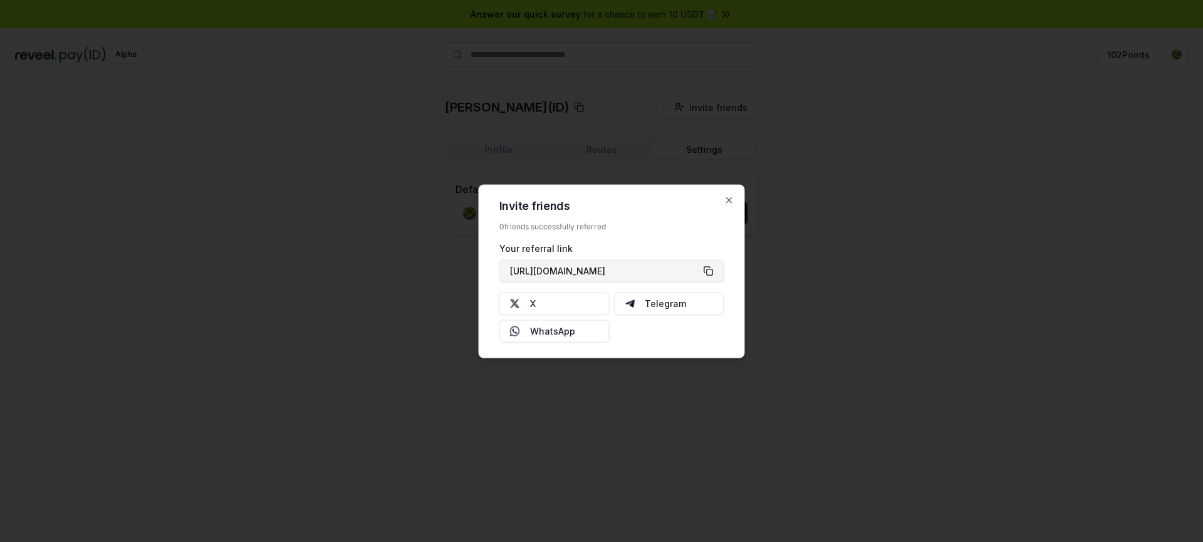
click at [708, 273] on button "[URL][DOMAIN_NAME]" at bounding box center [612, 270] width 225 height 23
click at [731, 201] on icon "button" at bounding box center [729, 199] width 5 height 5
